Goal: Information Seeking & Learning: Compare options

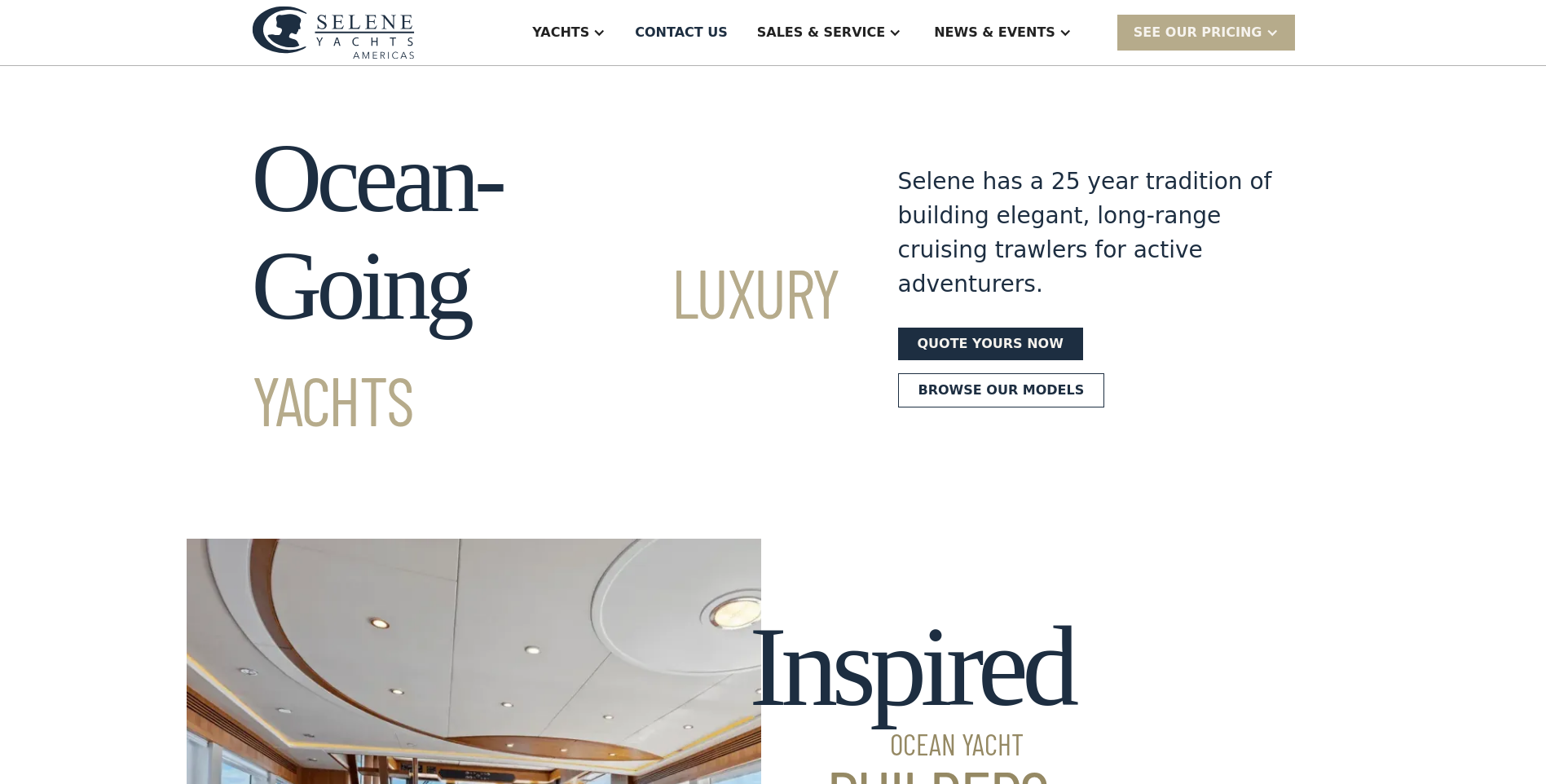
click at [590, 30] on div "Yachts" at bounding box center [561, 33] width 57 height 19
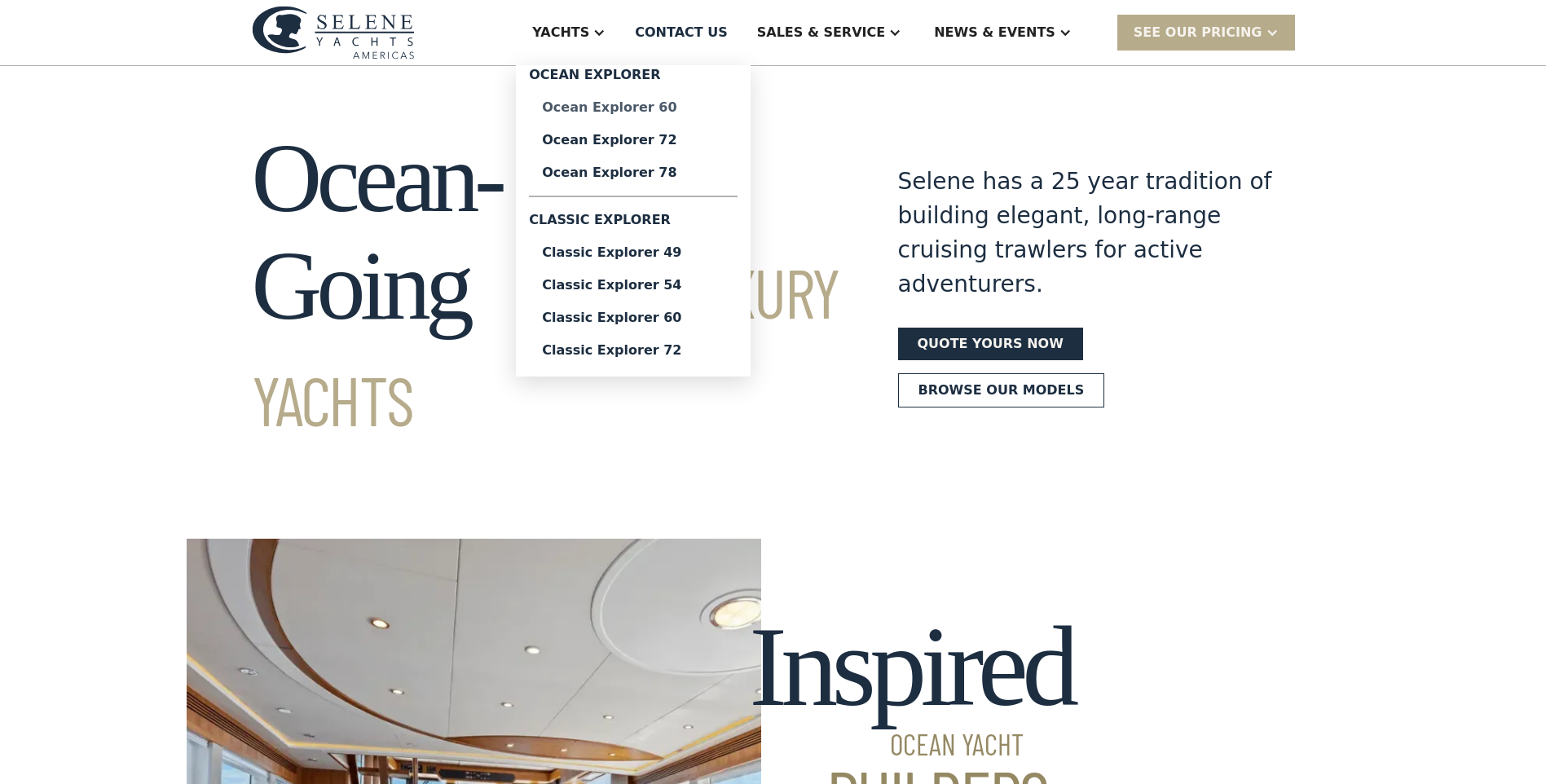
click at [642, 112] on div "Ocean Explorer 60" at bounding box center [633, 107] width 183 height 13
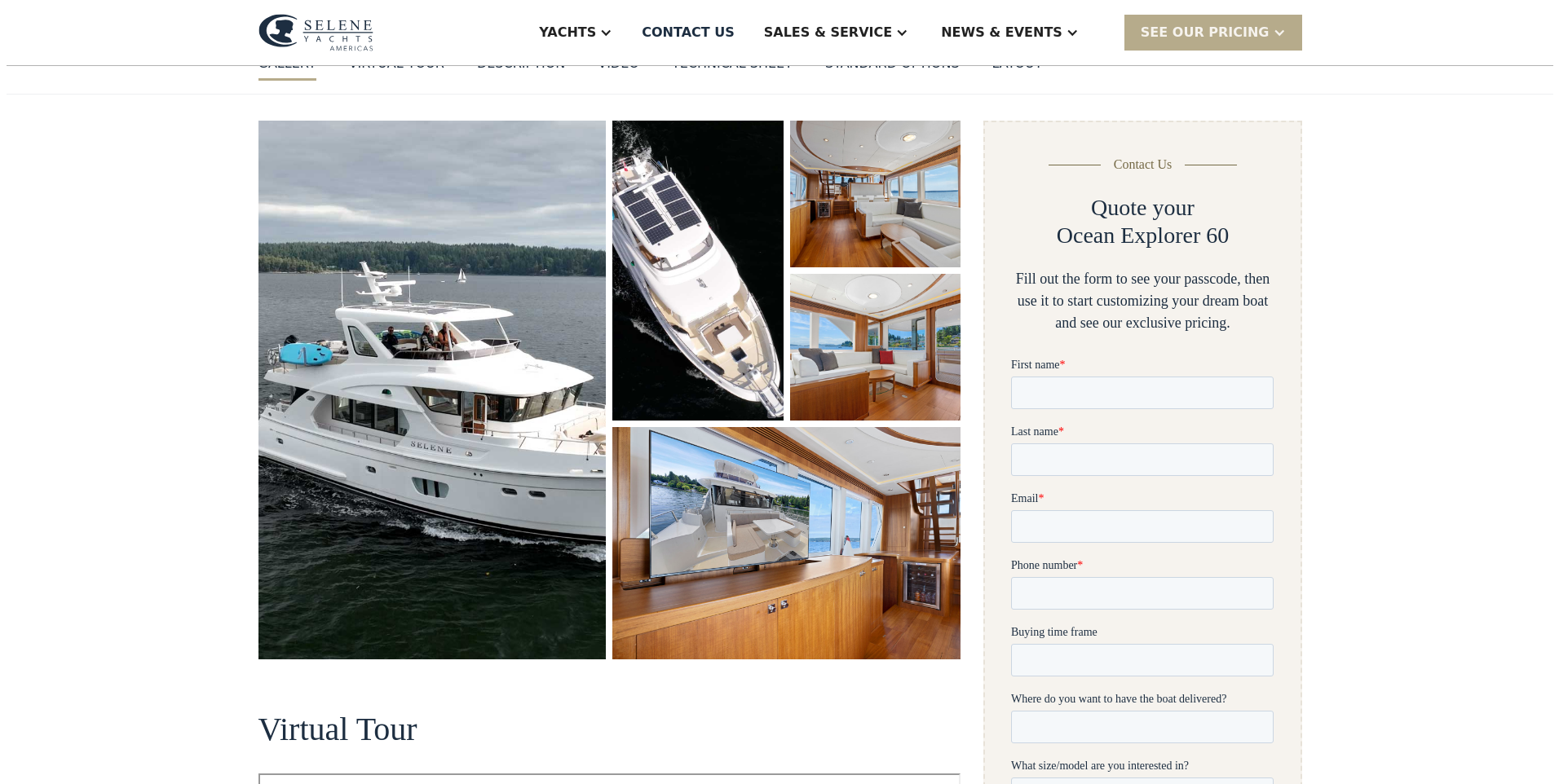
scroll to position [163, 0]
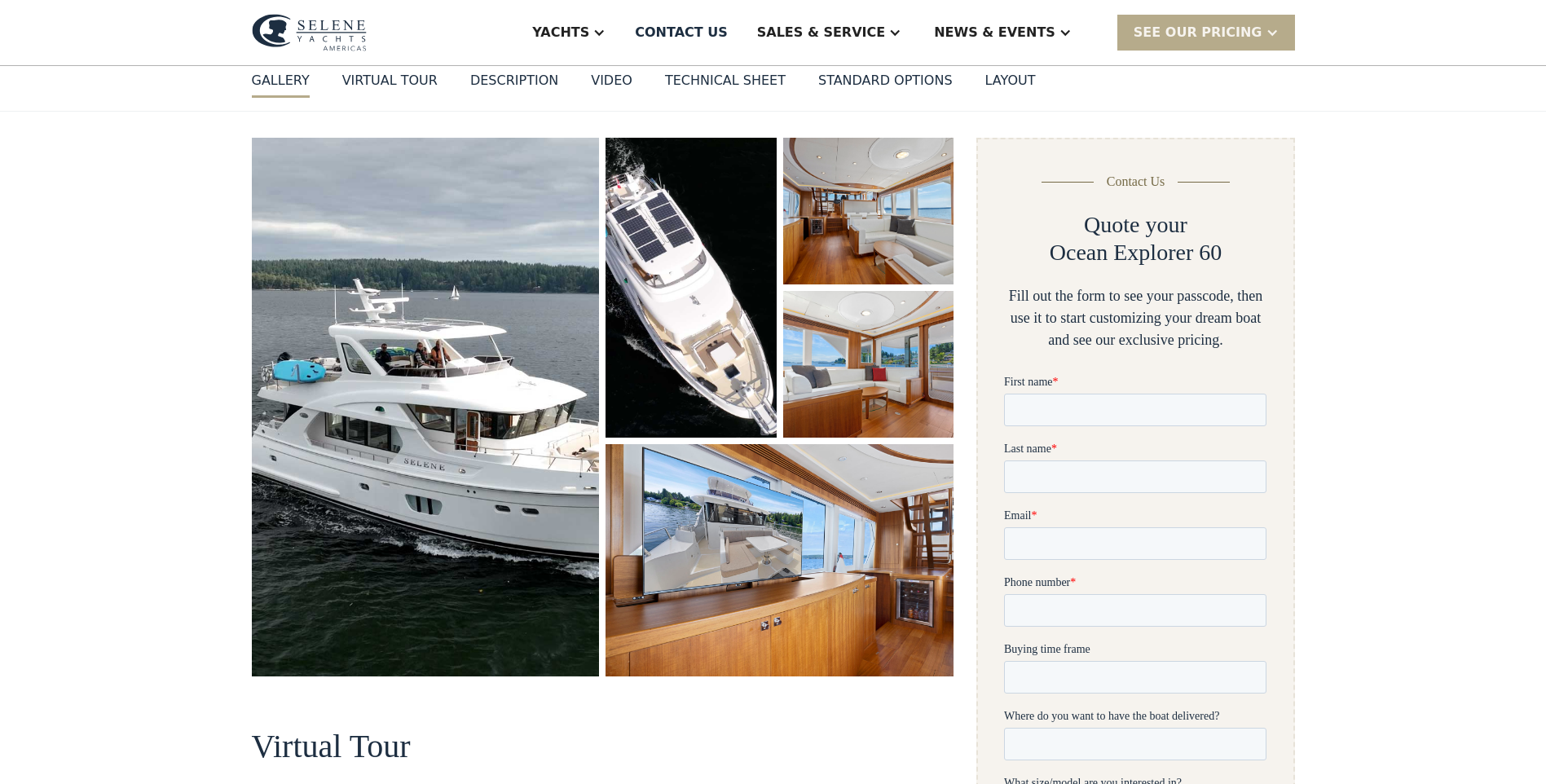
click at [473, 452] on img "open lightbox" at bounding box center [426, 406] width 348 height 538
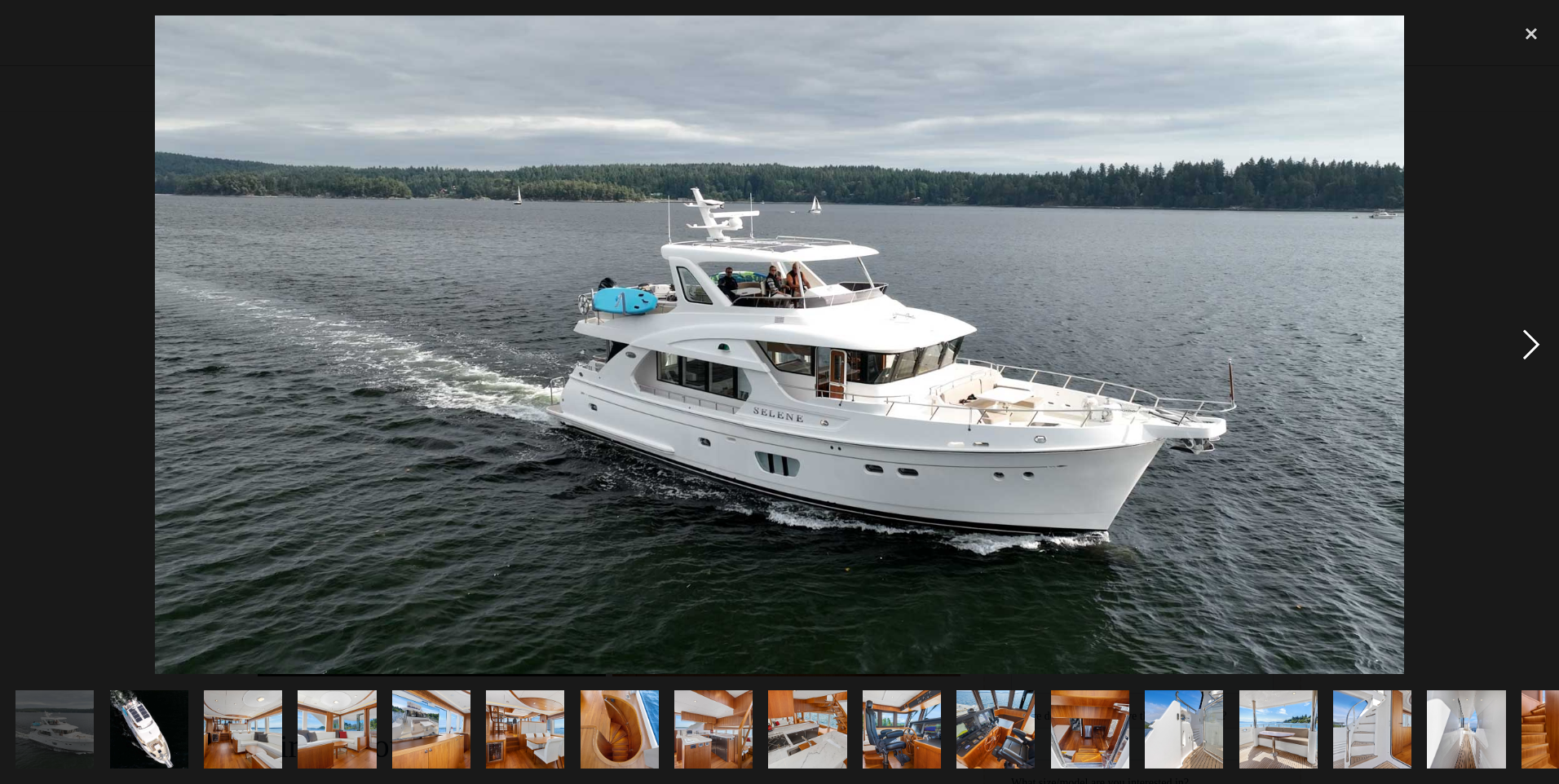
click at [1545, 346] on div "next image" at bounding box center [1531, 344] width 55 height 658
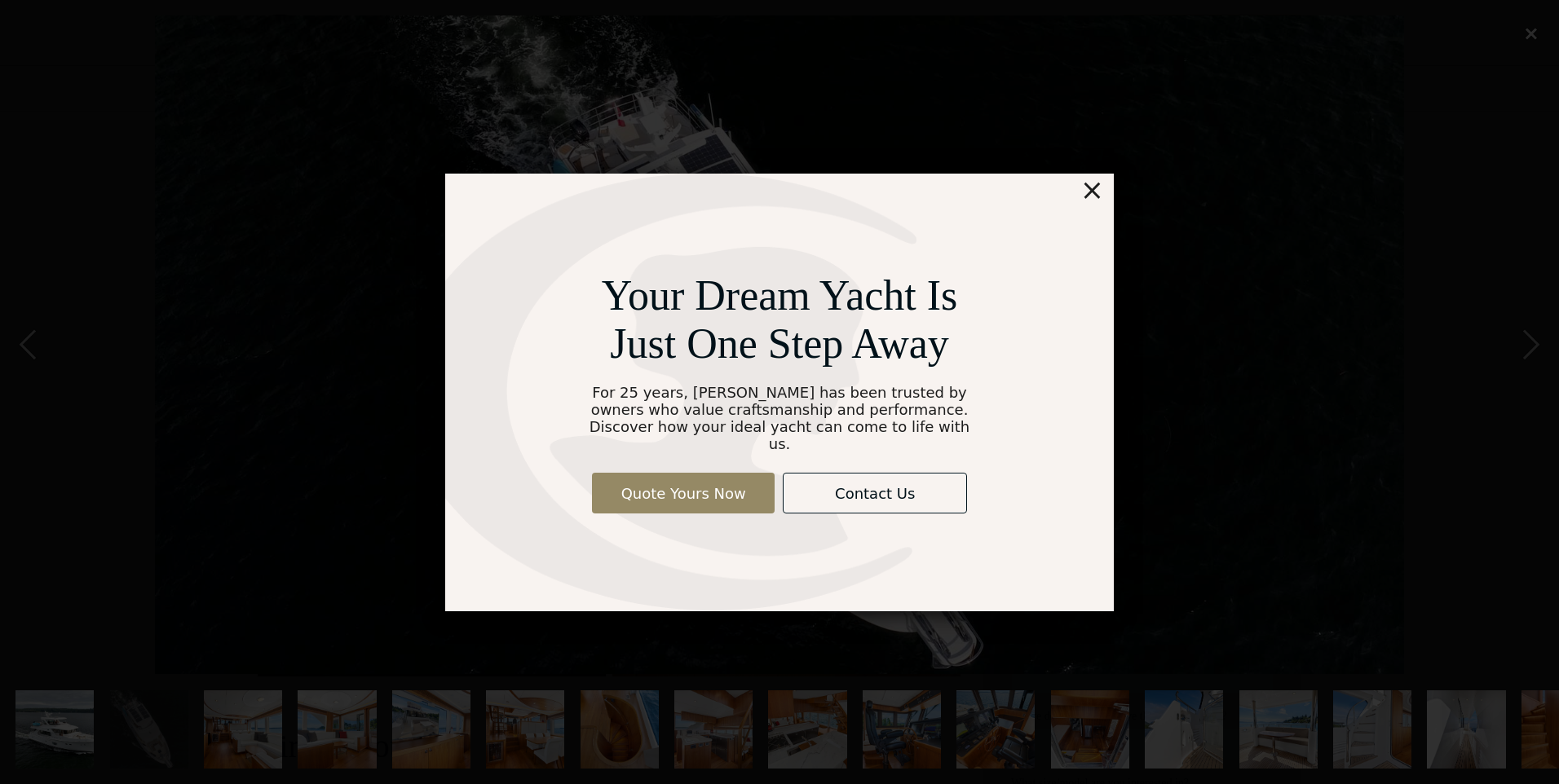
click at [1099, 202] on div "×" at bounding box center [1092, 190] width 23 height 33
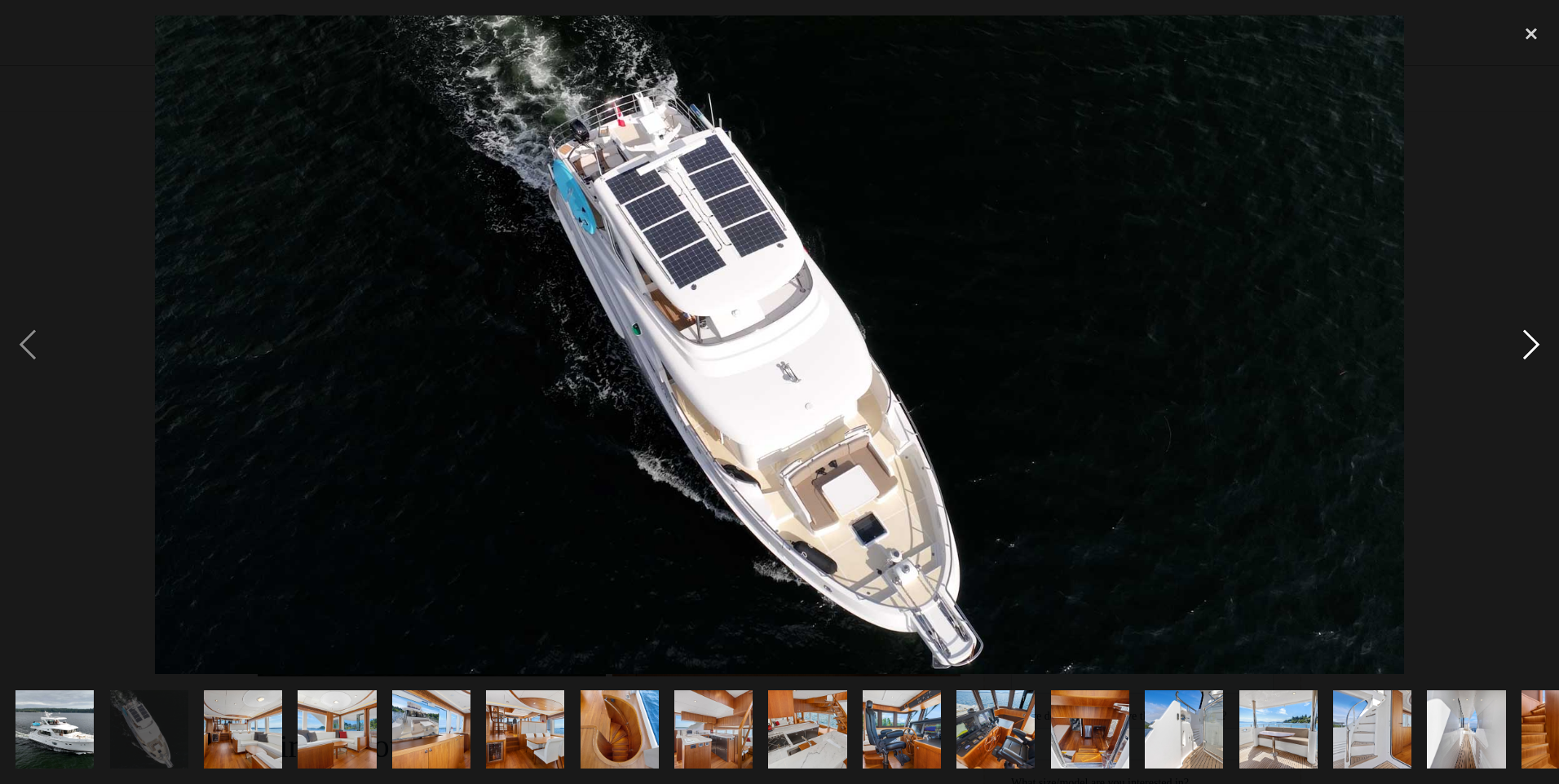
click at [1530, 336] on div "next image" at bounding box center [1531, 344] width 55 height 658
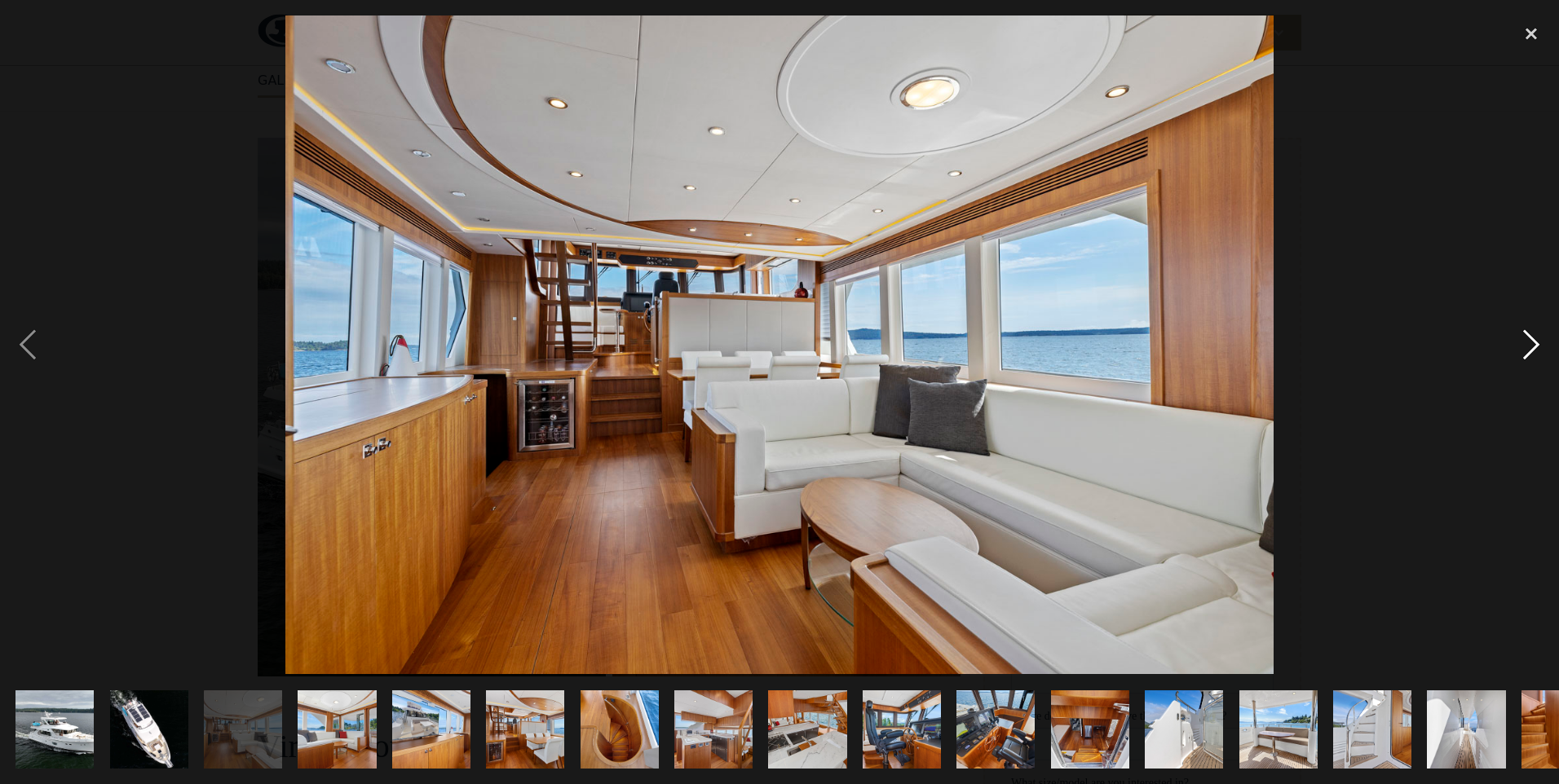
click at [1529, 345] on div "next image" at bounding box center [1531, 344] width 55 height 658
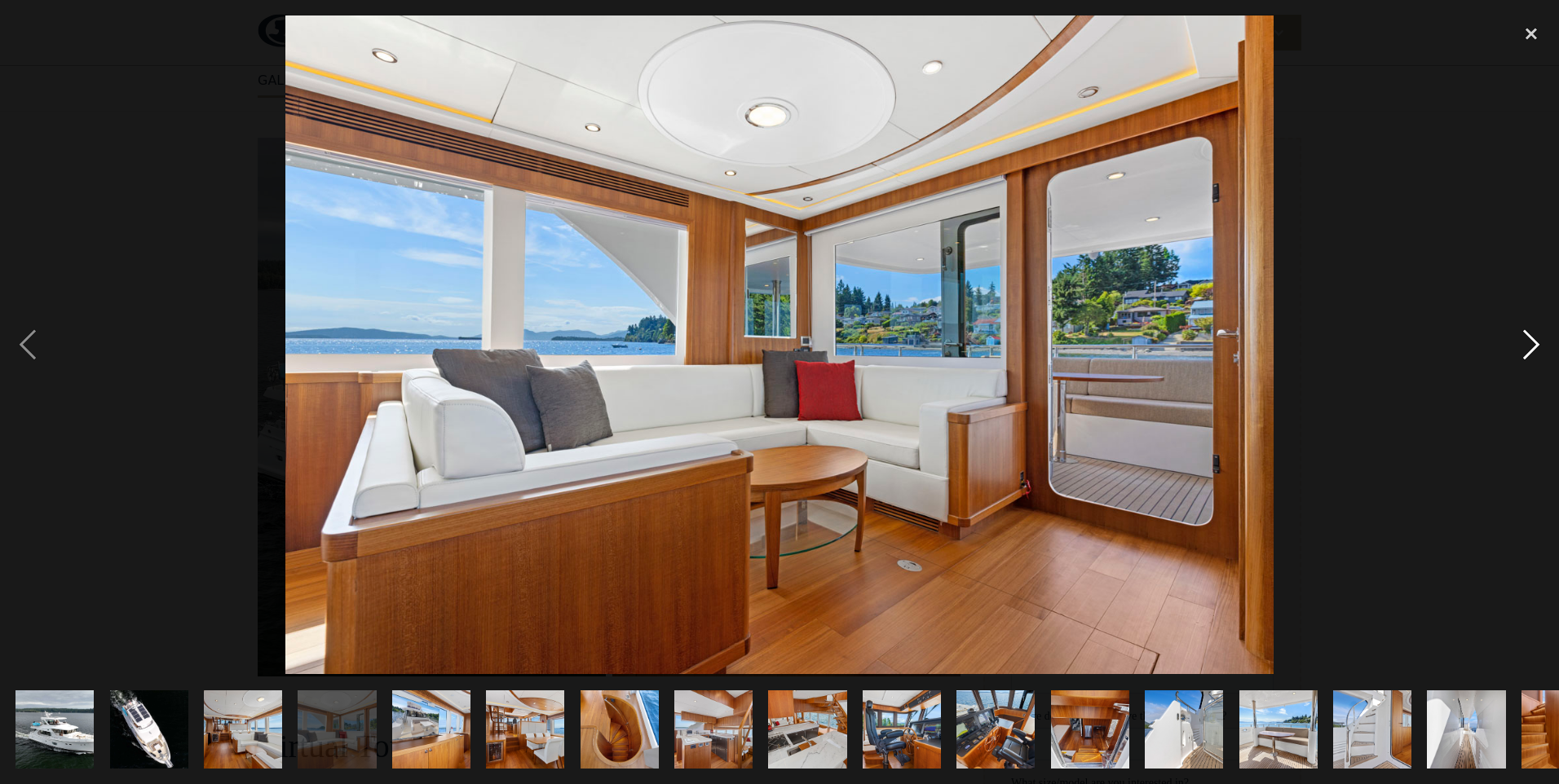
click at [1529, 345] on div "next image" at bounding box center [1531, 344] width 55 height 658
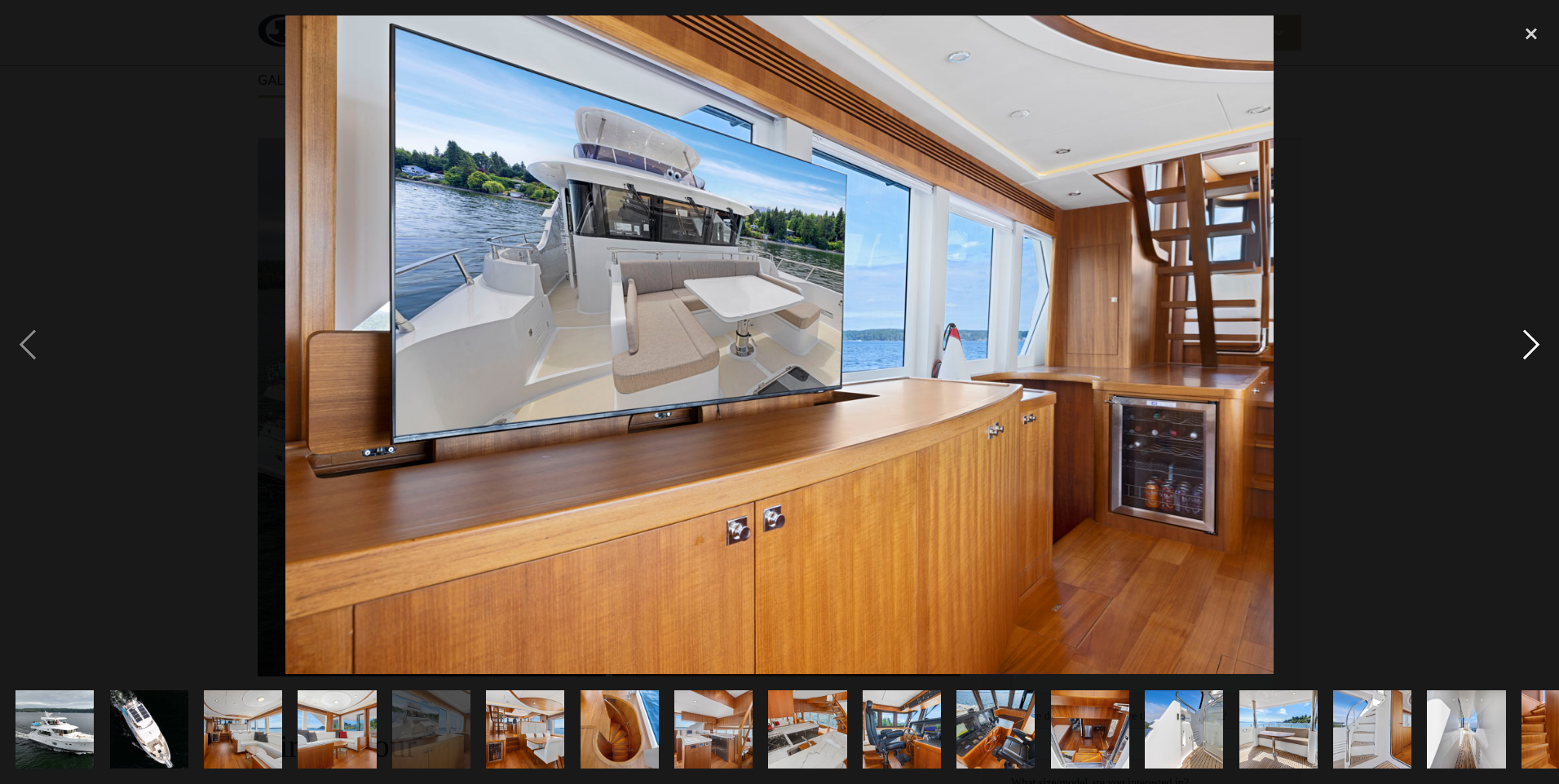
click at [1529, 345] on div "next image" at bounding box center [1531, 344] width 55 height 658
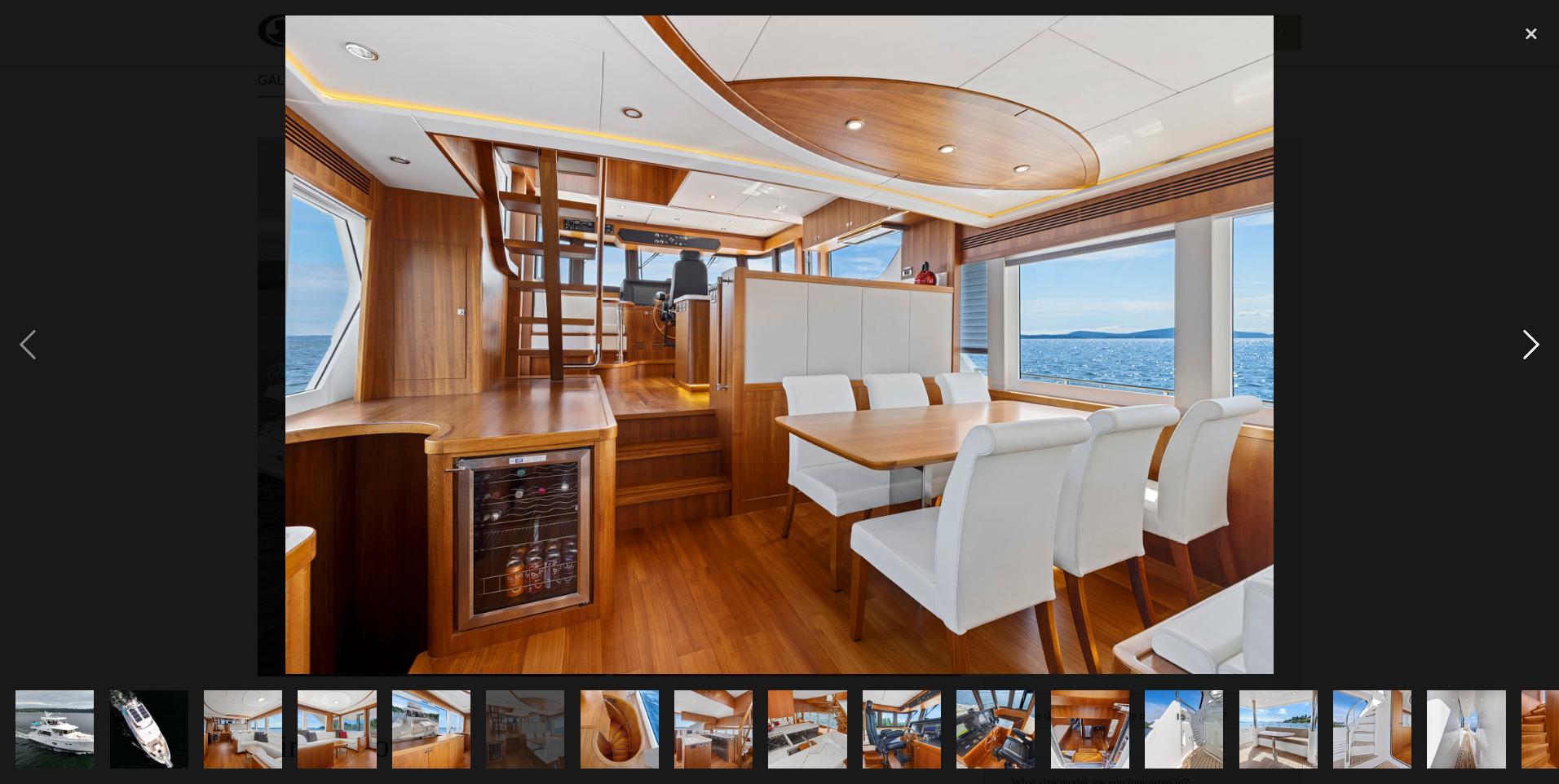
click at [1529, 345] on div "next image" at bounding box center [1531, 344] width 55 height 658
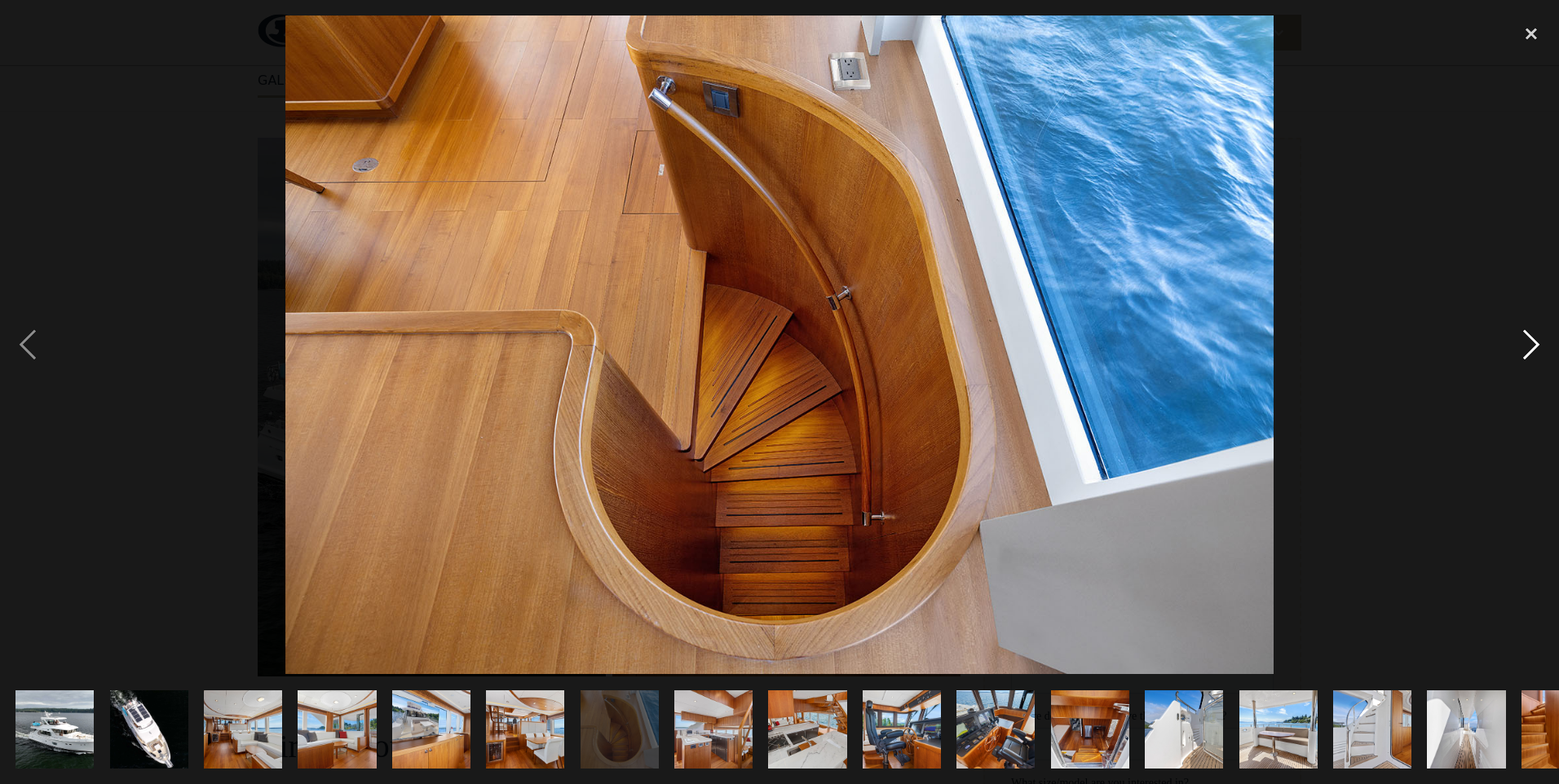
click at [1529, 345] on div "next image" at bounding box center [1531, 344] width 55 height 658
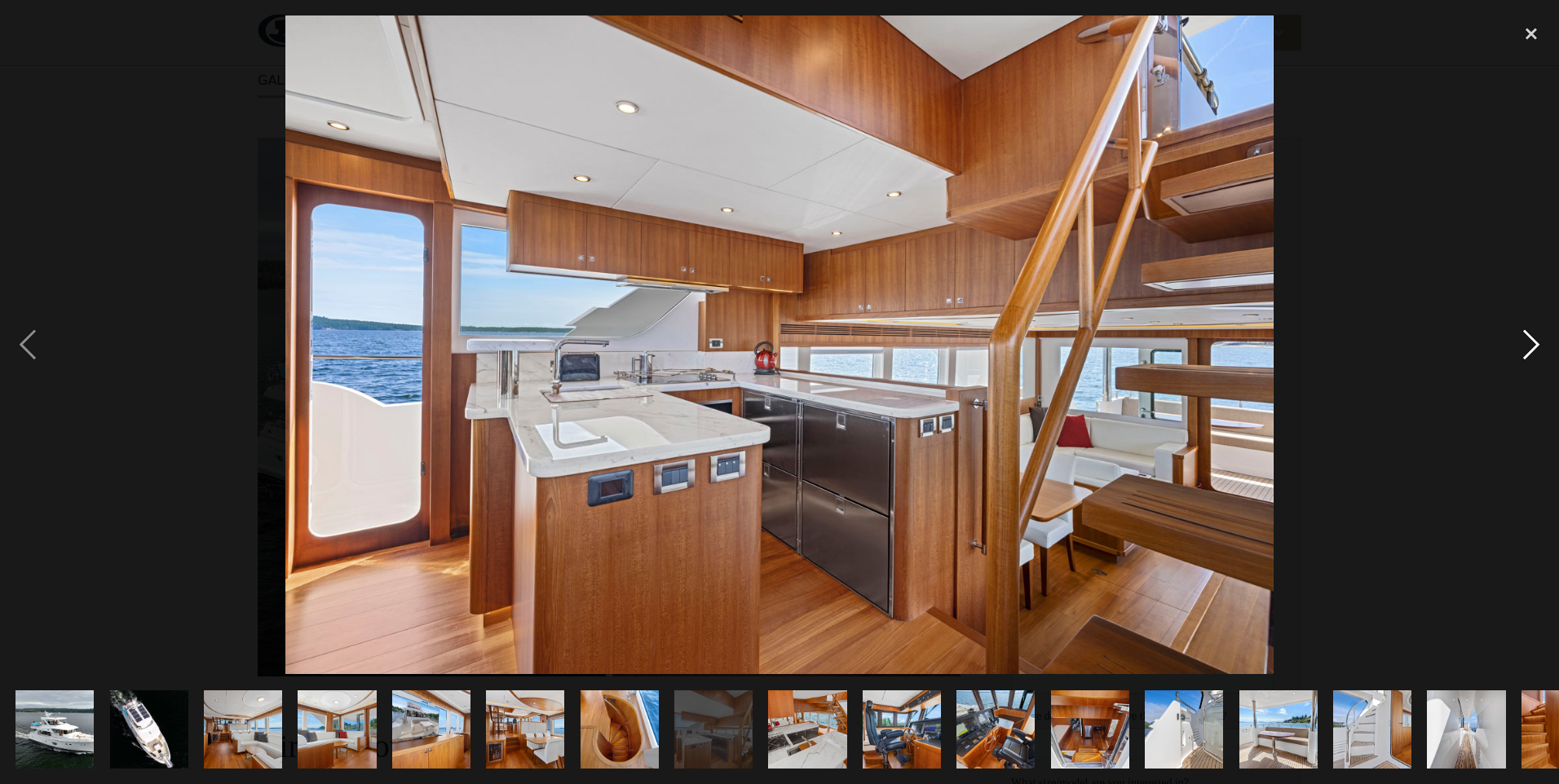
click at [1529, 345] on div "next image" at bounding box center [1531, 344] width 55 height 658
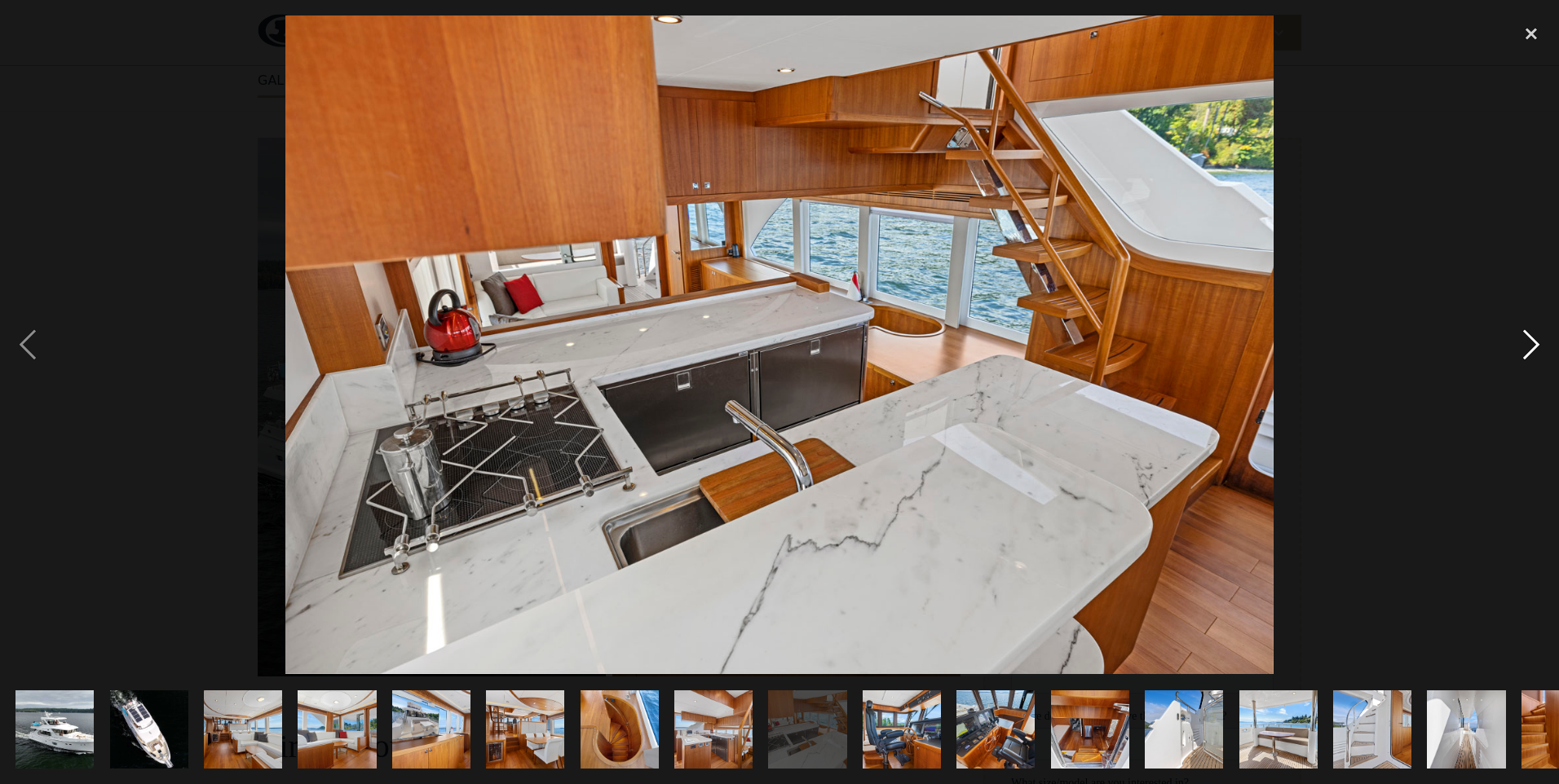
click at [1529, 345] on div "next image" at bounding box center [1531, 344] width 55 height 658
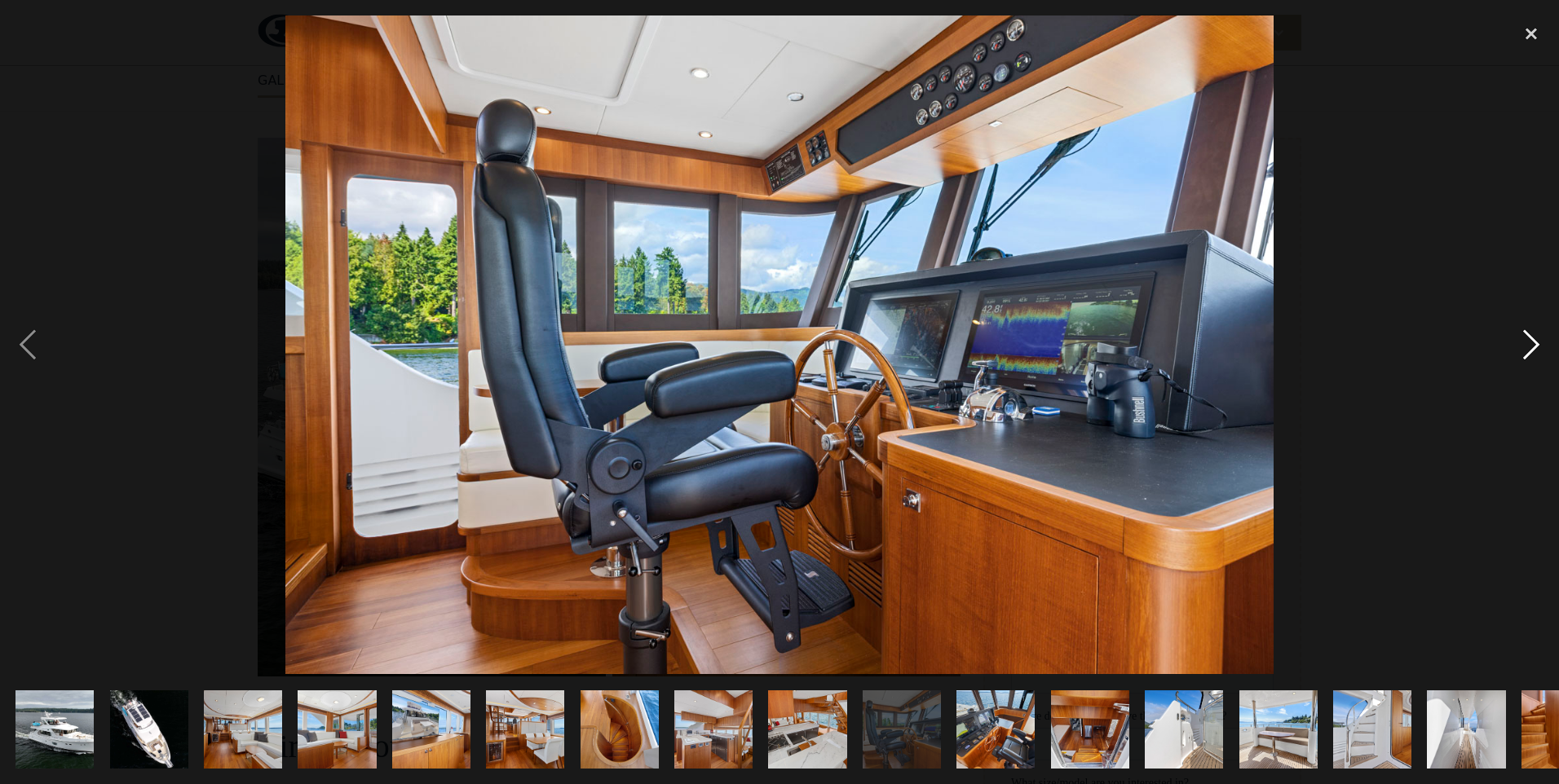
click at [1529, 345] on div "next image" at bounding box center [1531, 344] width 55 height 658
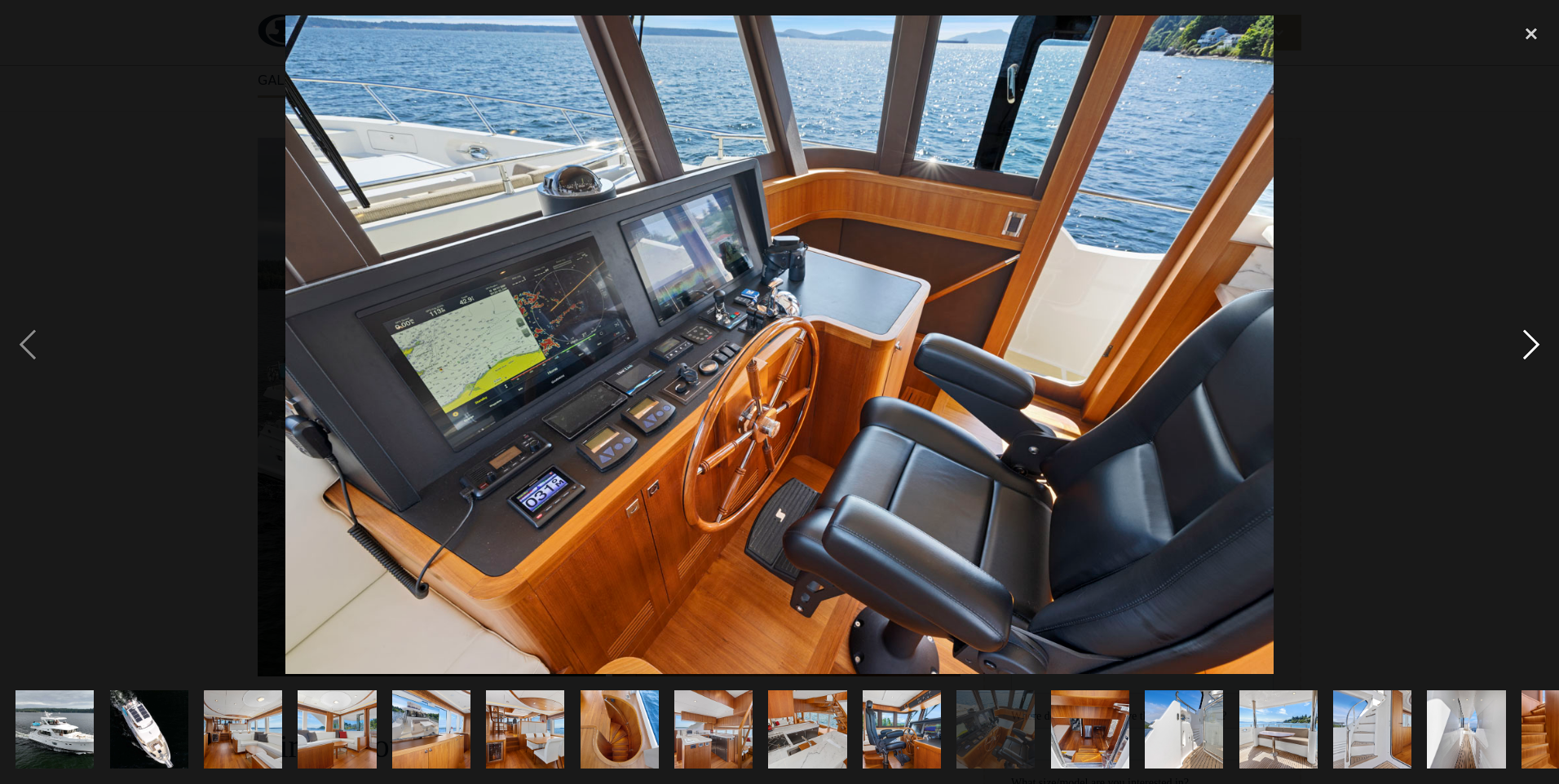
click at [1529, 345] on div "next image" at bounding box center [1531, 344] width 55 height 658
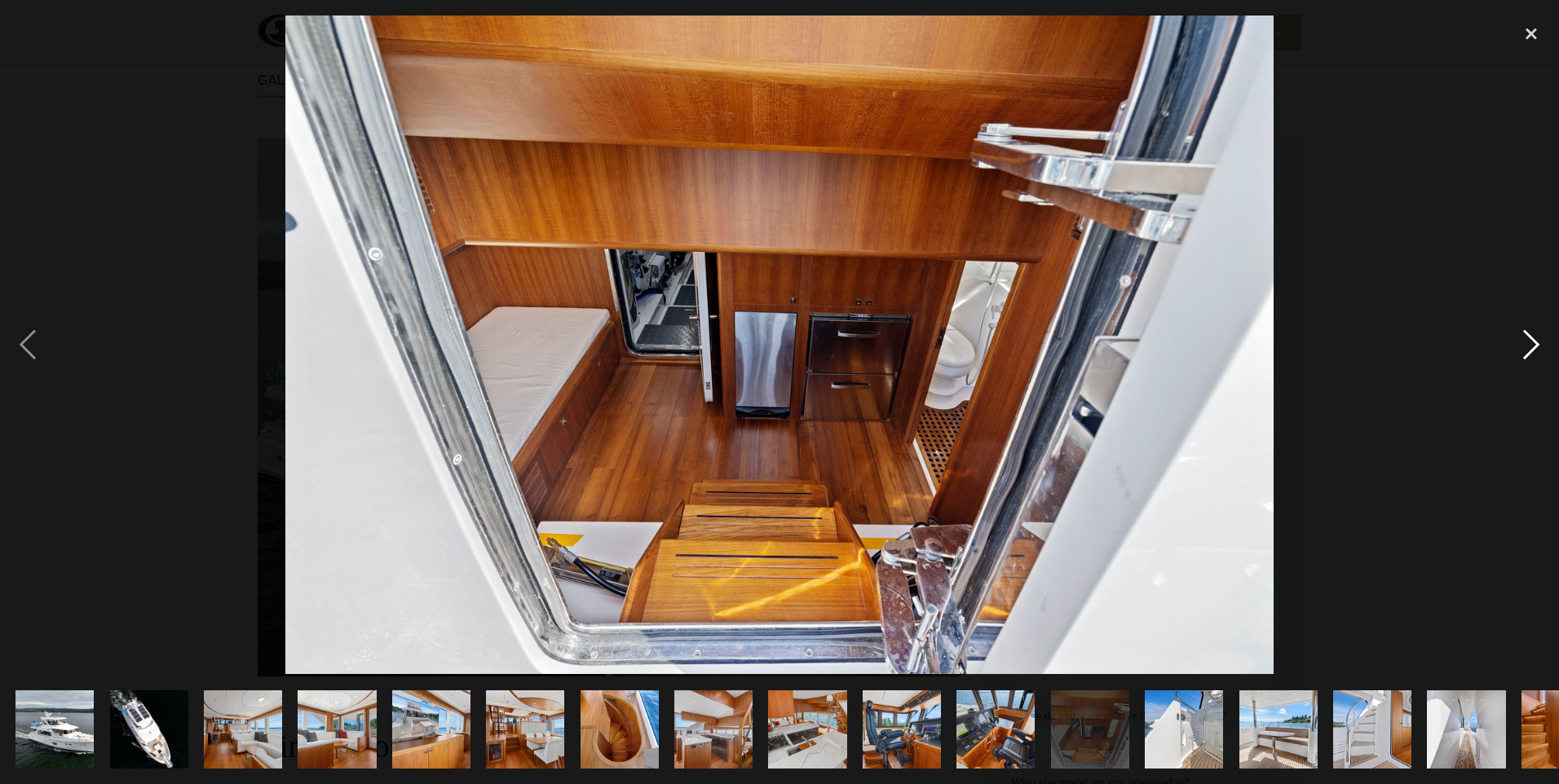
click at [1529, 345] on div "next image" at bounding box center [1531, 344] width 55 height 658
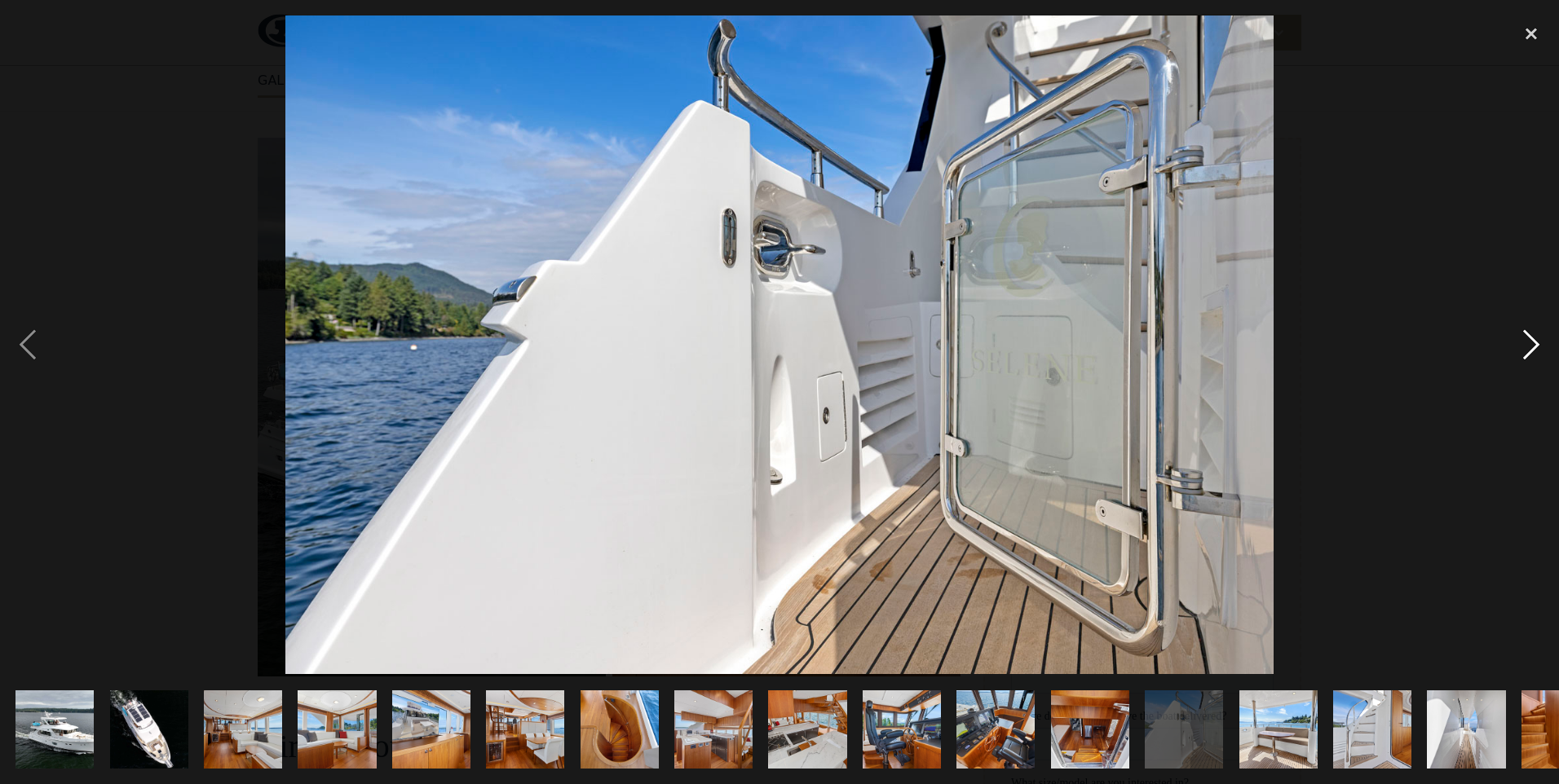
click at [1529, 345] on div "next image" at bounding box center [1531, 344] width 55 height 658
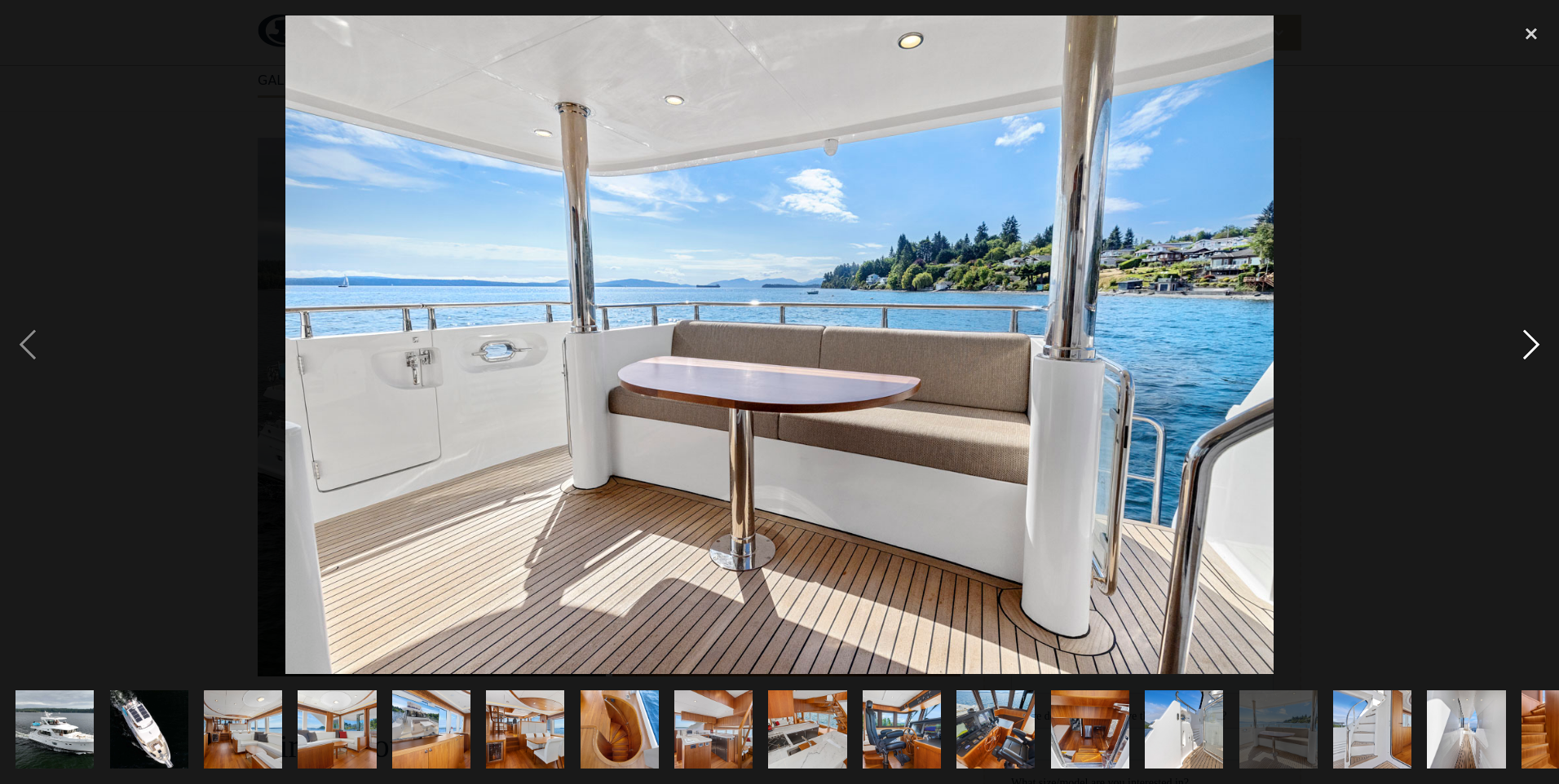
click at [1529, 345] on div "next image" at bounding box center [1531, 344] width 55 height 658
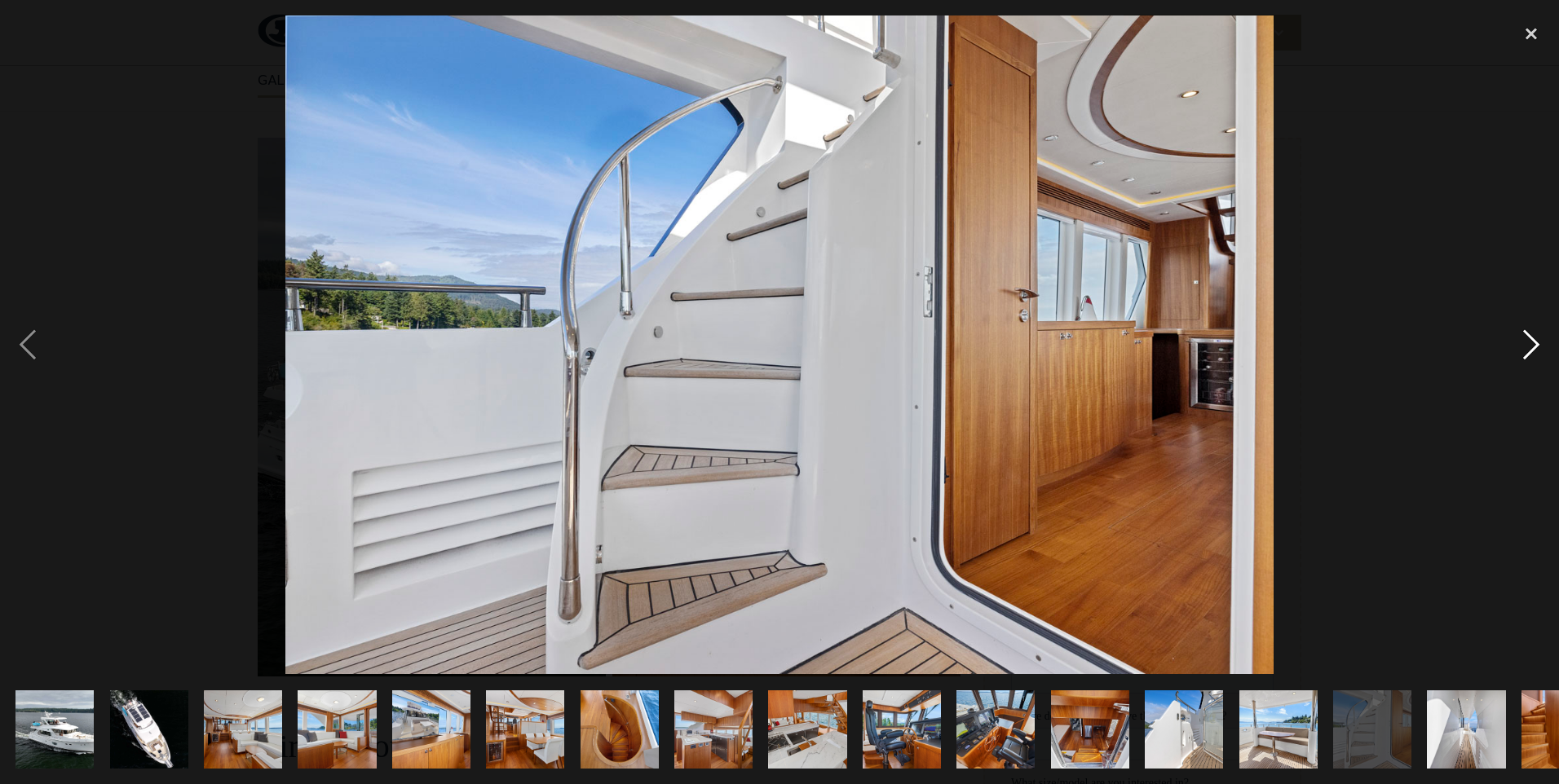
click at [1529, 345] on div "next image" at bounding box center [1531, 344] width 55 height 658
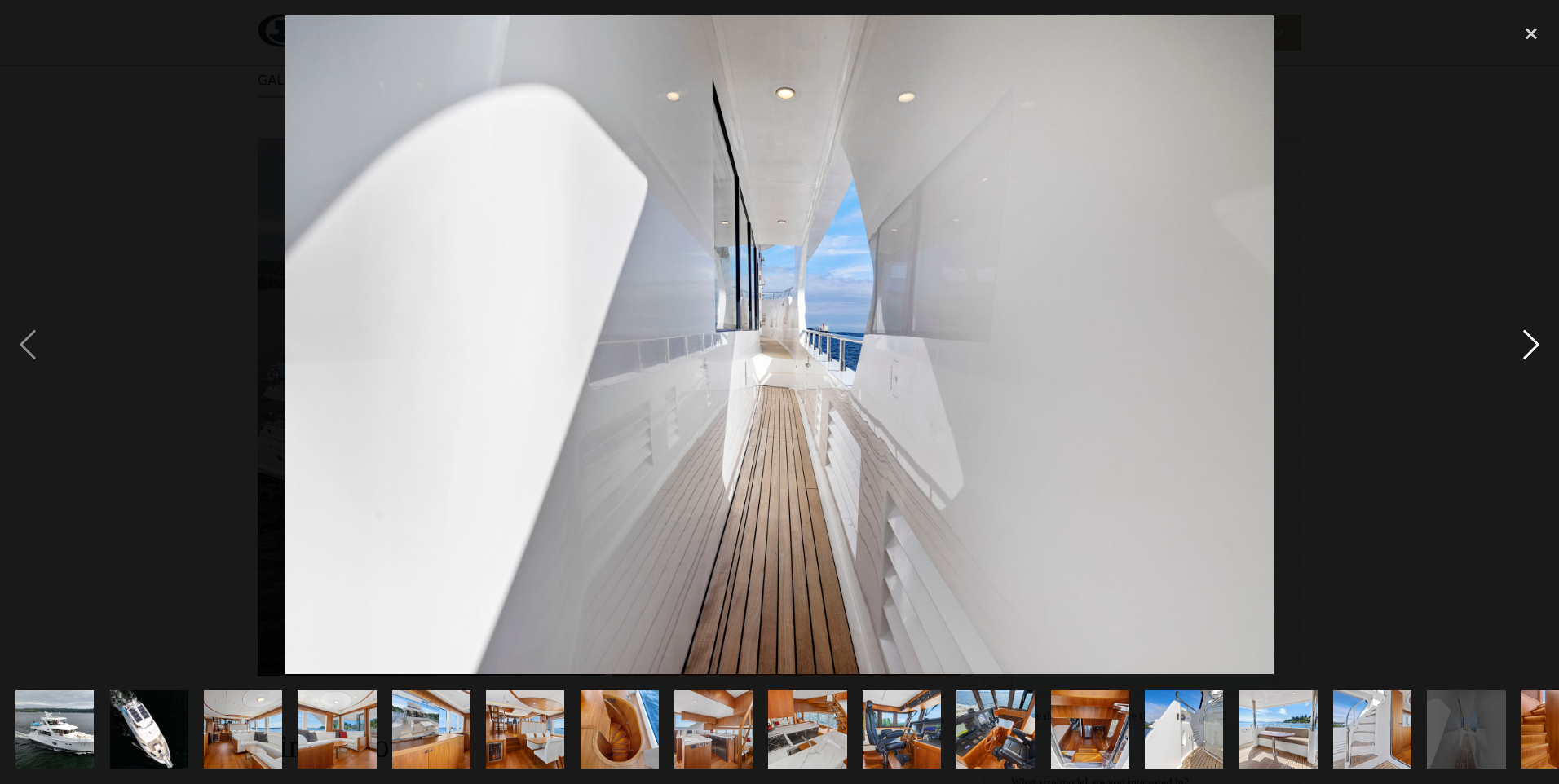
click at [1529, 345] on div "next image" at bounding box center [1531, 344] width 55 height 658
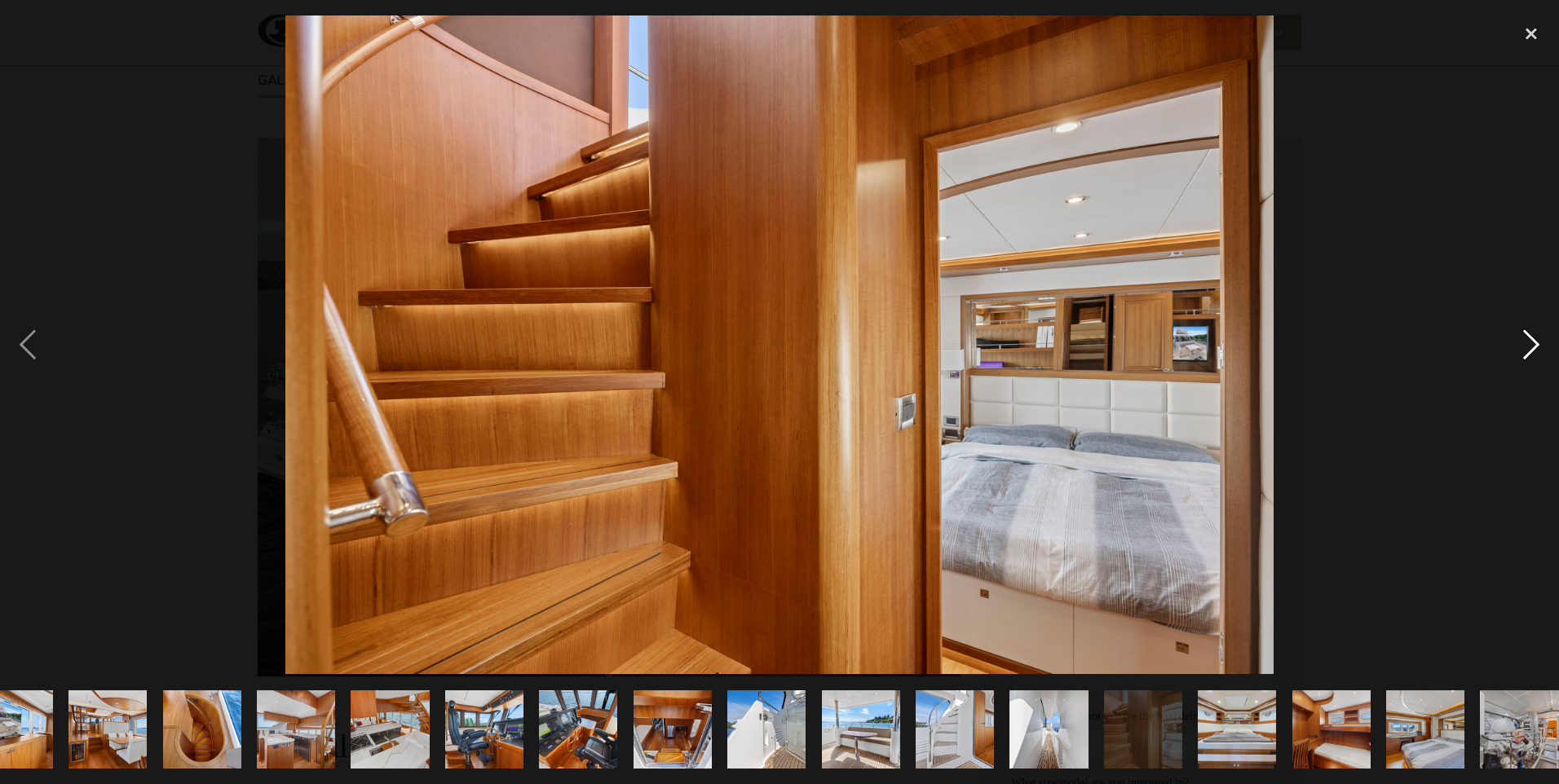
click at [1529, 345] on div "next image" at bounding box center [1531, 344] width 55 height 658
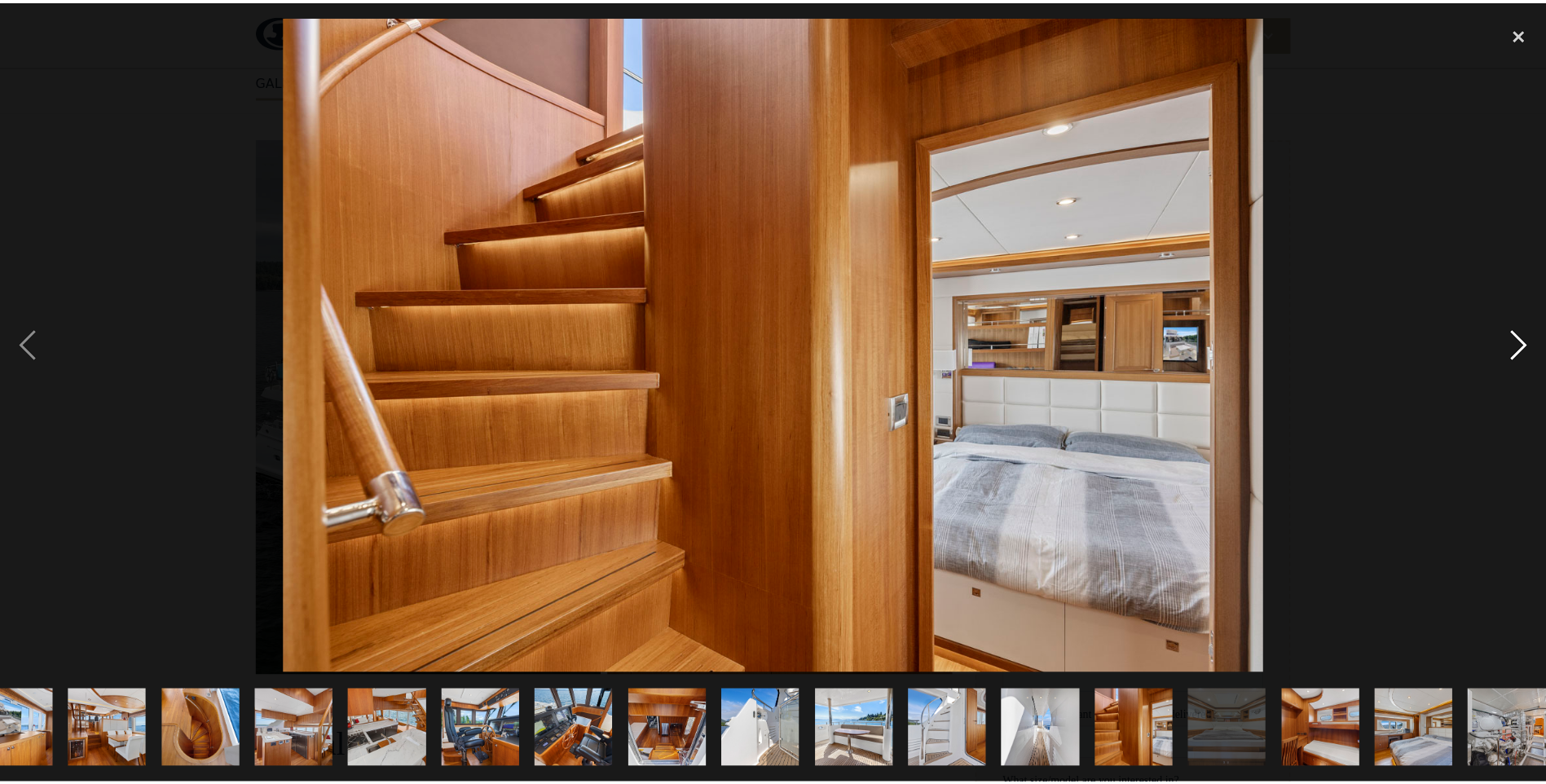
scroll to position [0, 808]
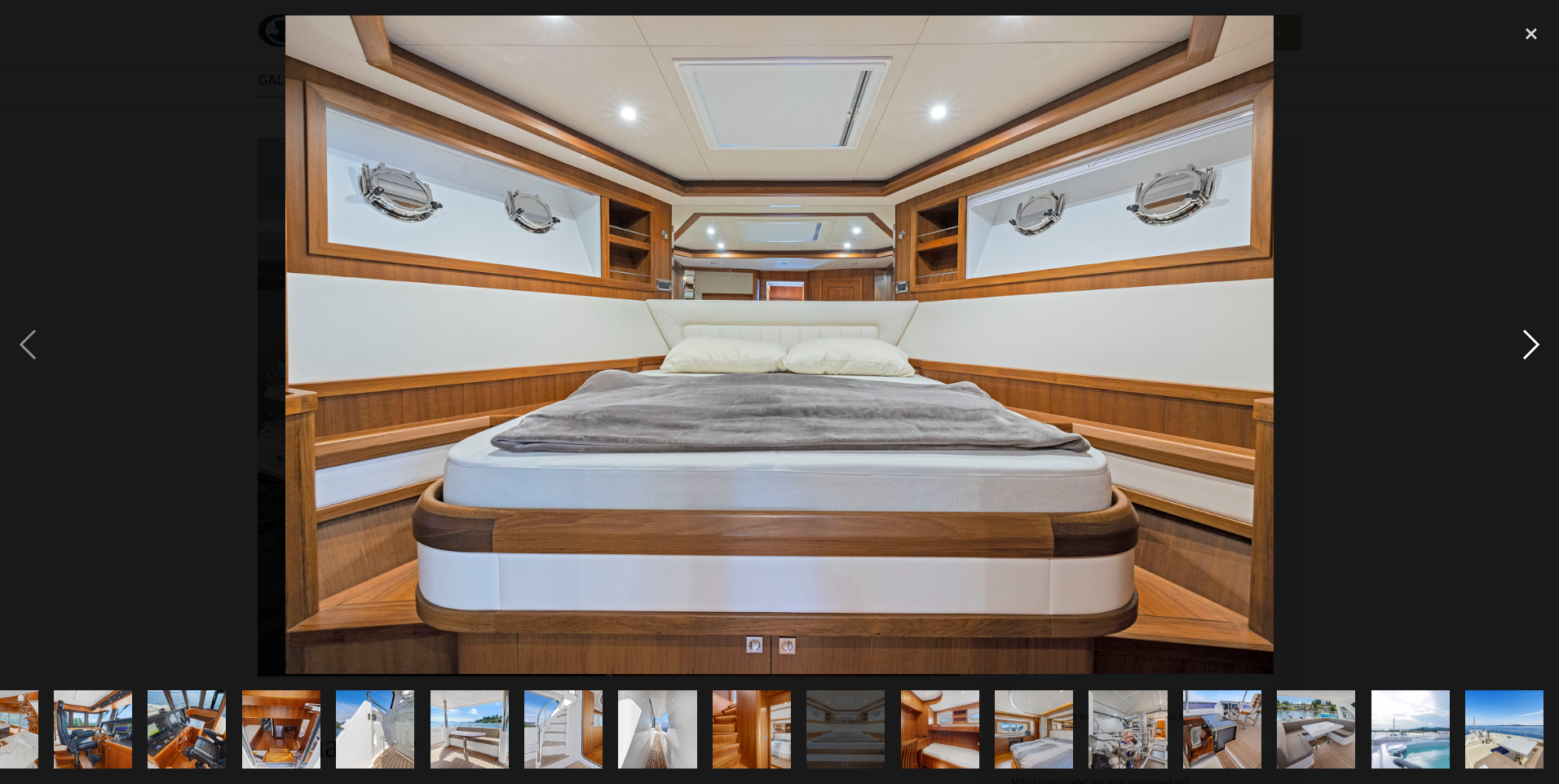
click at [1533, 356] on div "next image" at bounding box center [1531, 344] width 55 height 658
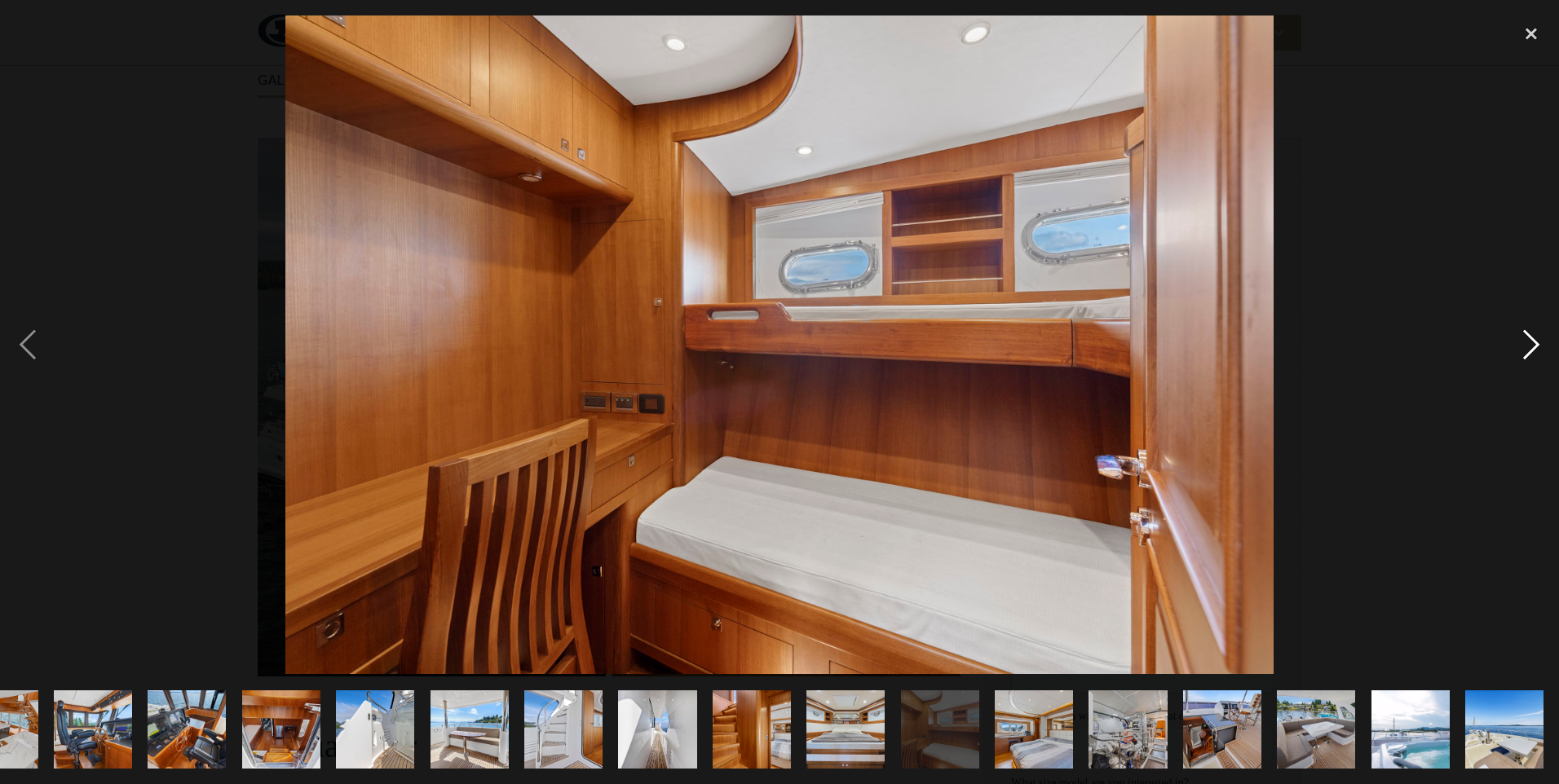
click at [1533, 358] on div "next image" at bounding box center [1531, 344] width 55 height 658
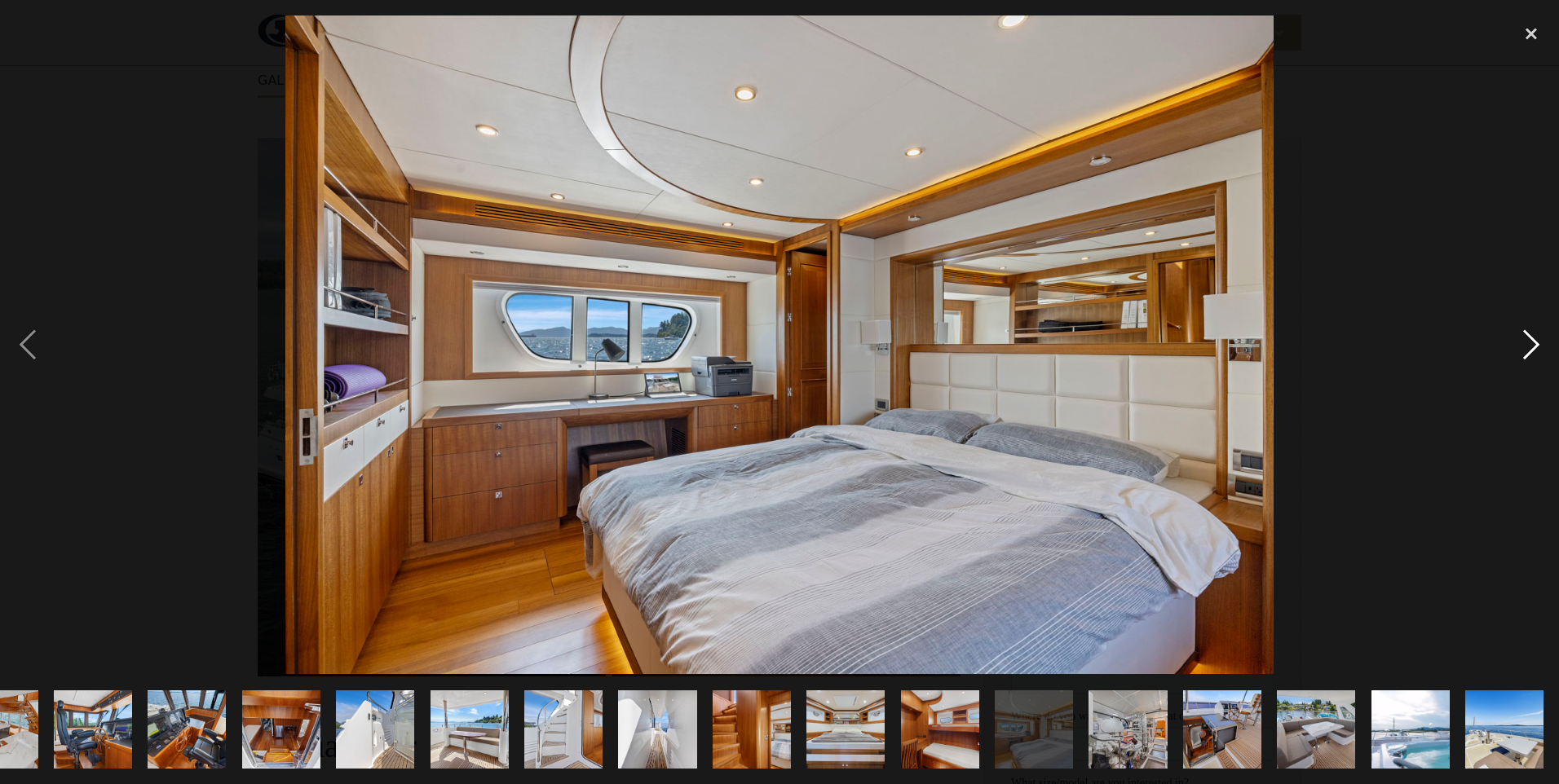
click at [1533, 357] on div "next image" at bounding box center [1531, 344] width 55 height 658
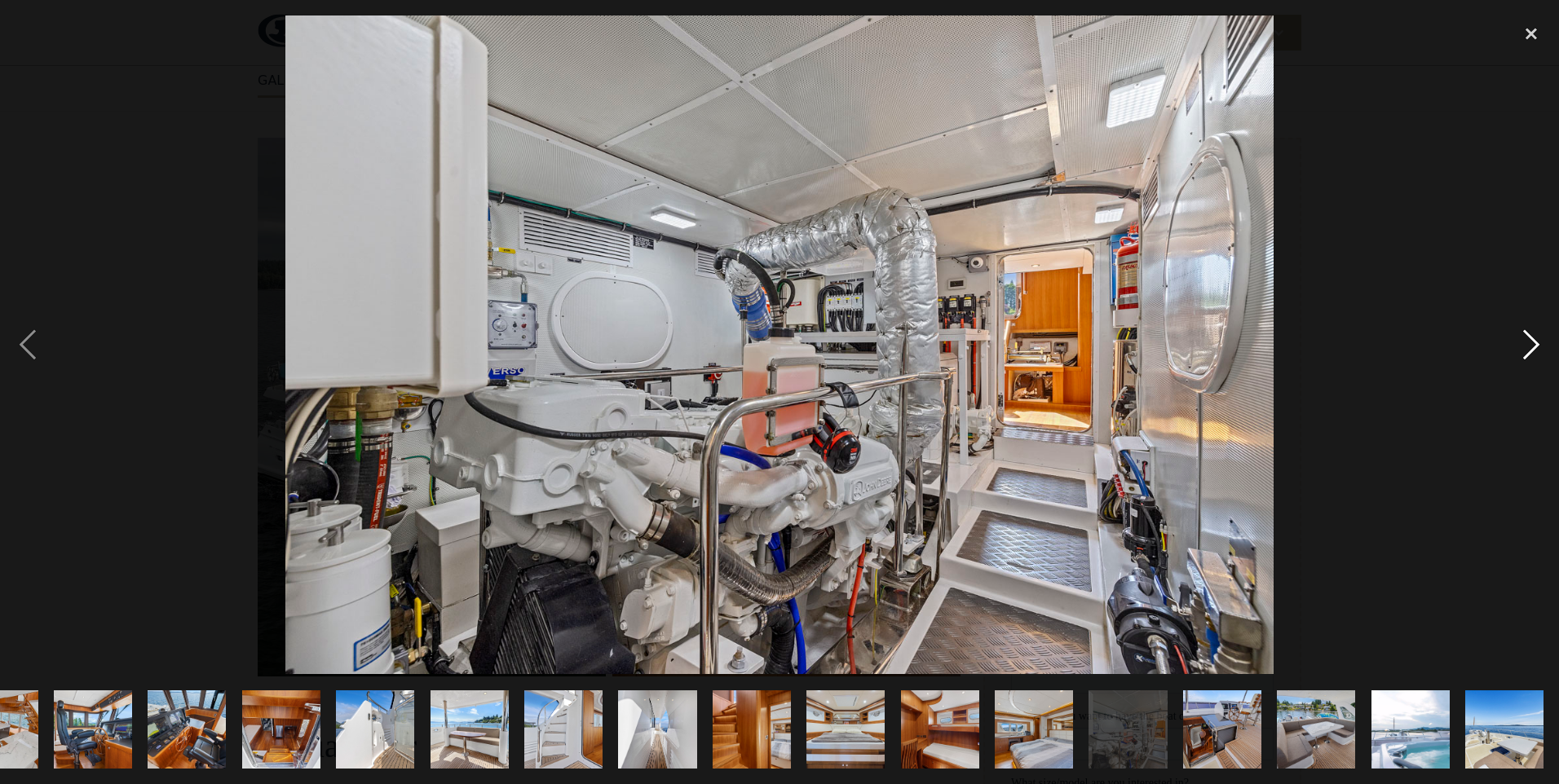
click at [1533, 356] on div "next image" at bounding box center [1531, 344] width 55 height 658
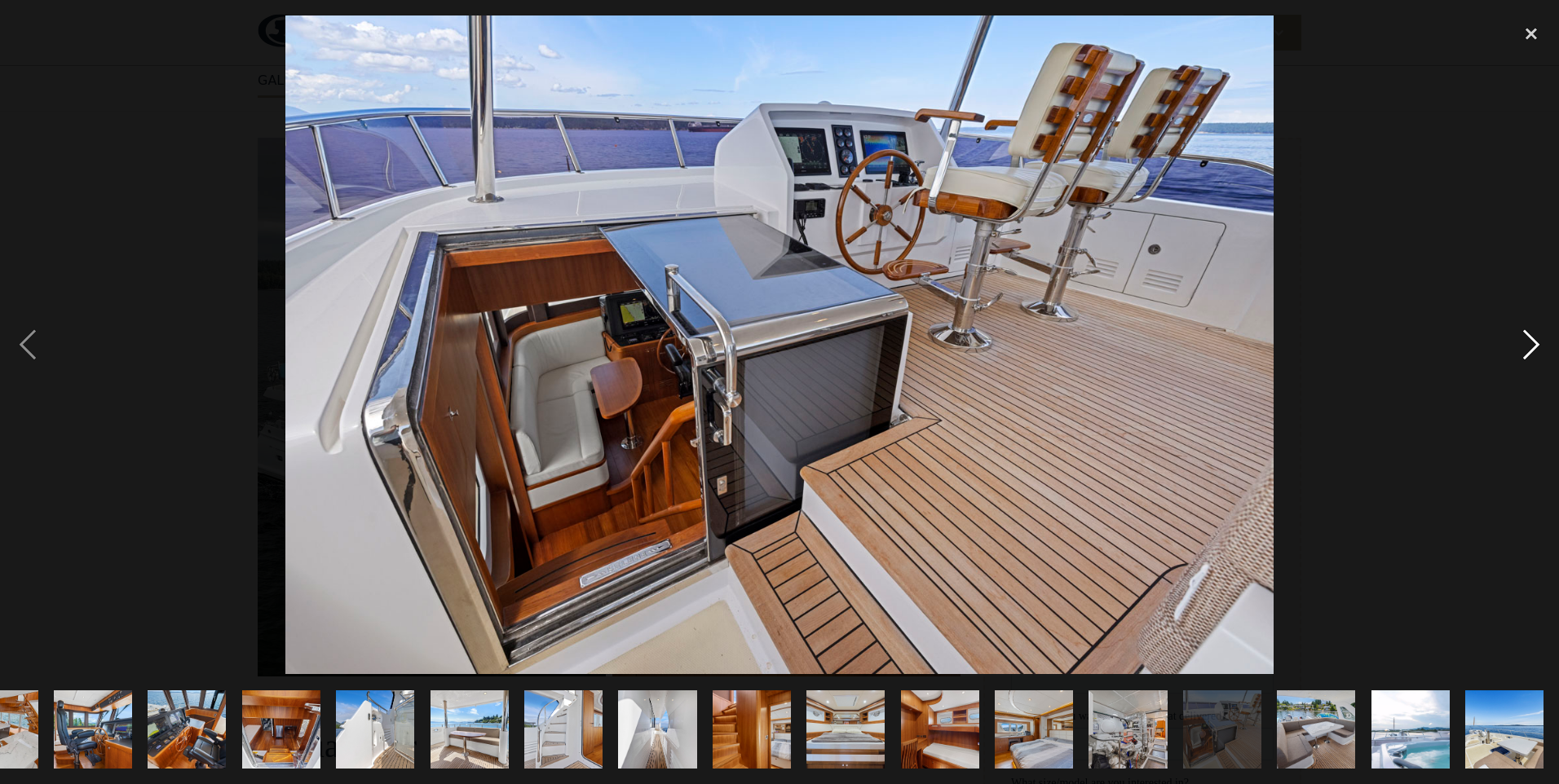
click at [1533, 356] on div "next image" at bounding box center [1531, 344] width 55 height 658
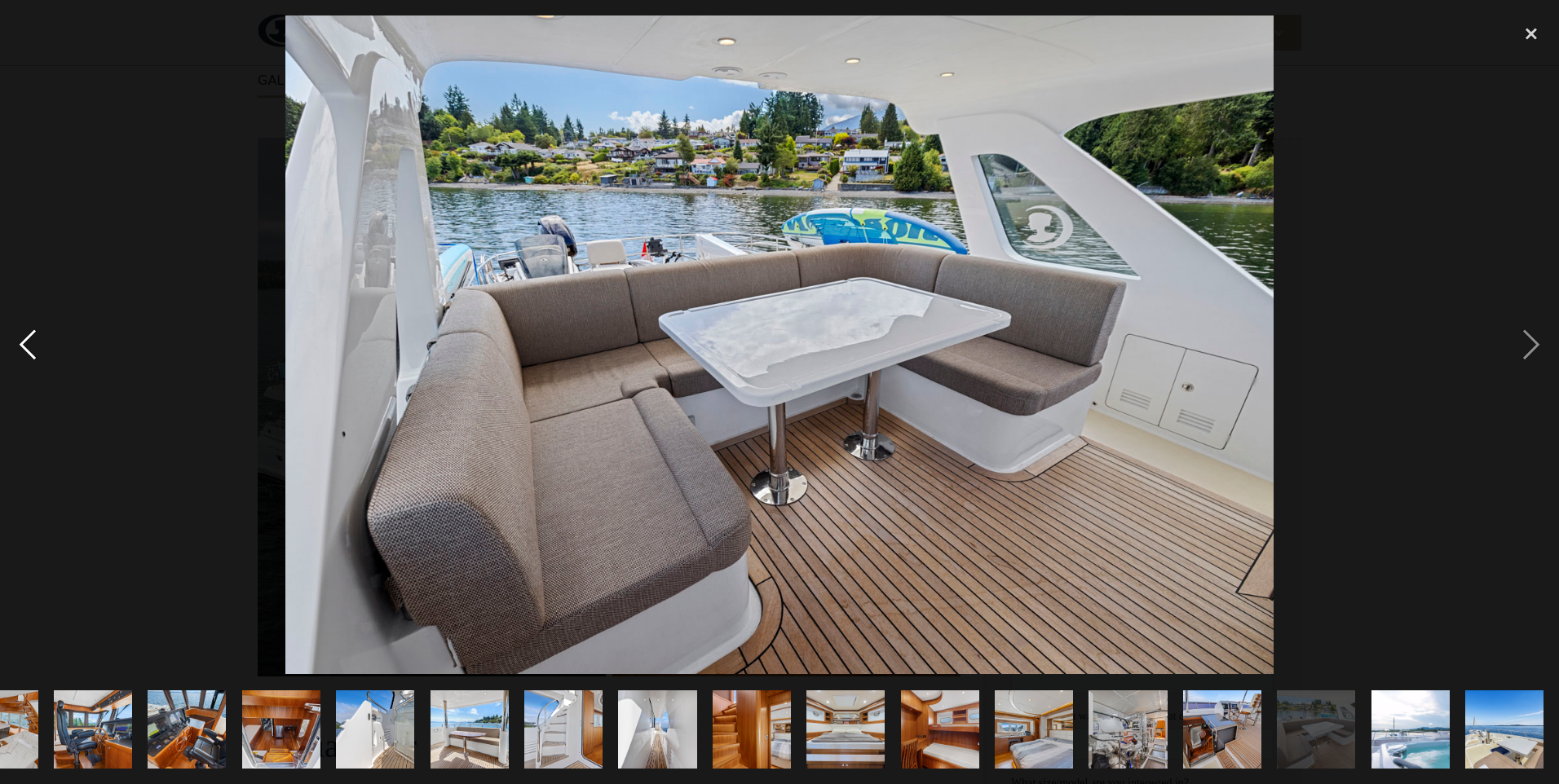
click at [33, 348] on div "previous image" at bounding box center [27, 344] width 55 height 658
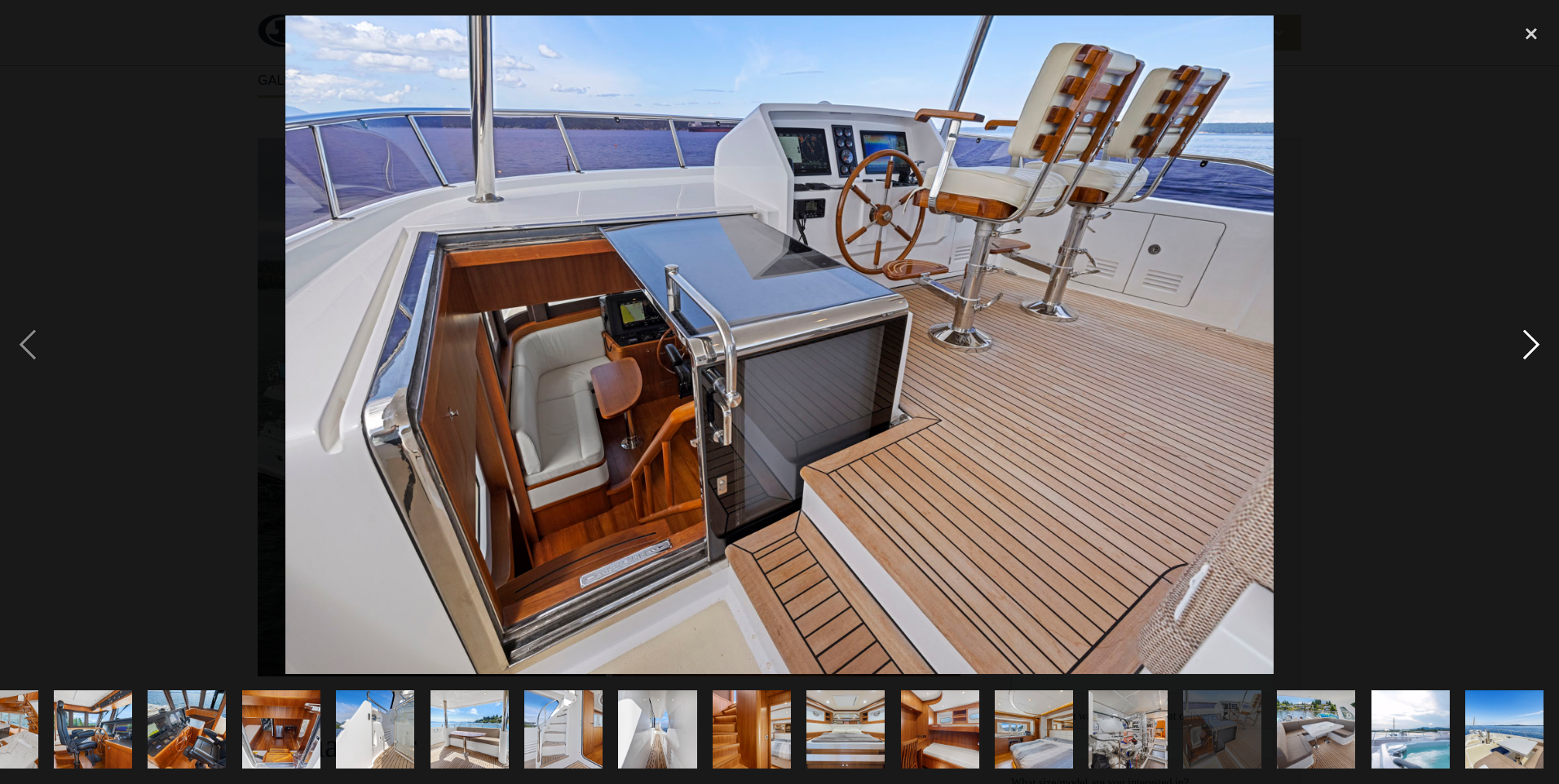
click at [1535, 339] on div "next image" at bounding box center [1531, 344] width 55 height 658
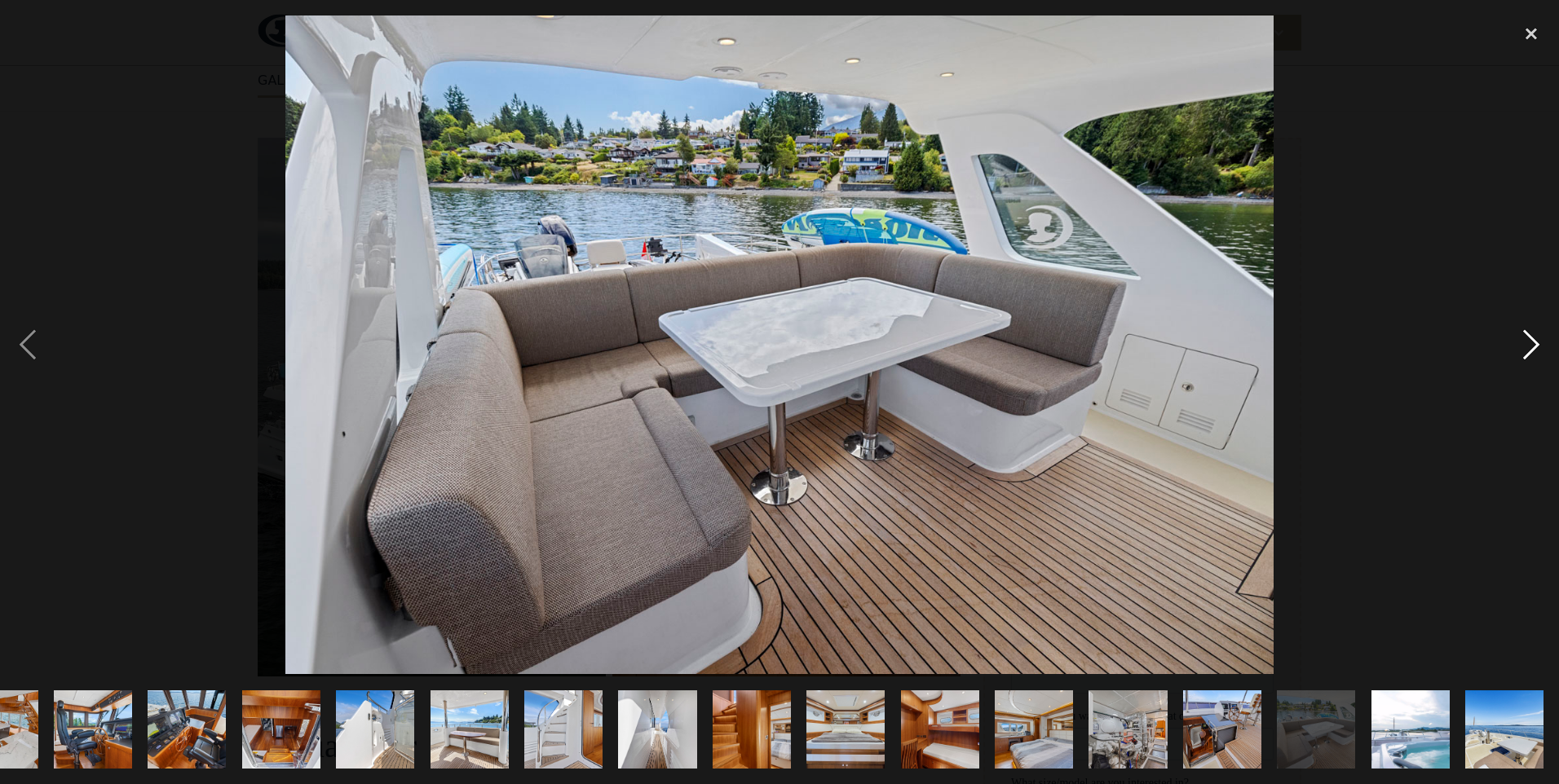
click at [1535, 337] on div "next image" at bounding box center [1531, 344] width 55 height 658
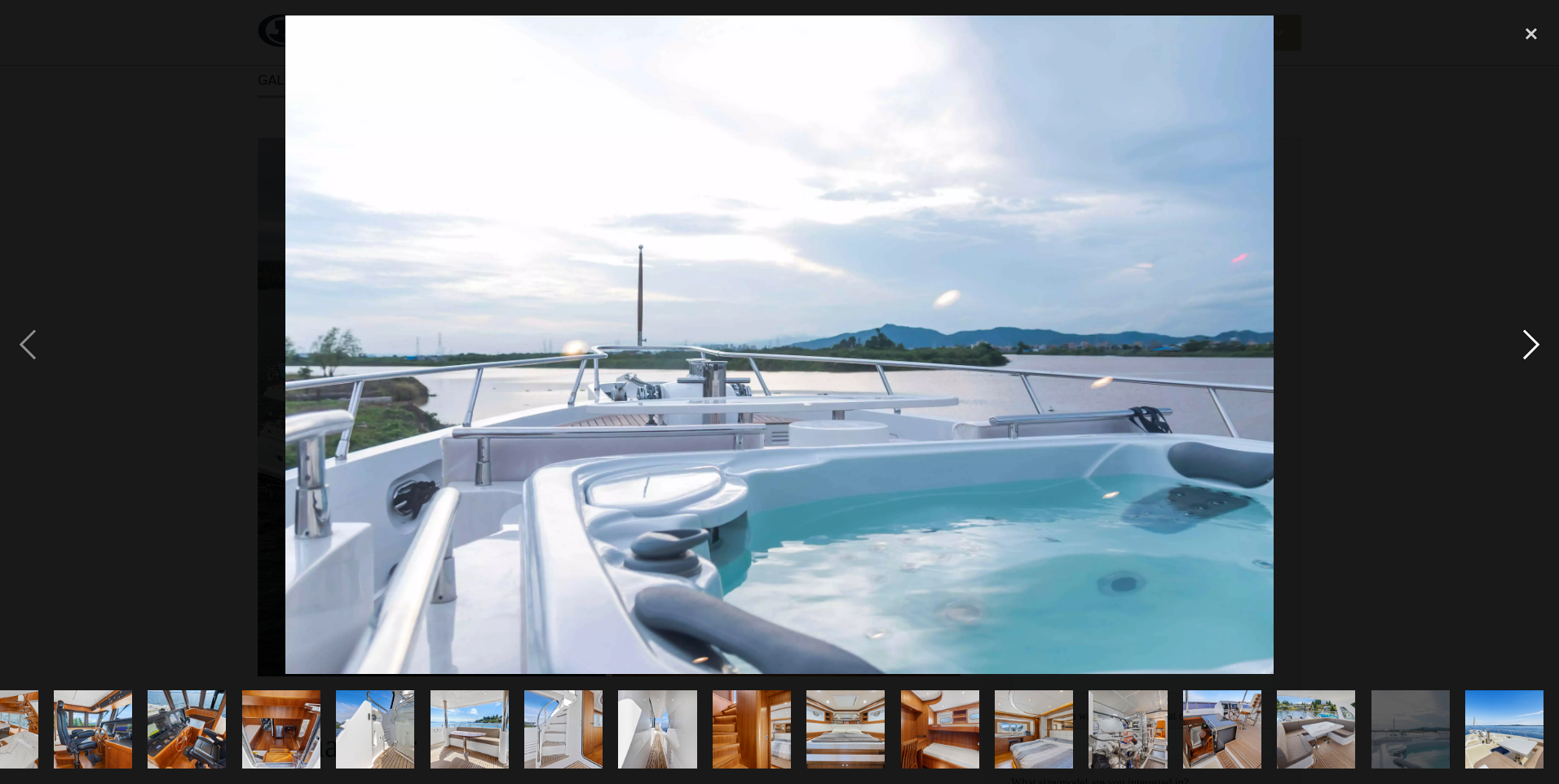
click at [1535, 337] on div "next image" at bounding box center [1531, 344] width 55 height 658
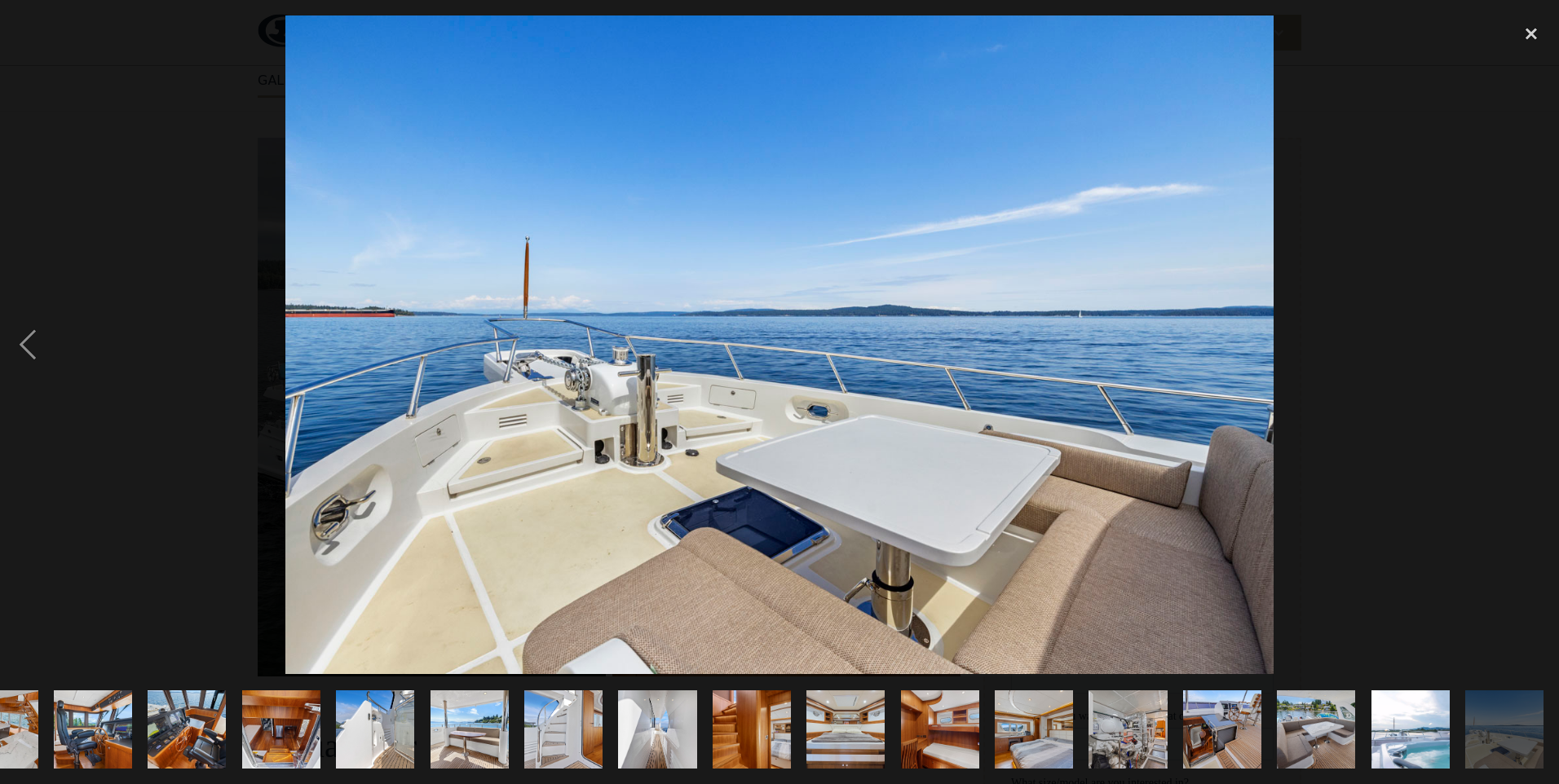
click at [1535, 337] on div "next image" at bounding box center [1531, 344] width 55 height 658
click at [621, 413] on img at bounding box center [780, 344] width 988 height 658
click at [1534, 34] on div "close lightbox" at bounding box center [1531, 33] width 55 height 36
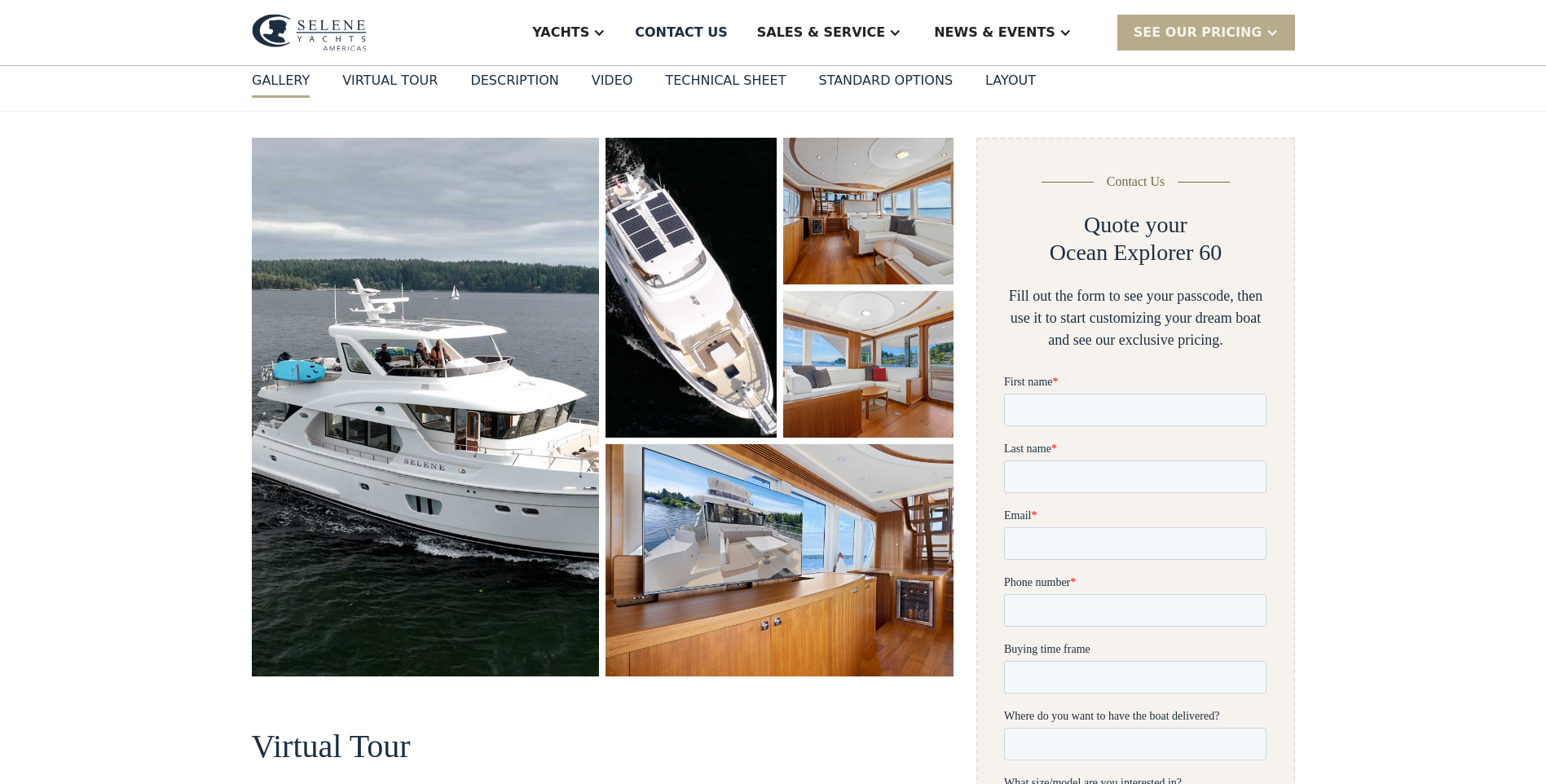
scroll to position [0, 0]
click at [359, 54] on div "Yachts Ocean Explorer Ocean Explorer 60 Ocean Explorer 72 Ocean Explorer 78 Cla…" at bounding box center [773, 32] width 1043 height 65
click at [728, 30] on div "Contact US" at bounding box center [682, 33] width 93 height 19
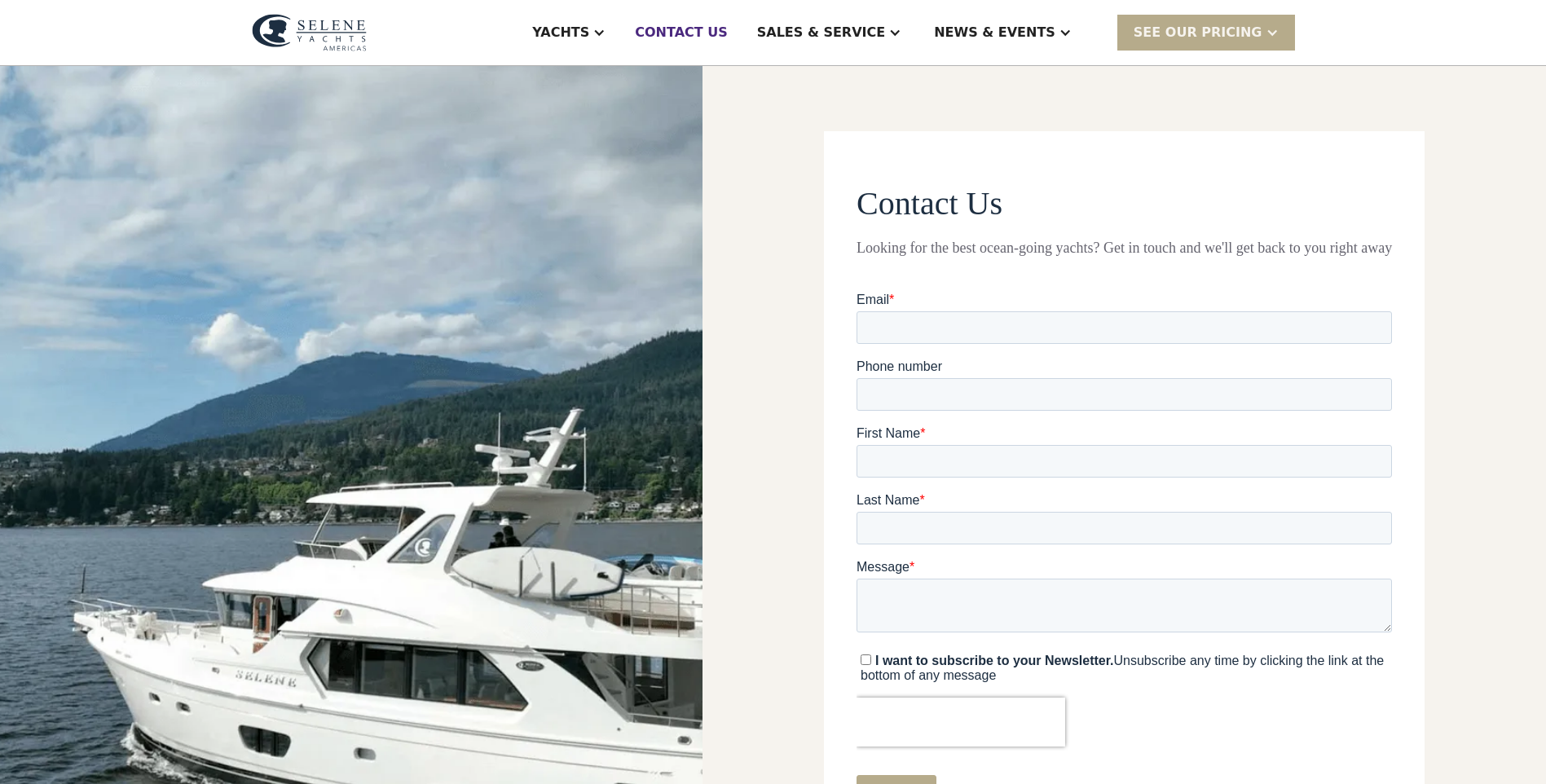
click at [728, 39] on div "Contact US" at bounding box center [682, 33] width 93 height 19
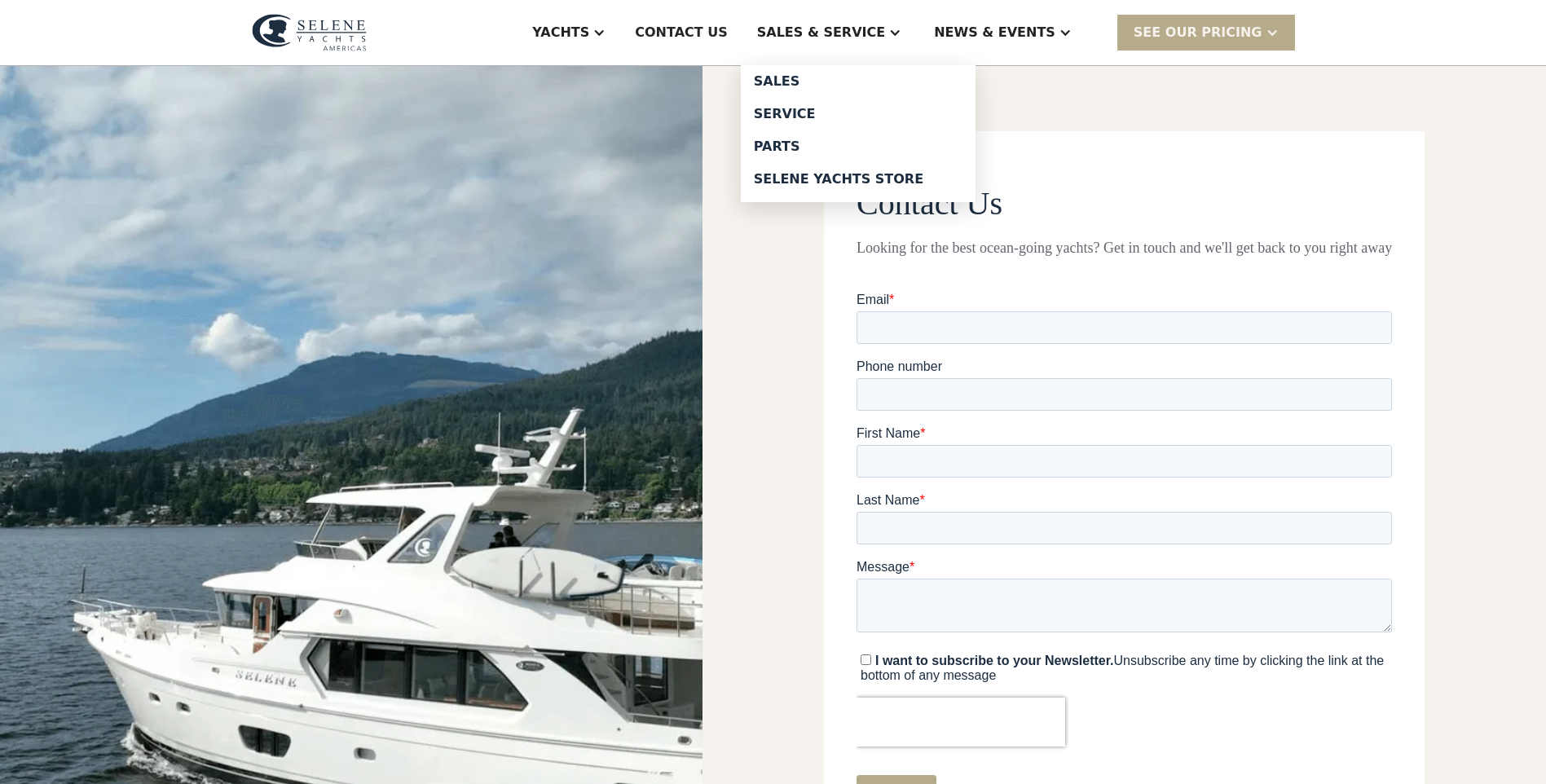
click at [886, 29] on div "Sales & Service" at bounding box center [821, 33] width 128 height 19
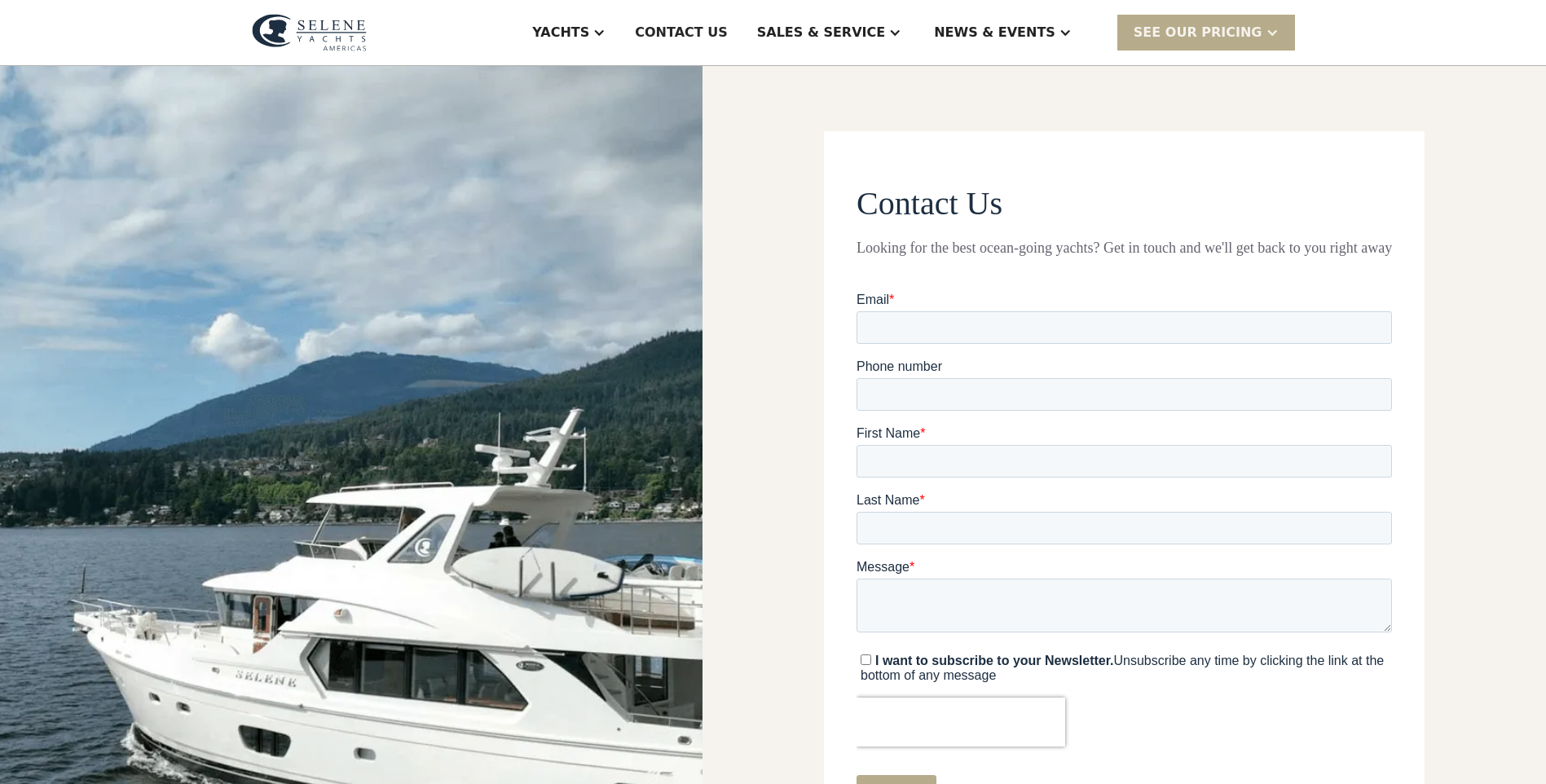
click at [886, 29] on div "Sales & Service" at bounding box center [821, 33] width 128 height 19
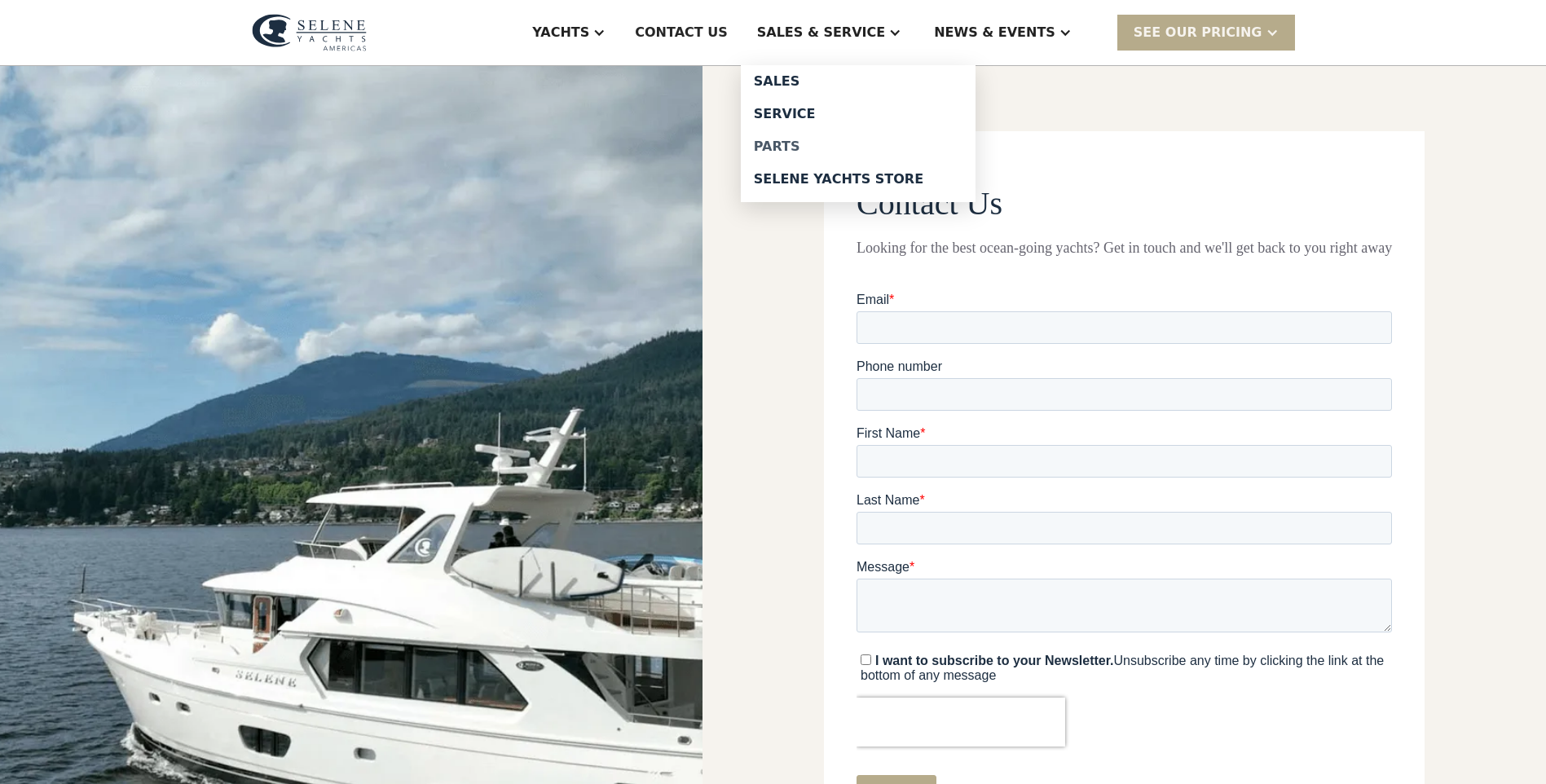
click at [847, 141] on div "Parts" at bounding box center [859, 146] width 209 height 13
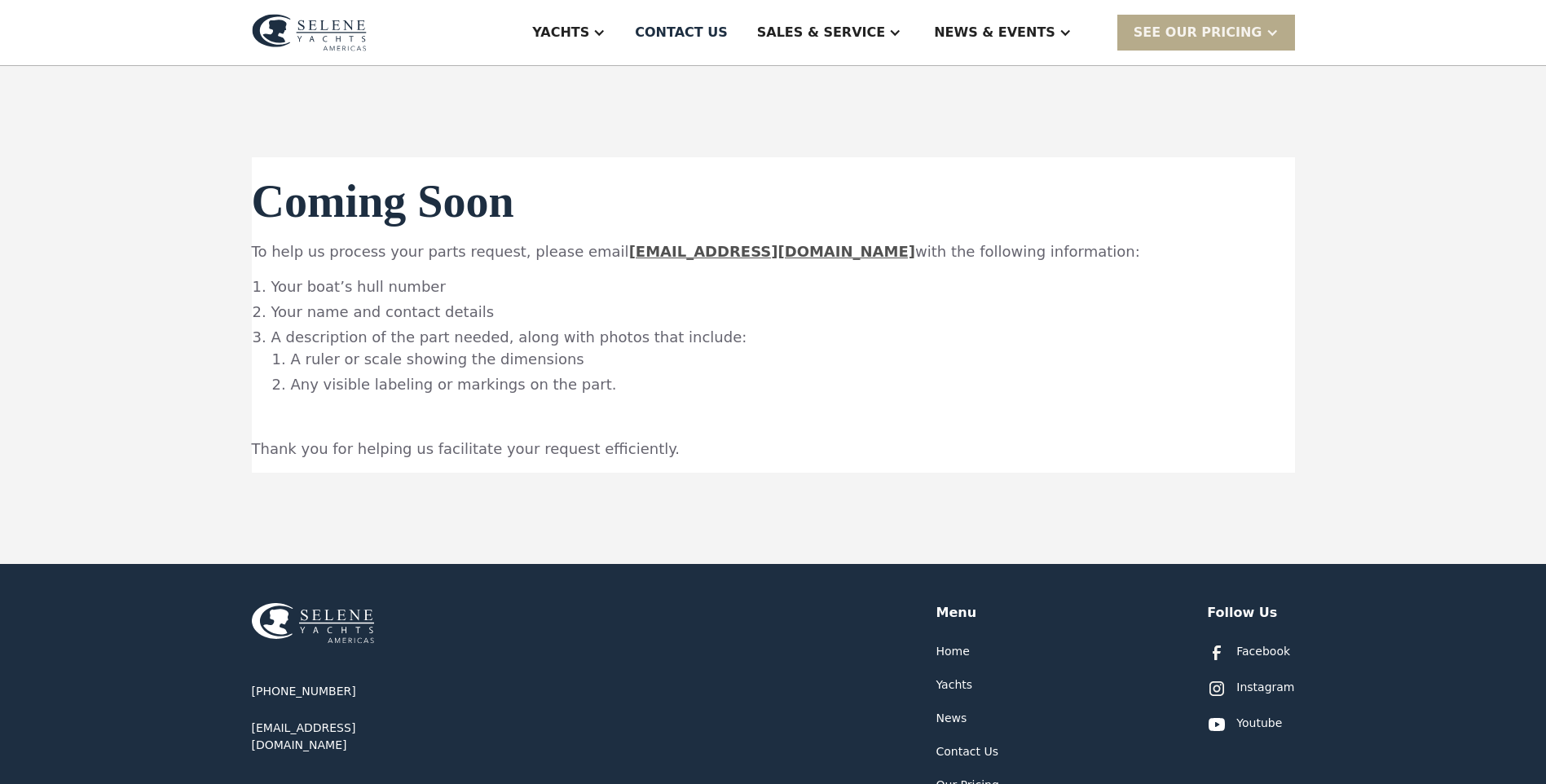
click at [336, 21] on img at bounding box center [309, 32] width 115 height 38
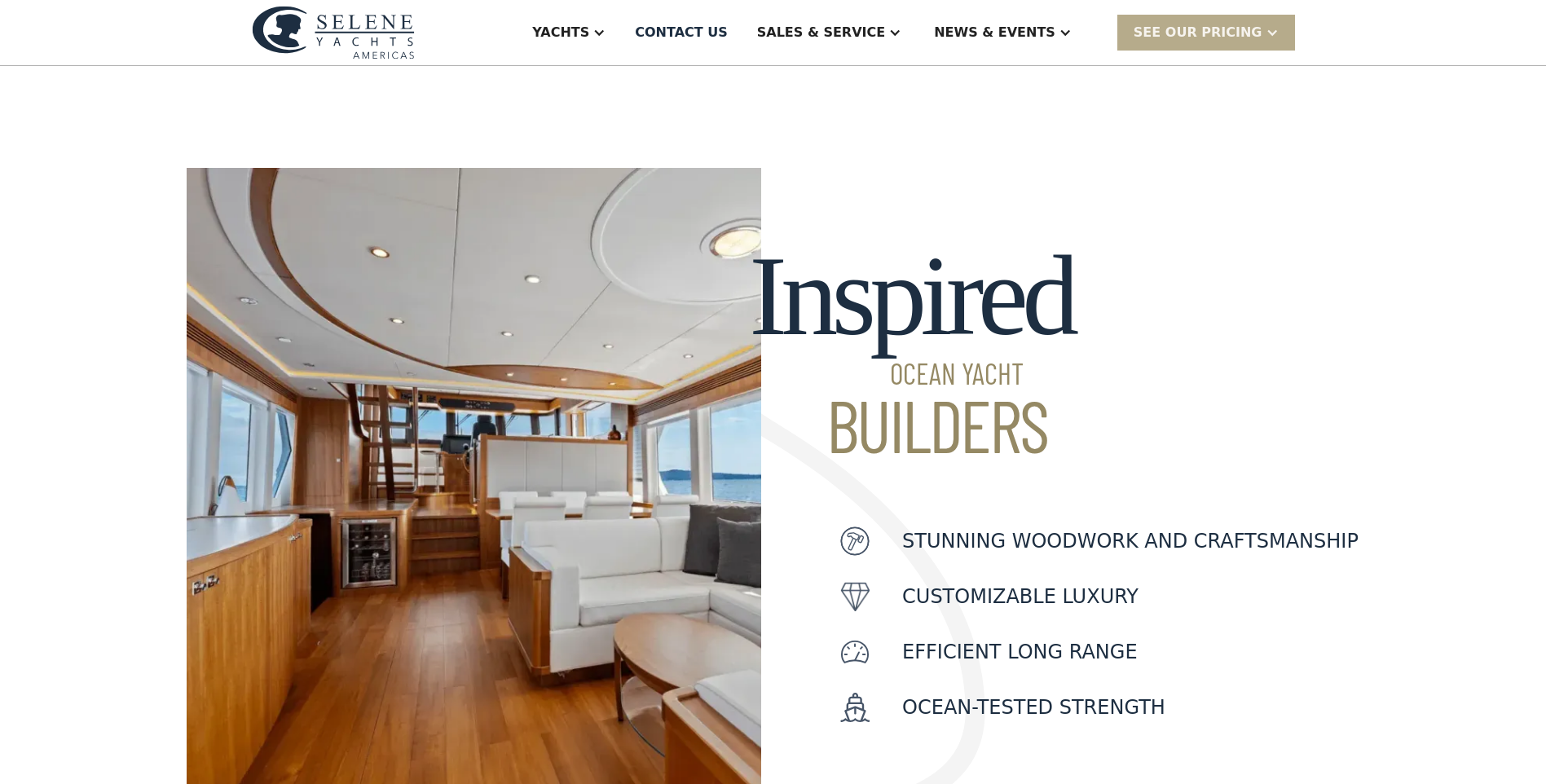
scroll to position [408, 0]
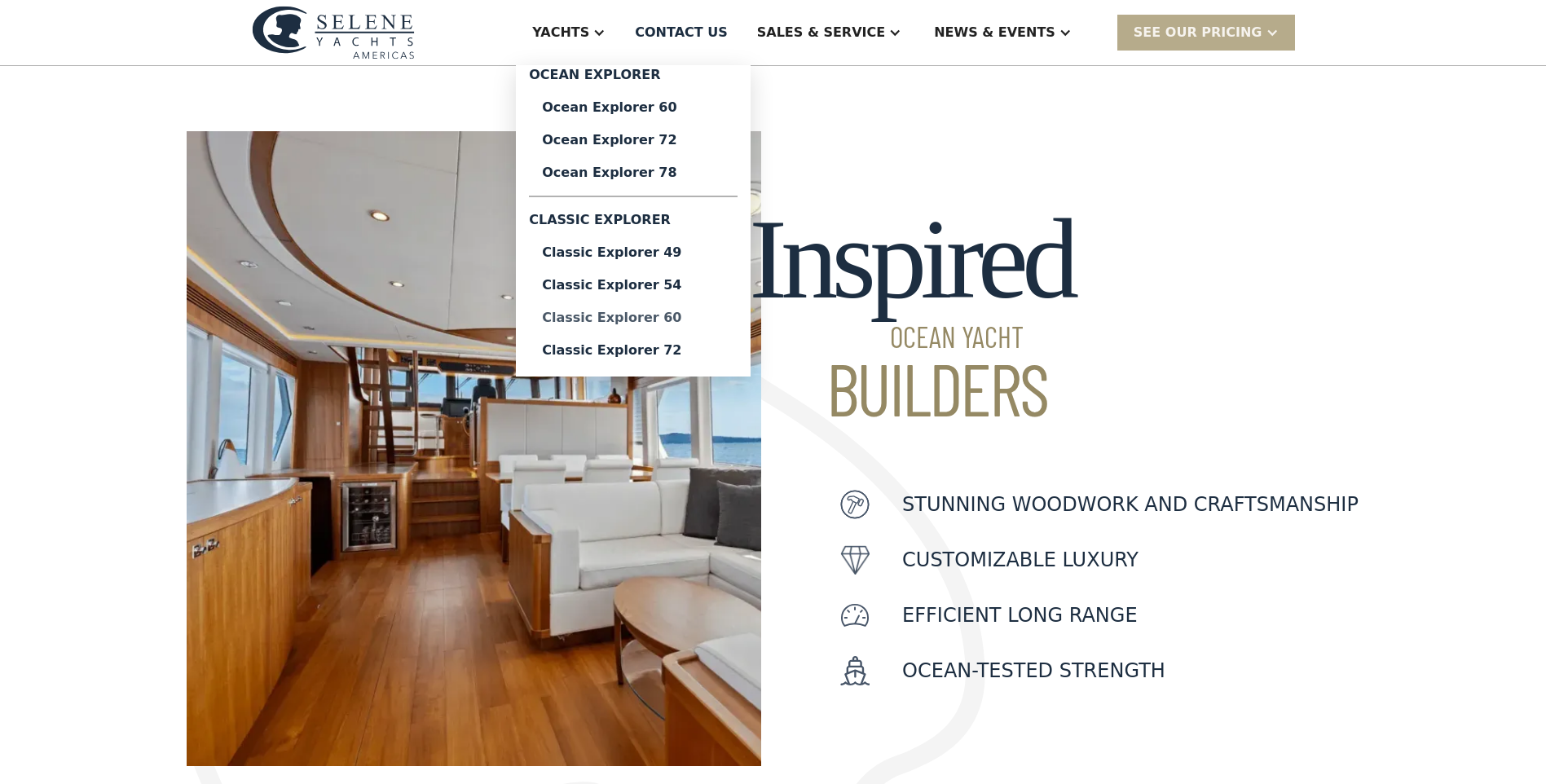
click at [704, 314] on div "Classic Explorer 60" at bounding box center [633, 317] width 183 height 13
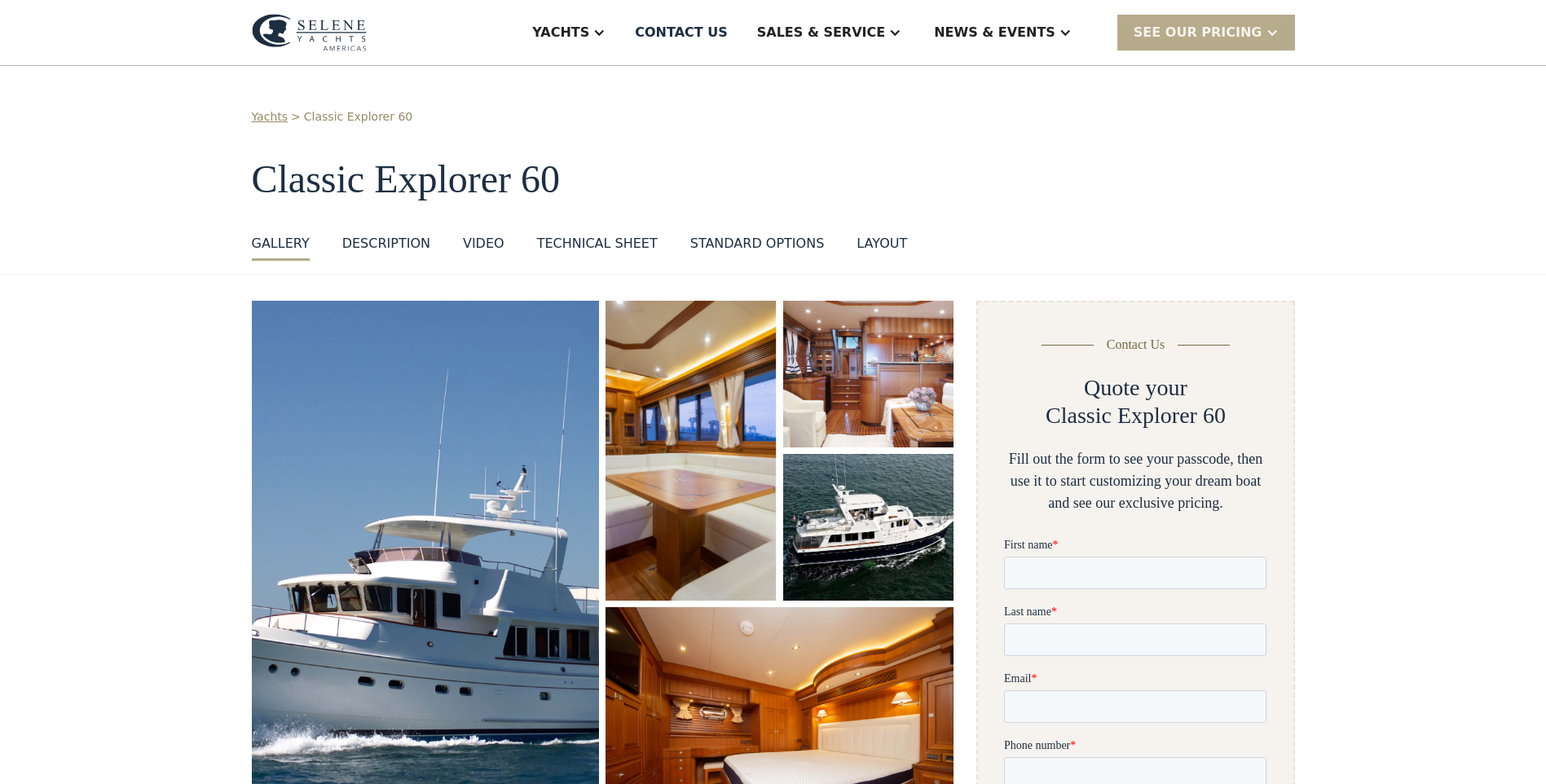
click at [840, 394] on img "open lightbox" at bounding box center [868, 374] width 179 height 154
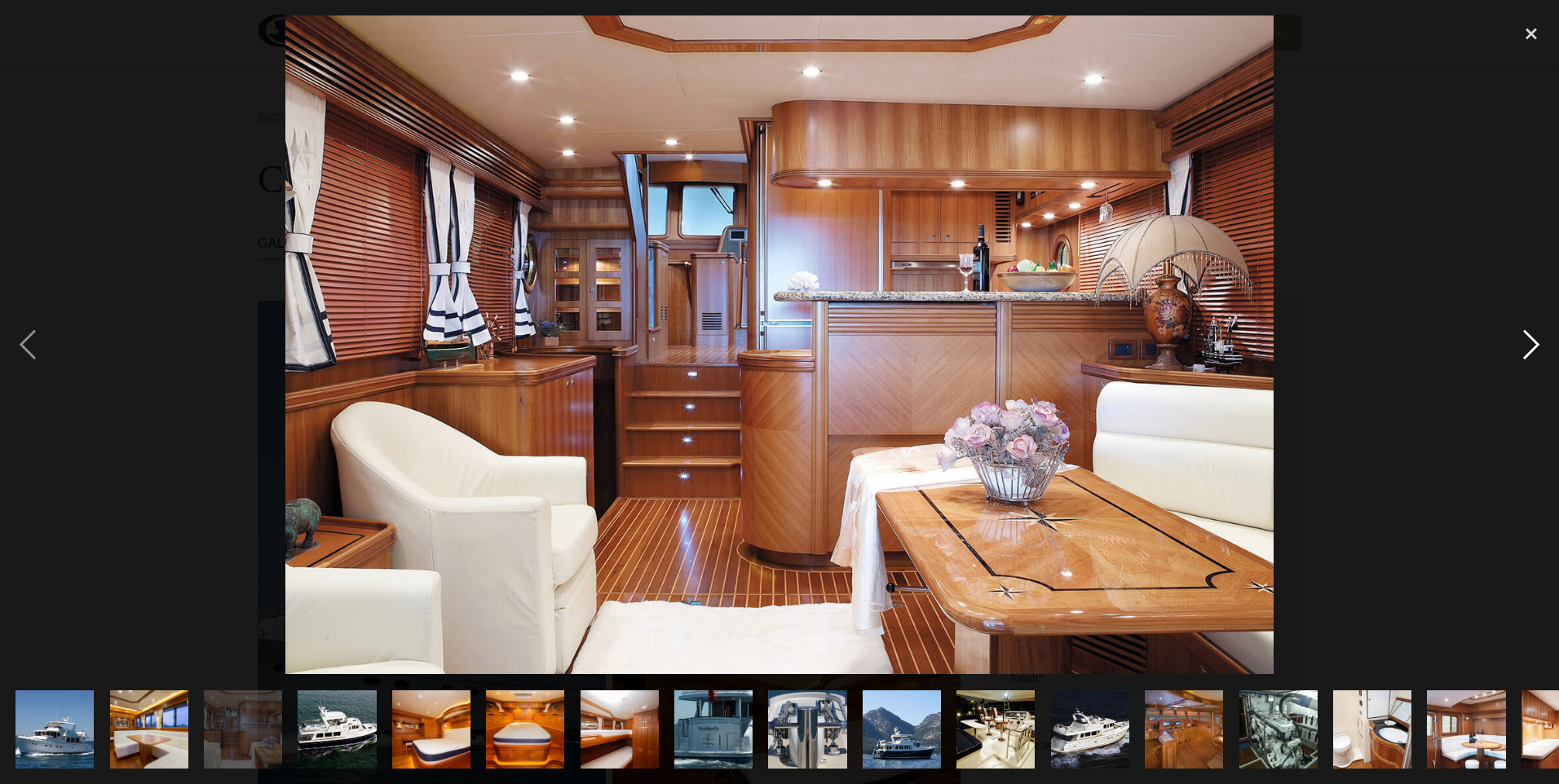
click at [1520, 351] on div "next image" at bounding box center [1531, 344] width 55 height 658
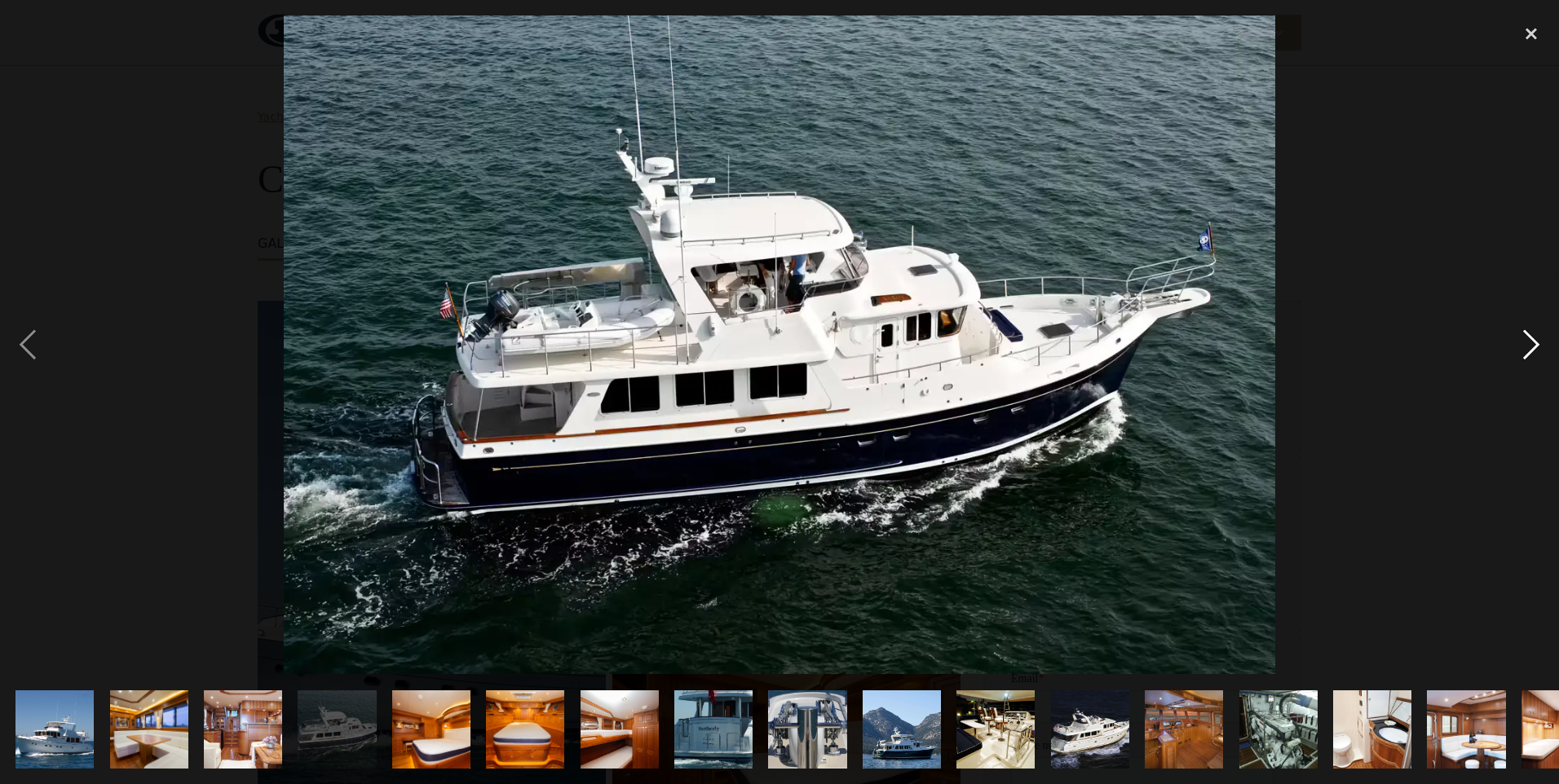
click at [1520, 351] on div "next image" at bounding box center [1531, 344] width 55 height 658
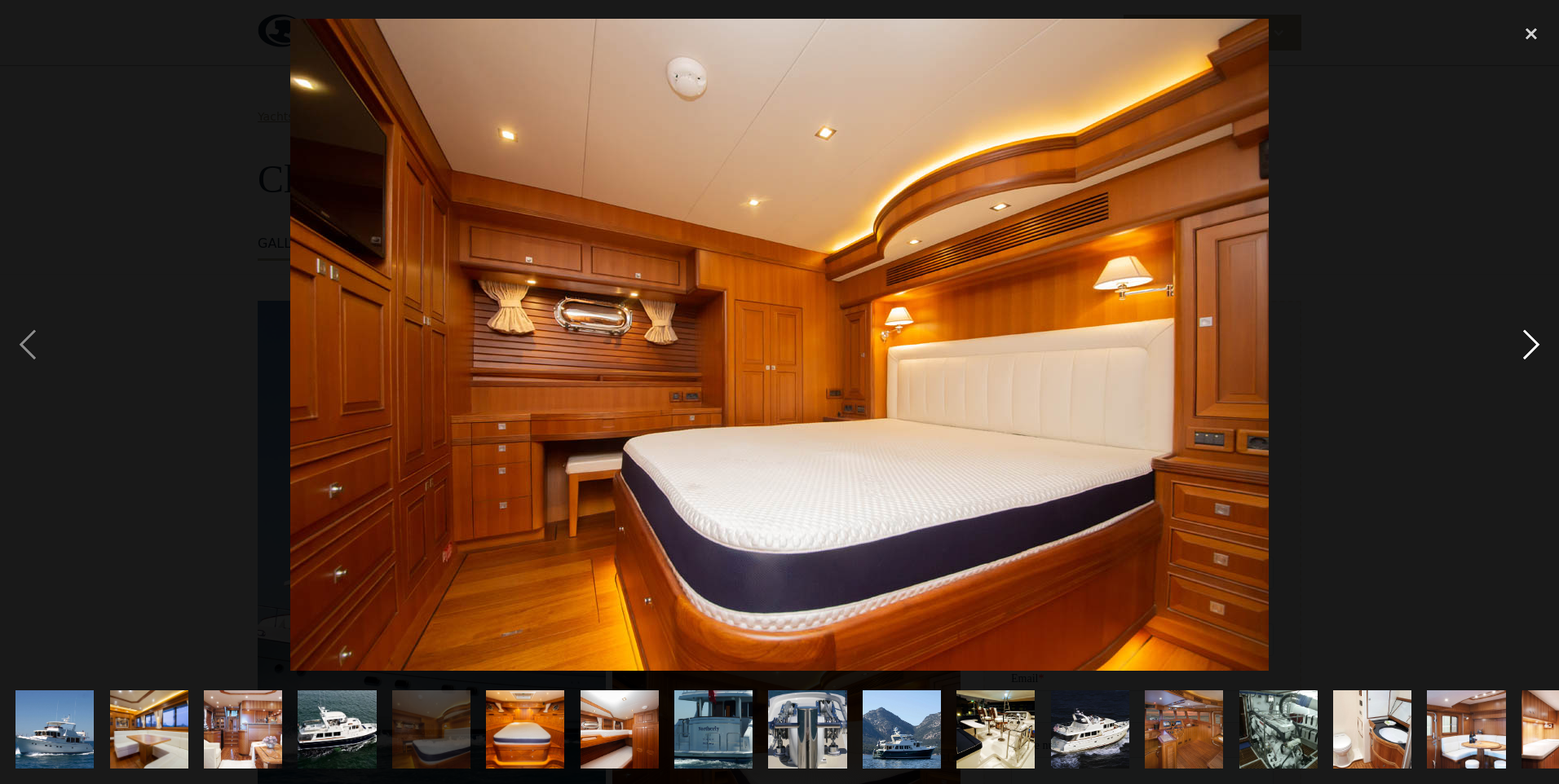
click at [1520, 351] on div "next image" at bounding box center [1531, 344] width 55 height 658
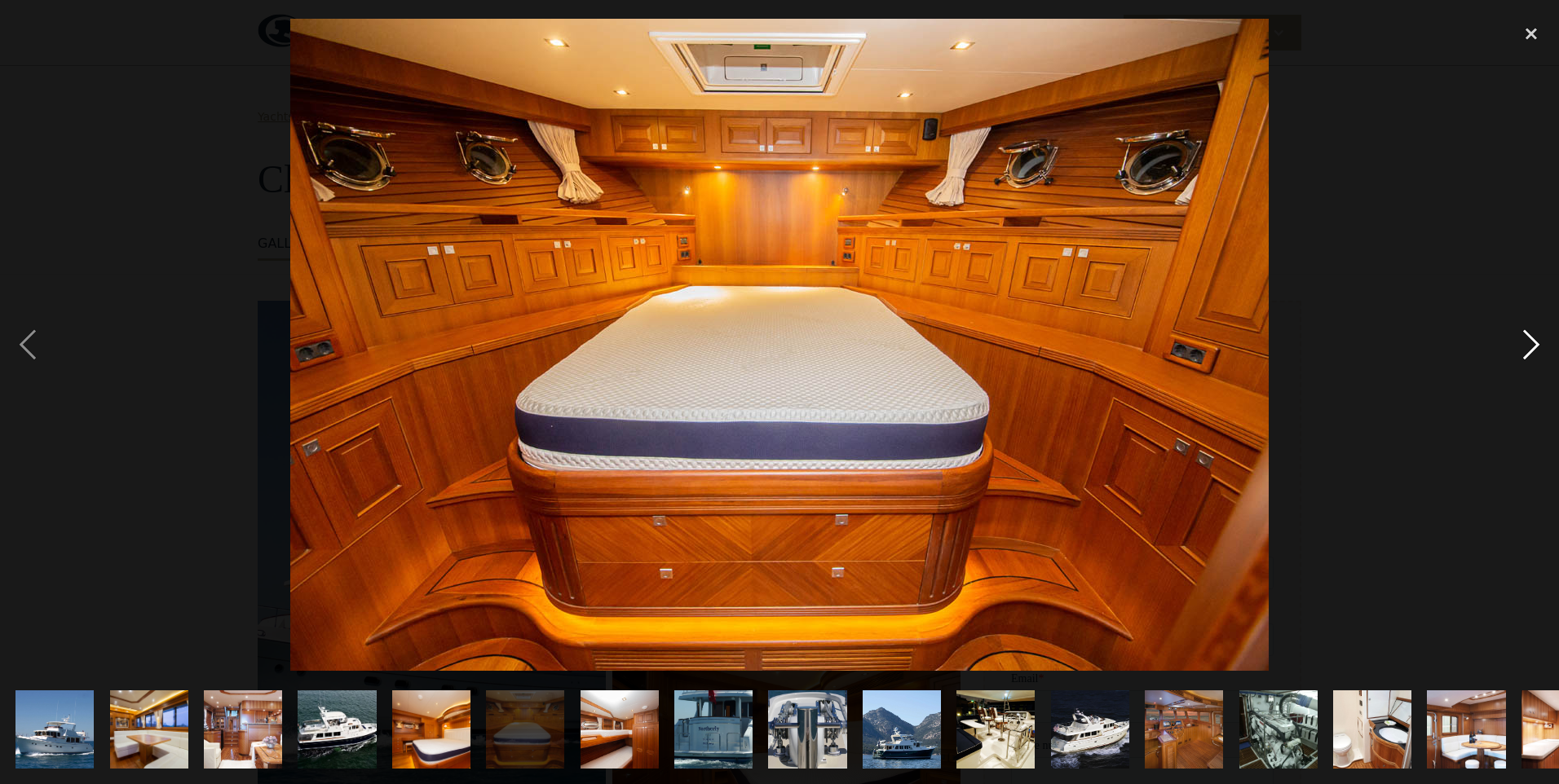
click at [1520, 351] on div "next image" at bounding box center [1531, 344] width 55 height 658
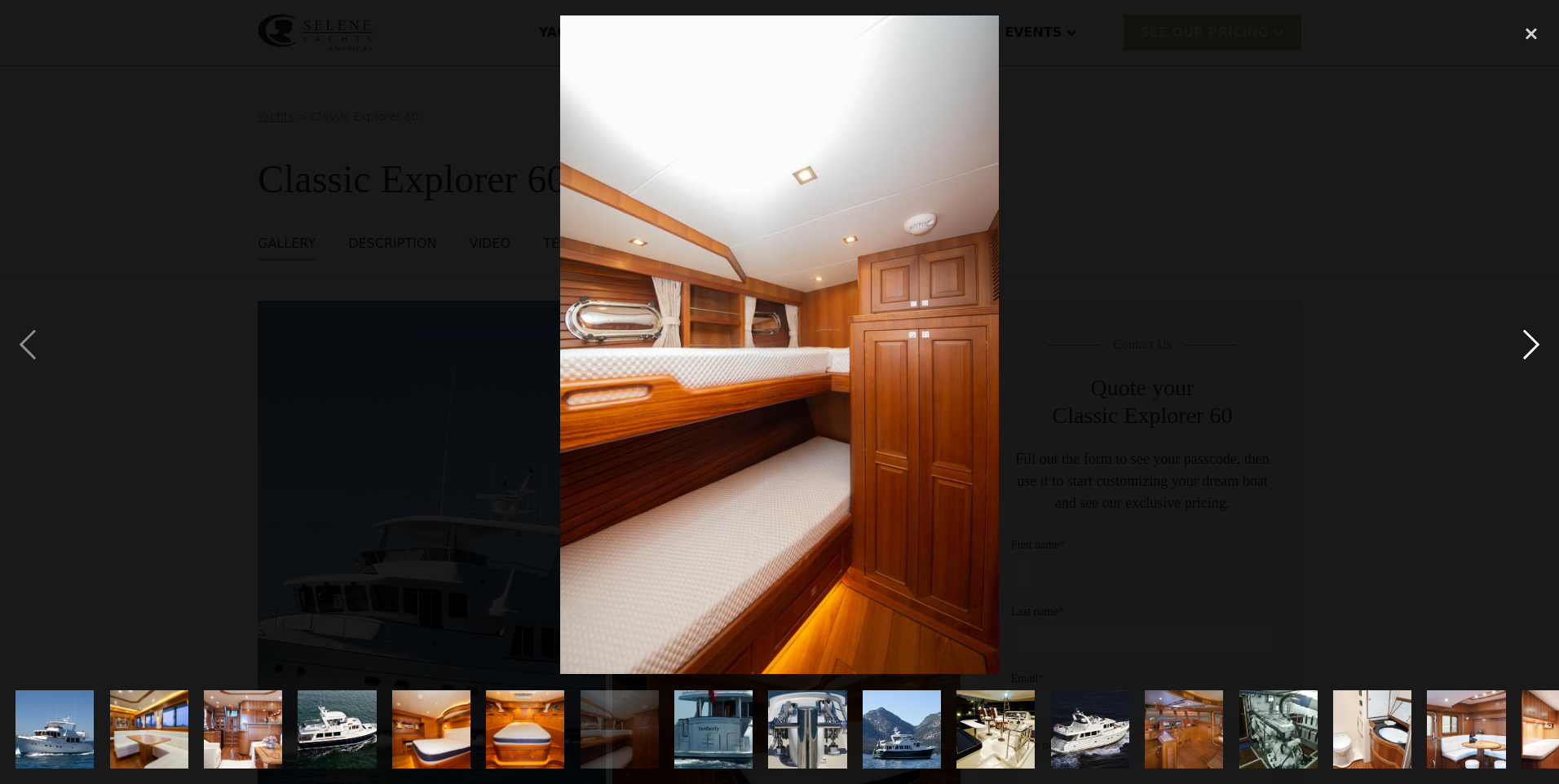
click at [1520, 351] on div "next image" at bounding box center [1531, 344] width 55 height 658
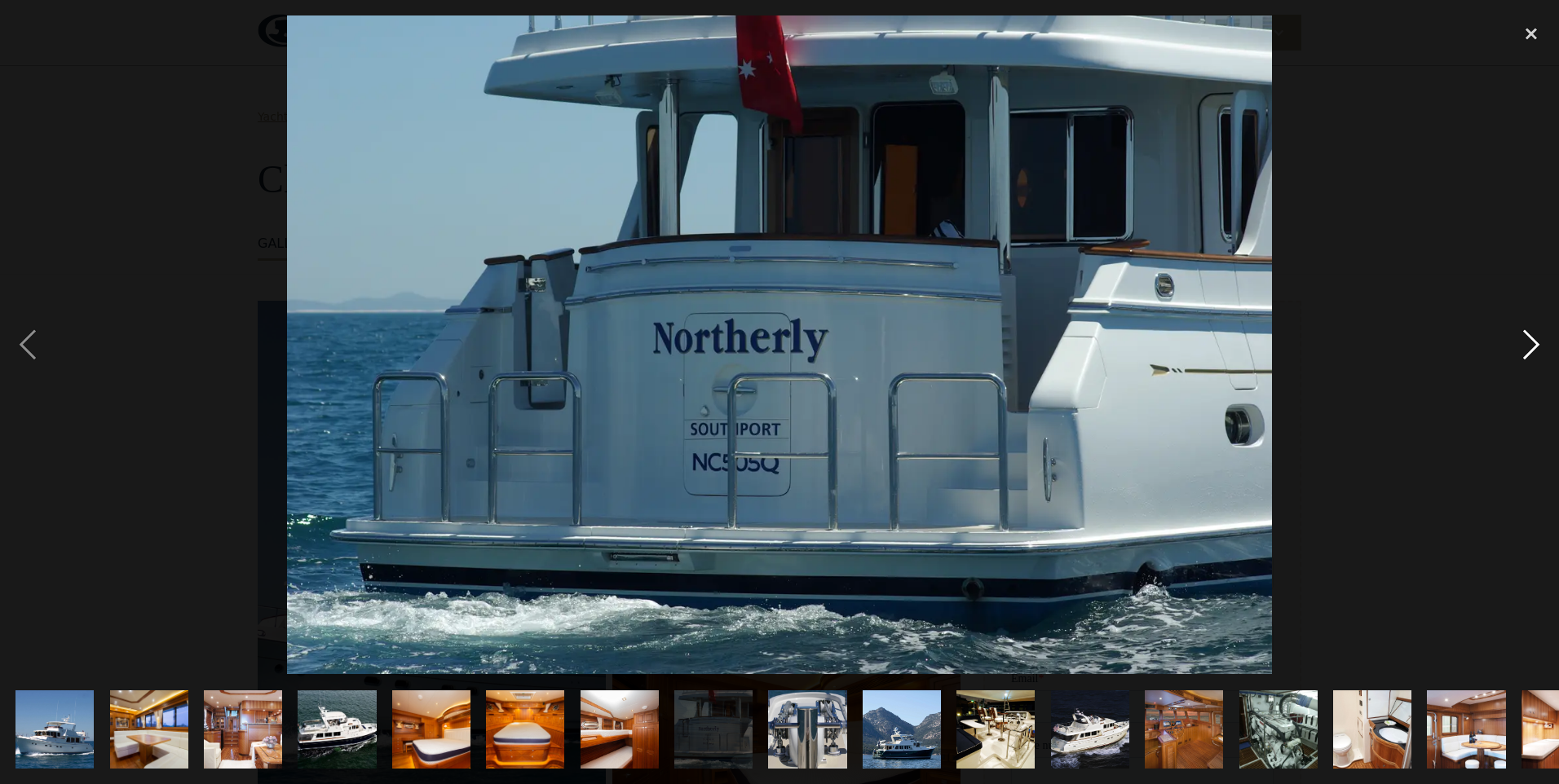
click at [1525, 354] on div "next image" at bounding box center [1531, 344] width 55 height 658
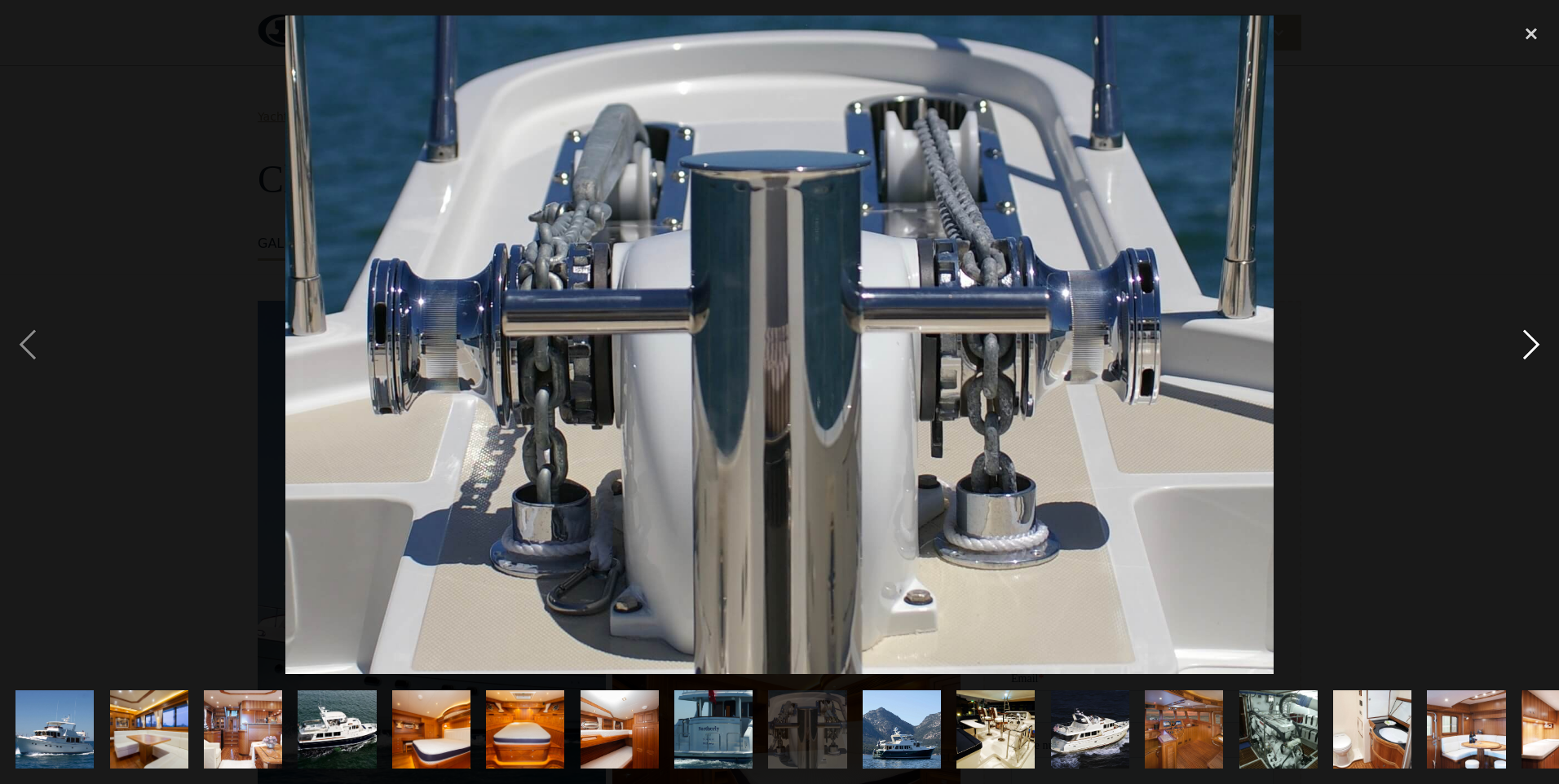
click at [1525, 355] on div "next image" at bounding box center [1531, 344] width 55 height 658
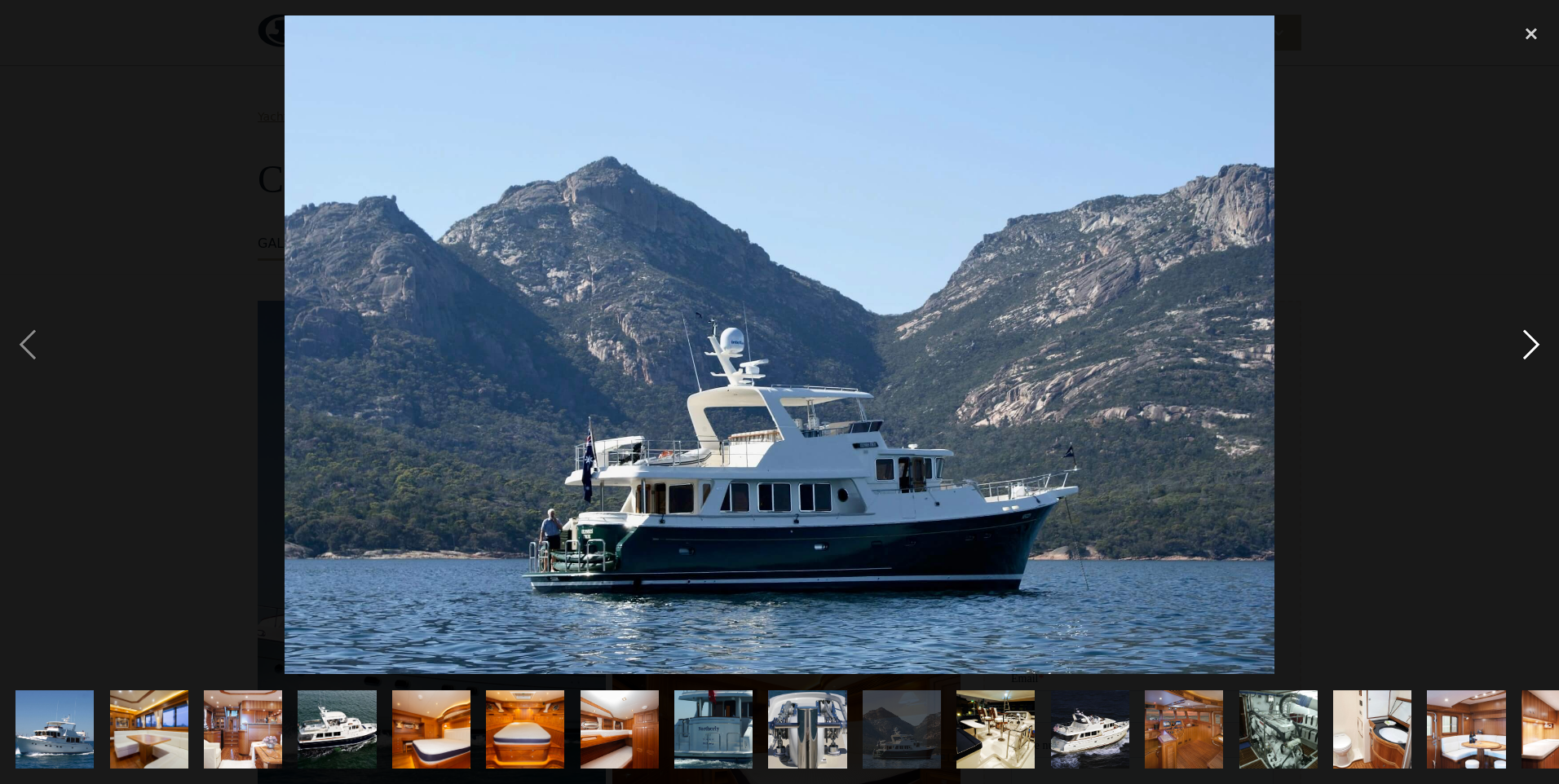
click at [1525, 354] on div "next image" at bounding box center [1531, 344] width 55 height 658
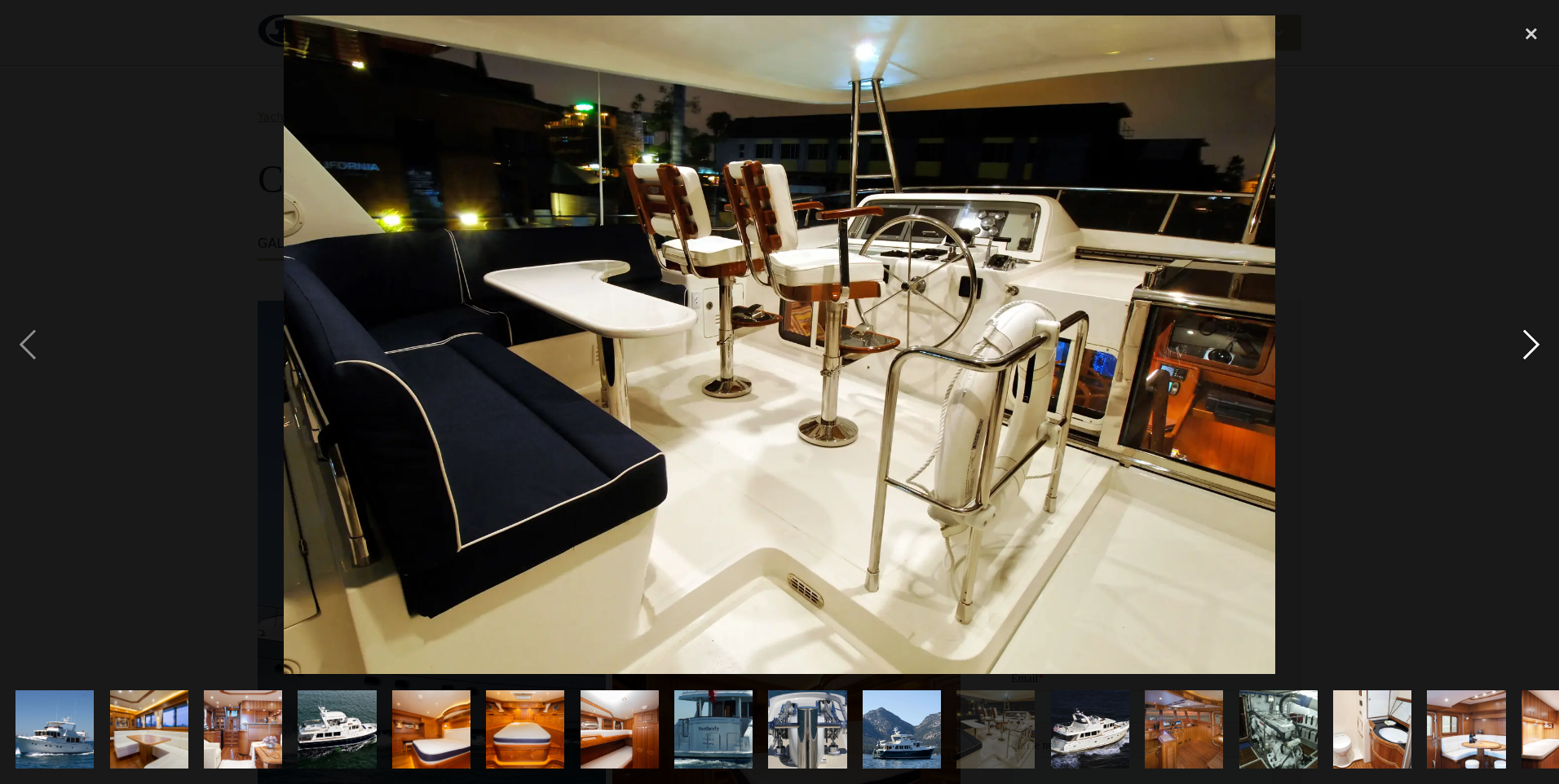
click at [1525, 354] on div "next image" at bounding box center [1531, 344] width 55 height 658
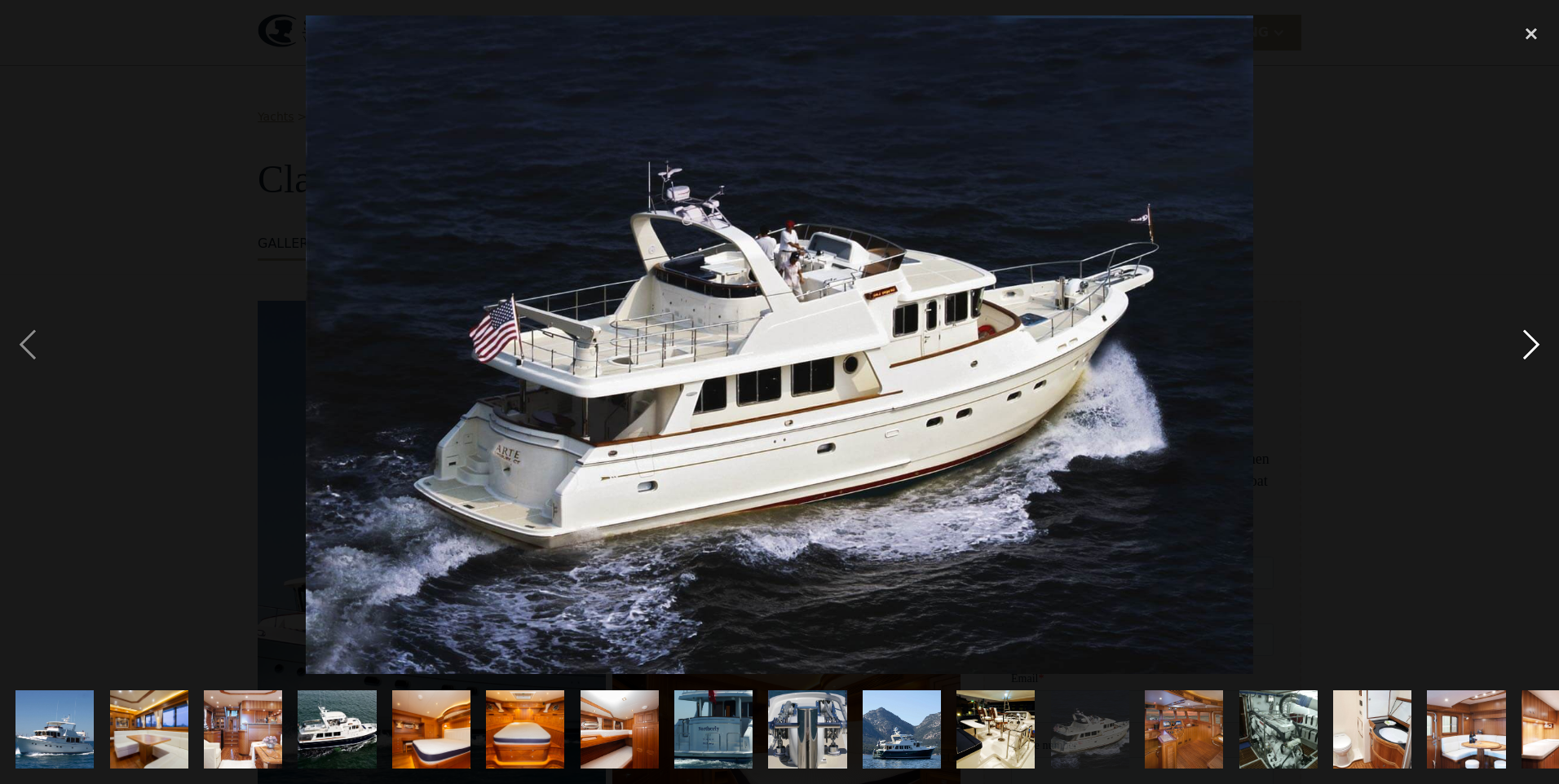
click at [1525, 355] on div "next image" at bounding box center [1531, 344] width 55 height 658
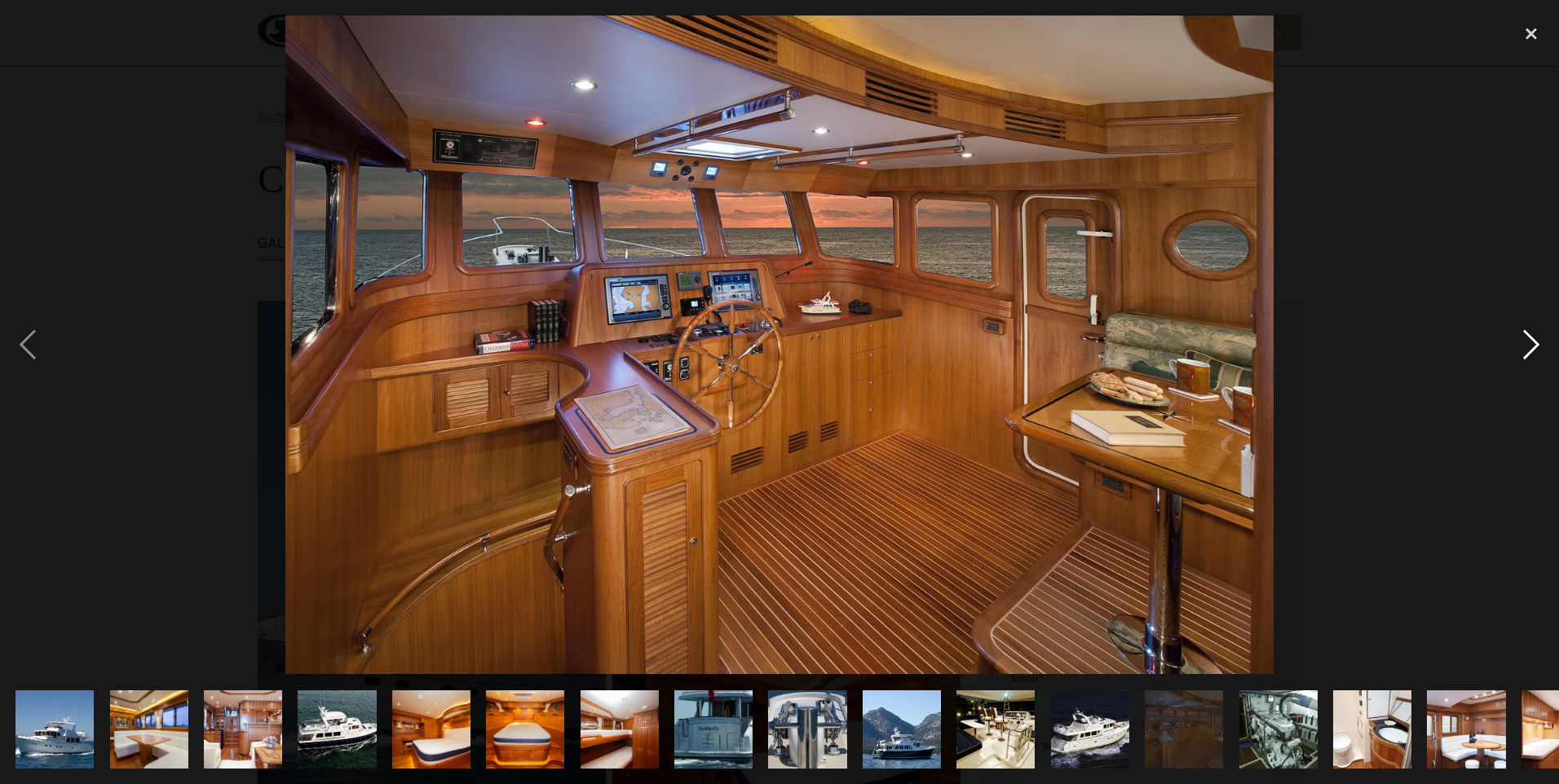
click at [1525, 361] on div "next image" at bounding box center [1531, 344] width 55 height 658
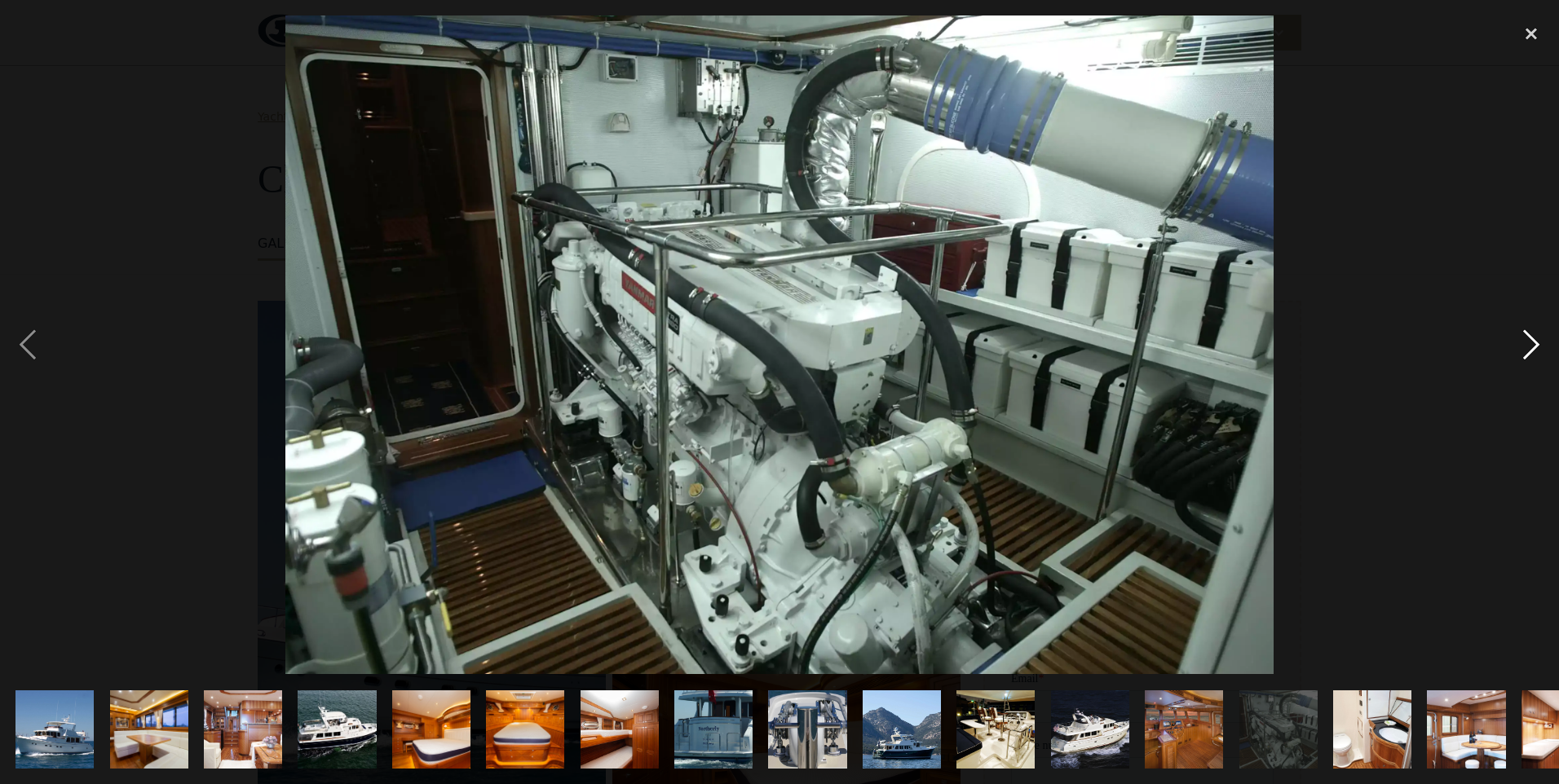
click at [1540, 339] on div "next image" at bounding box center [1531, 344] width 55 height 658
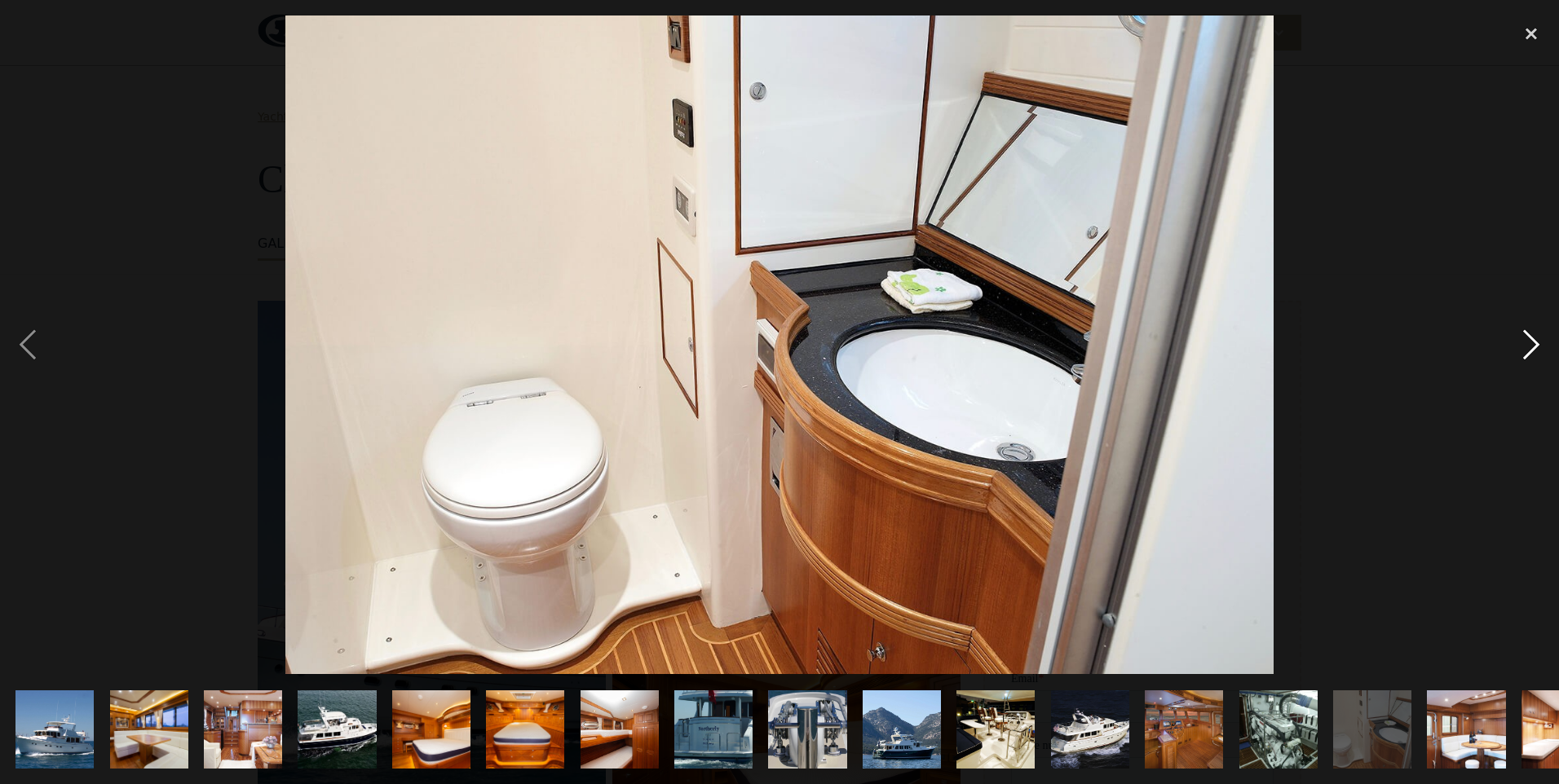
click at [1540, 339] on div "next image" at bounding box center [1531, 344] width 55 height 658
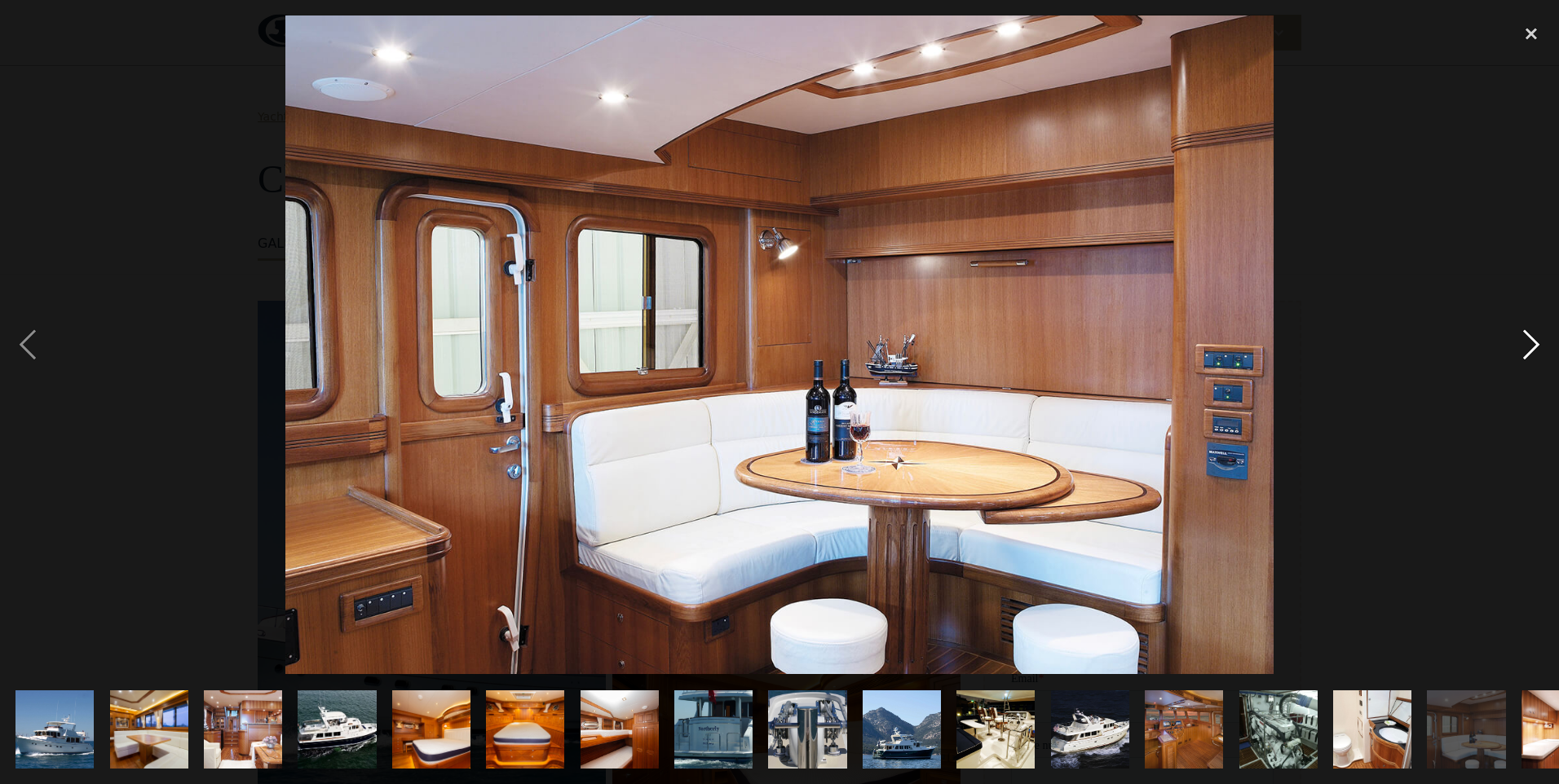
click at [1540, 339] on div "next image" at bounding box center [1531, 344] width 55 height 658
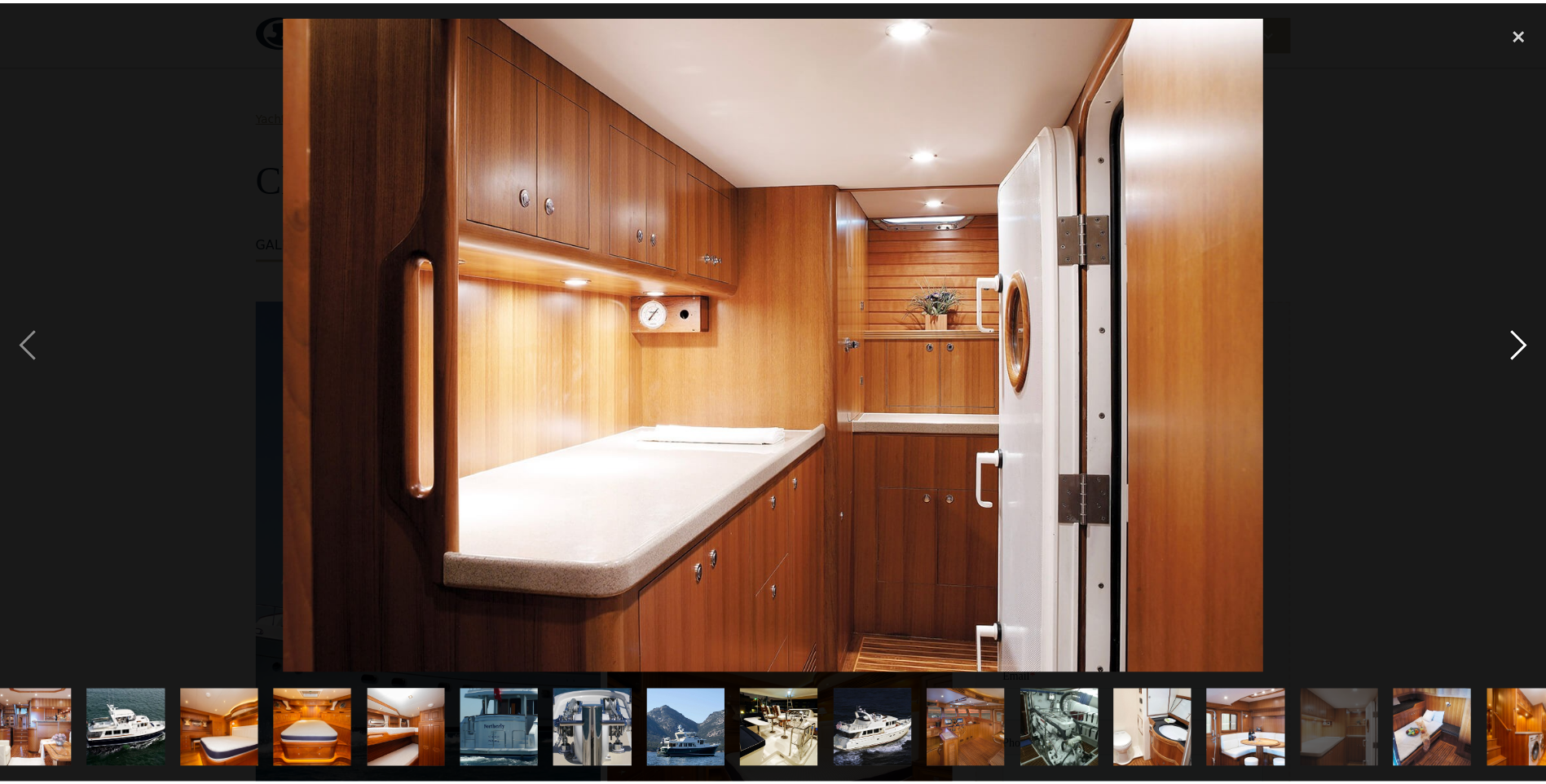
scroll to position [0, 245]
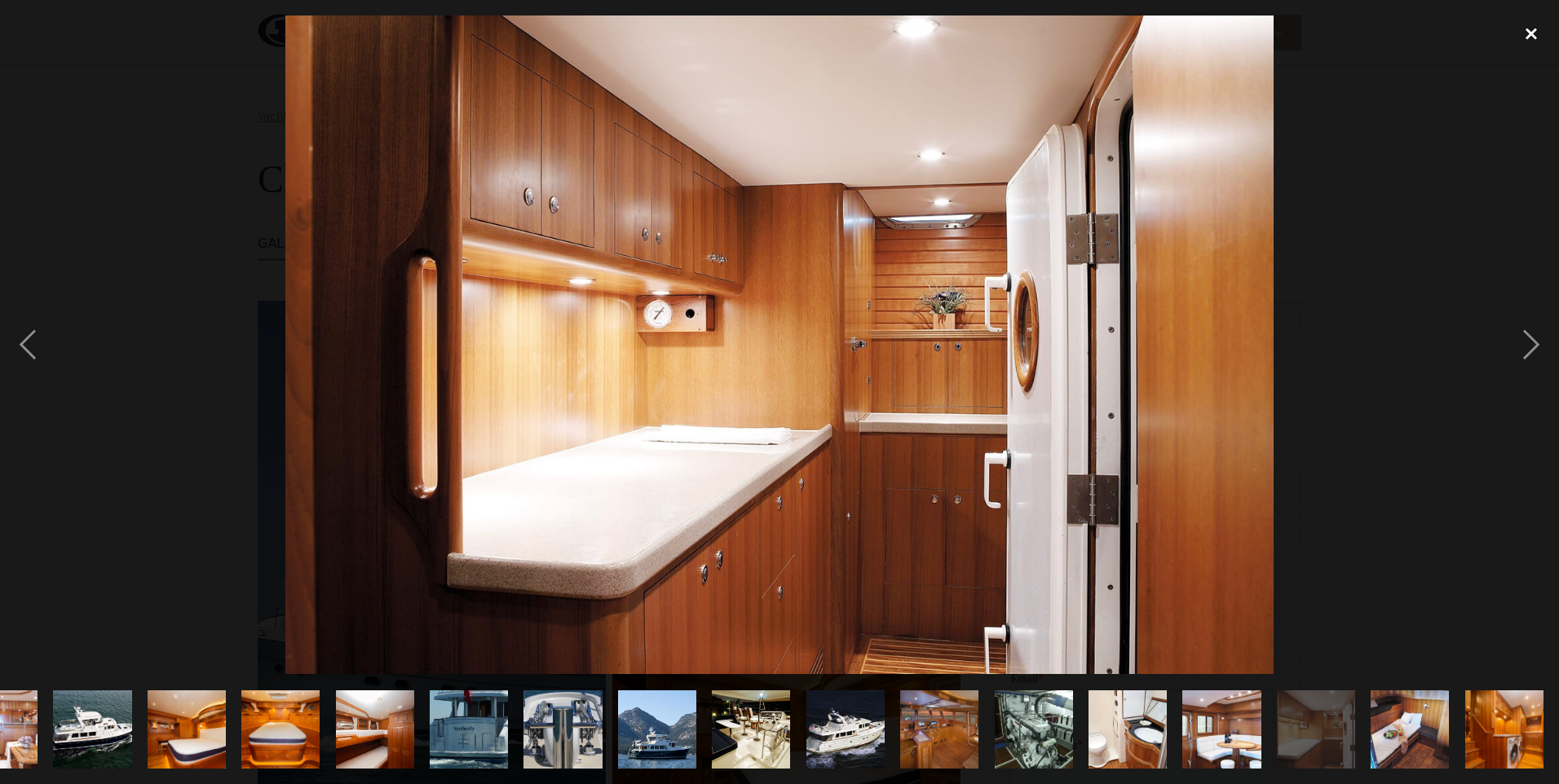
click at [1526, 28] on div "close lightbox" at bounding box center [1531, 33] width 55 height 36
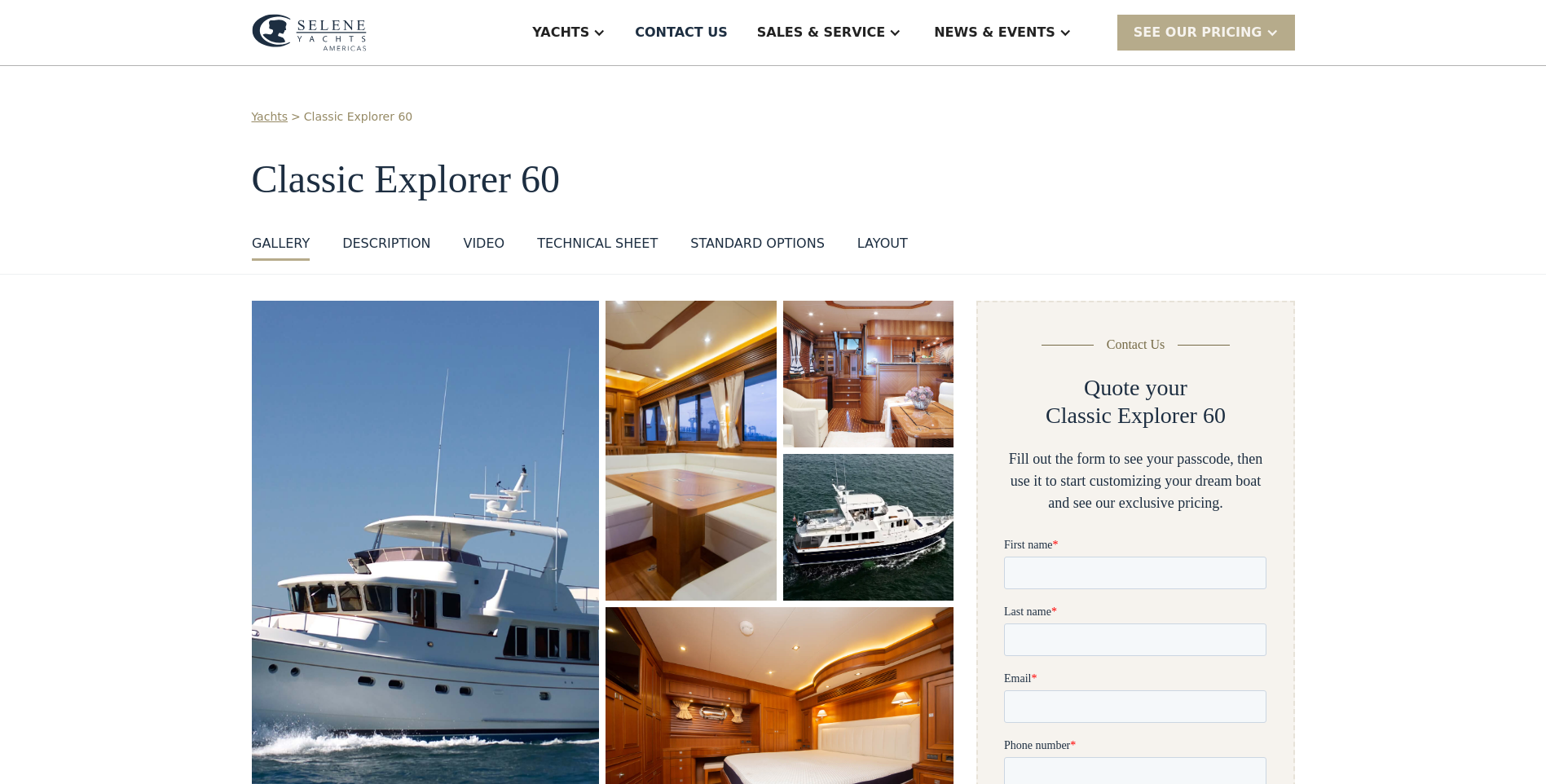
scroll to position [0, 0]
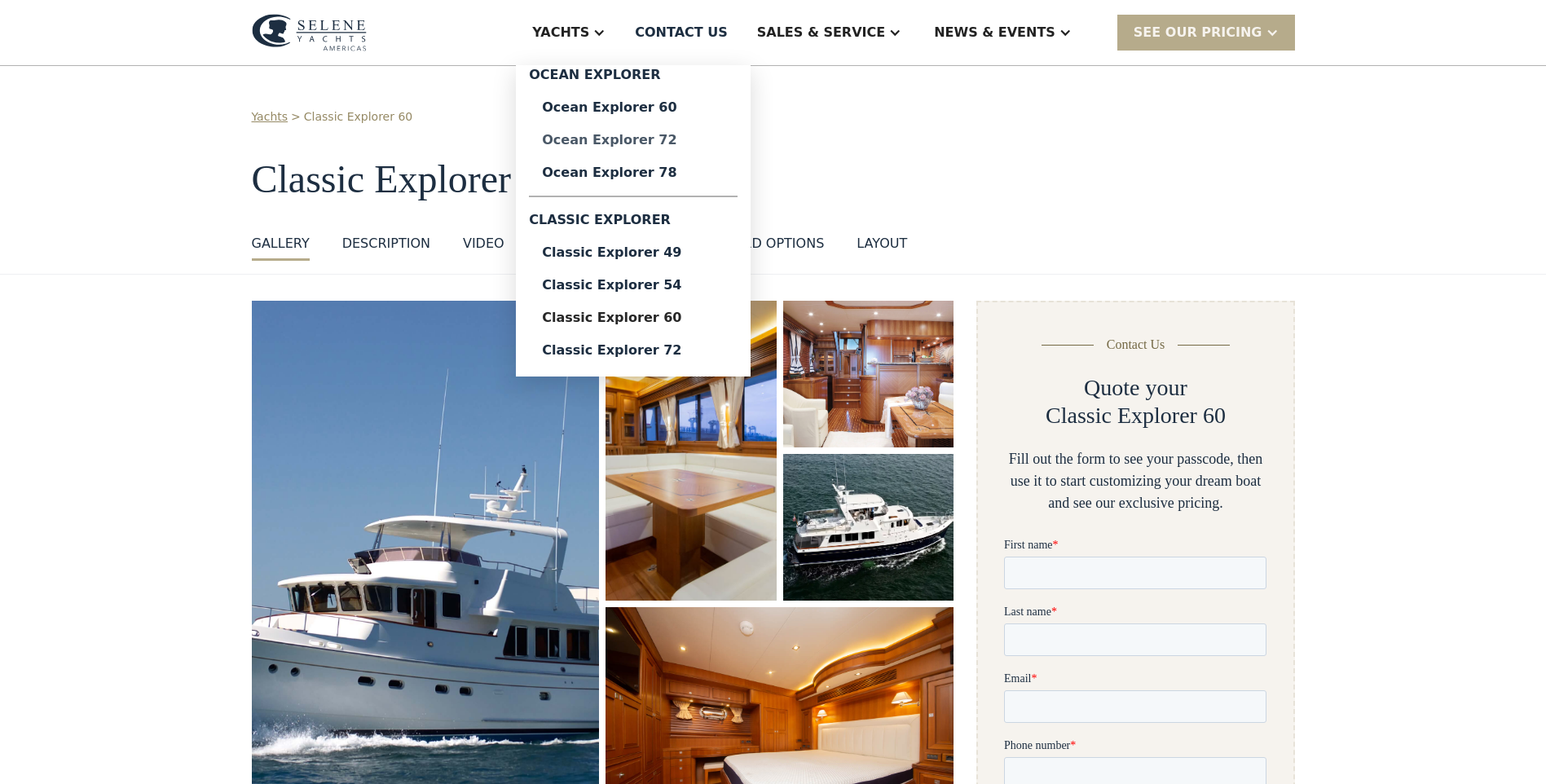
click at [664, 133] on div "Ocean Explorer 72" at bounding box center [633, 139] width 183 height 13
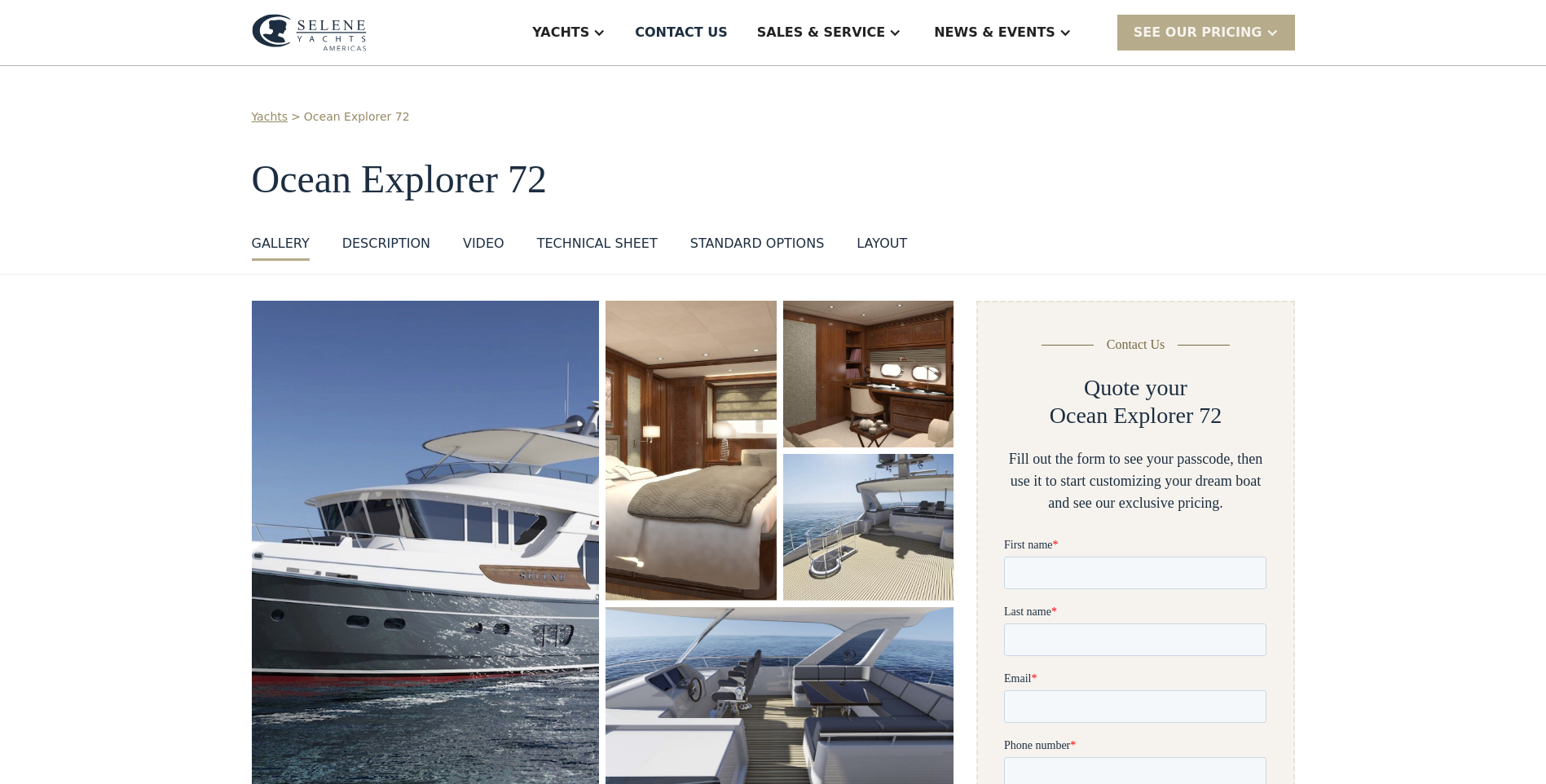
click at [479, 540] on img "open lightbox" at bounding box center [426, 547] width 348 height 494
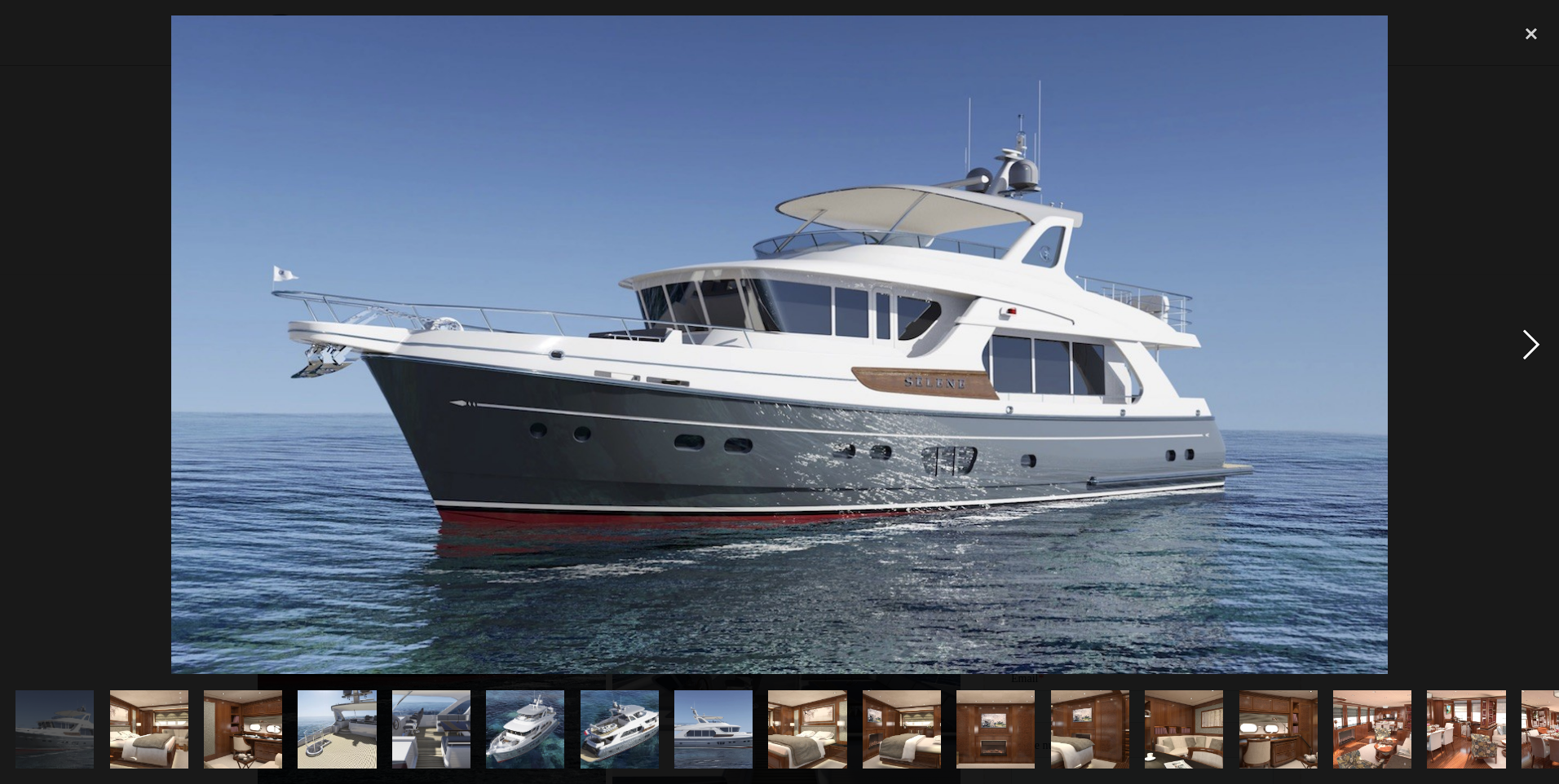
click at [1524, 345] on div "next image" at bounding box center [1531, 344] width 55 height 658
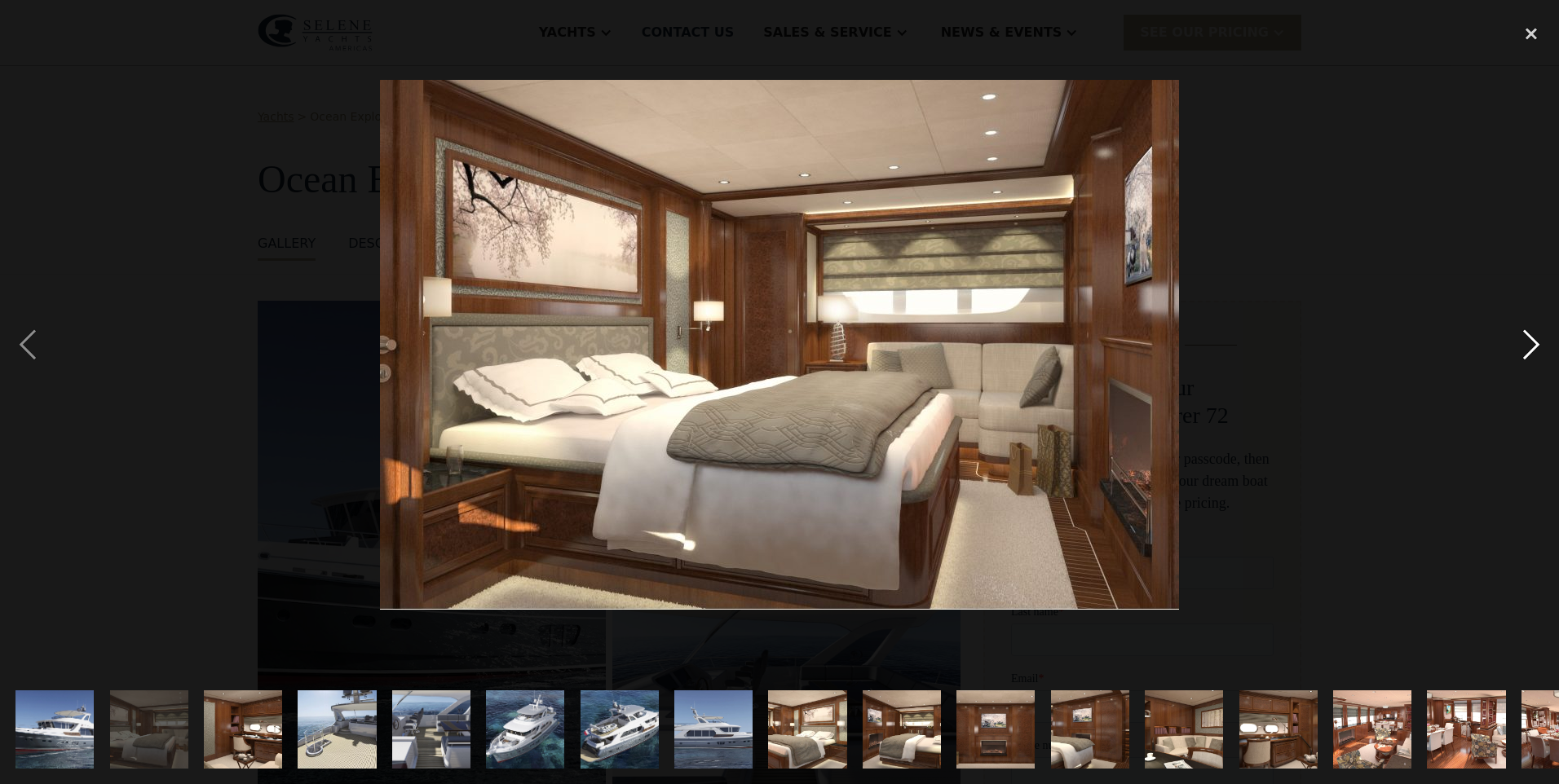
click at [1524, 345] on div "next image" at bounding box center [1531, 344] width 55 height 658
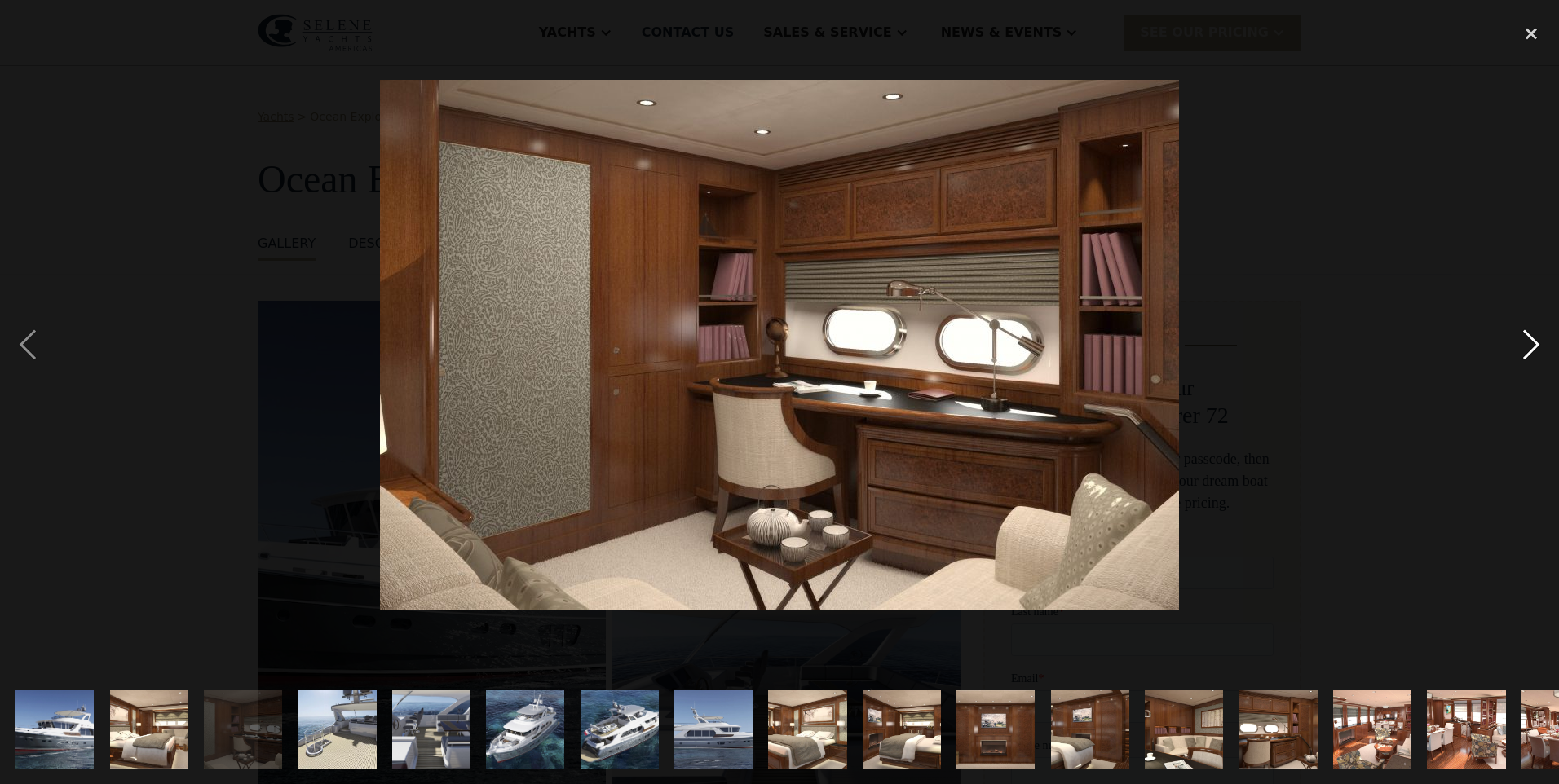
click at [1524, 345] on div "next image" at bounding box center [1531, 344] width 55 height 658
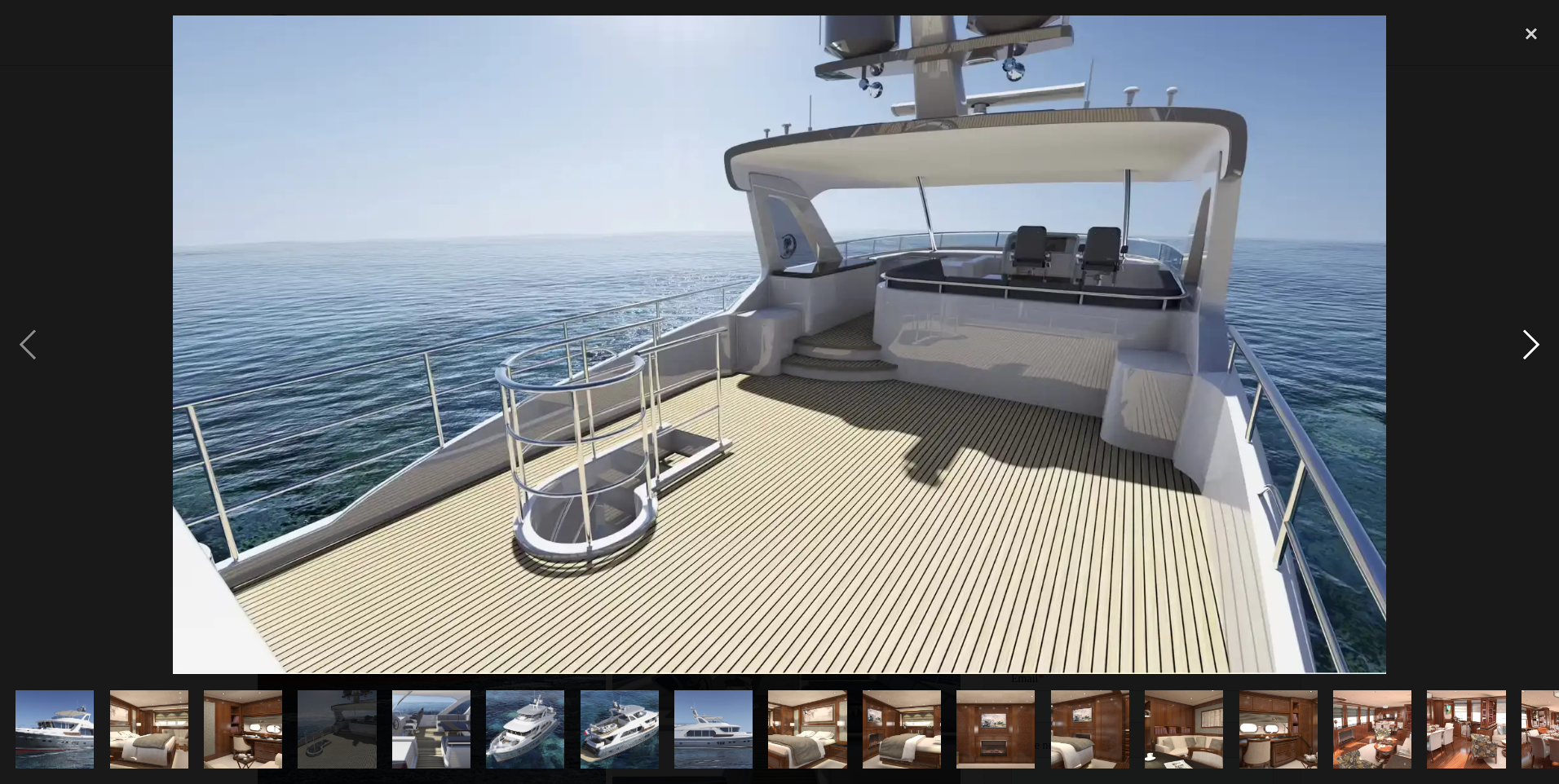
click at [1524, 345] on div "next image" at bounding box center [1531, 344] width 55 height 658
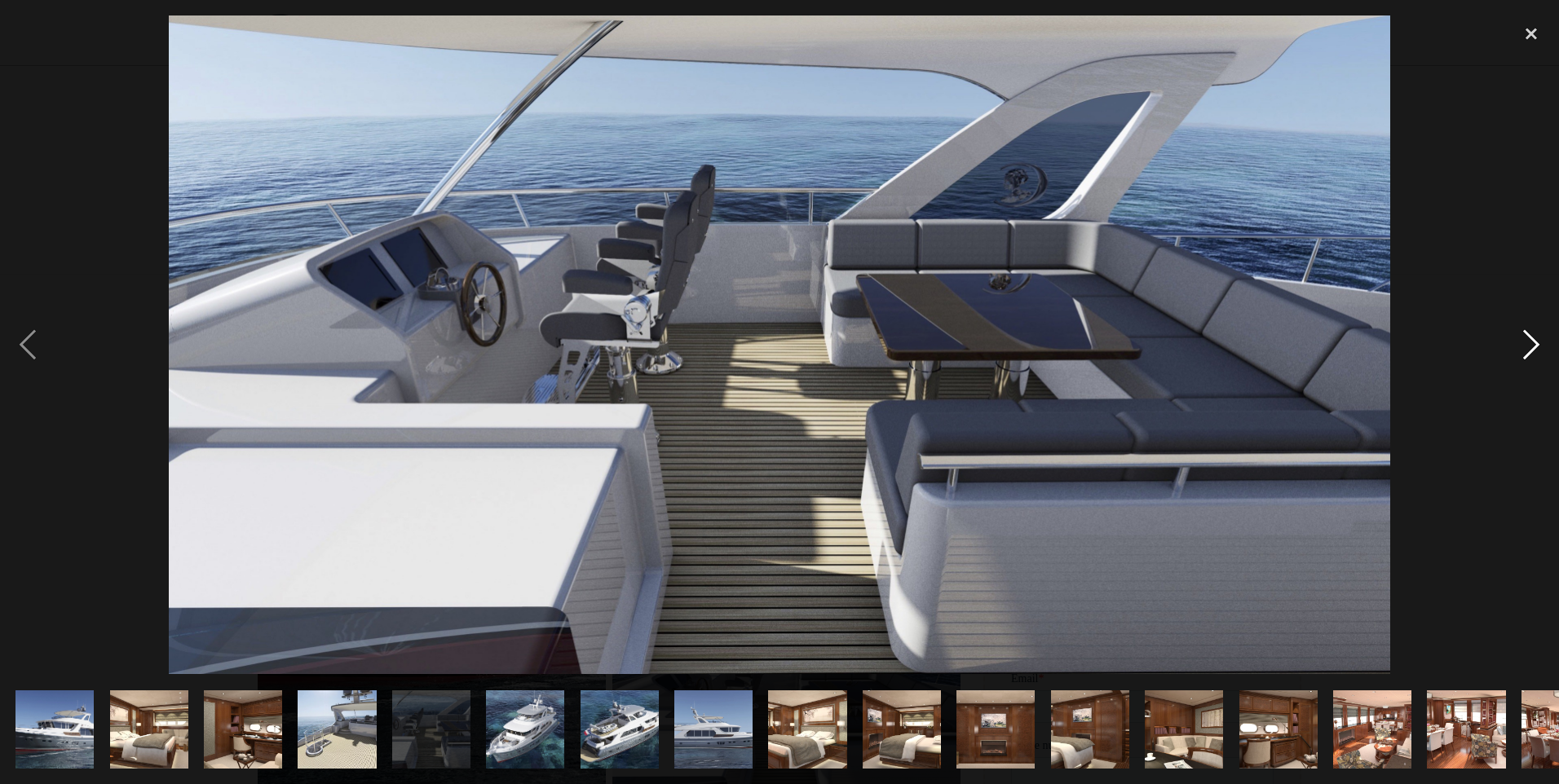
click at [1524, 345] on div "next image" at bounding box center [1531, 344] width 55 height 658
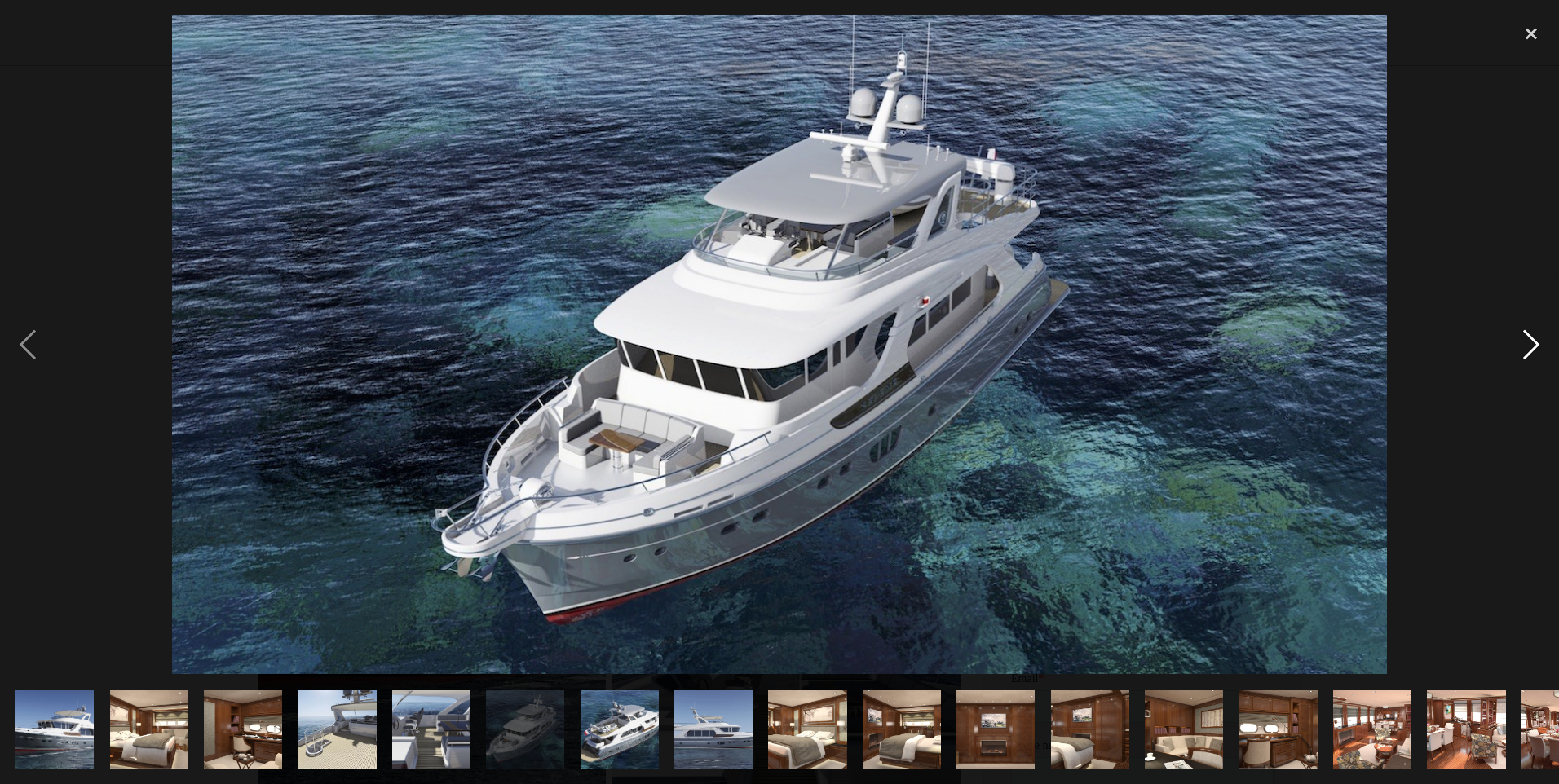
click at [1524, 345] on div "next image" at bounding box center [1531, 344] width 55 height 658
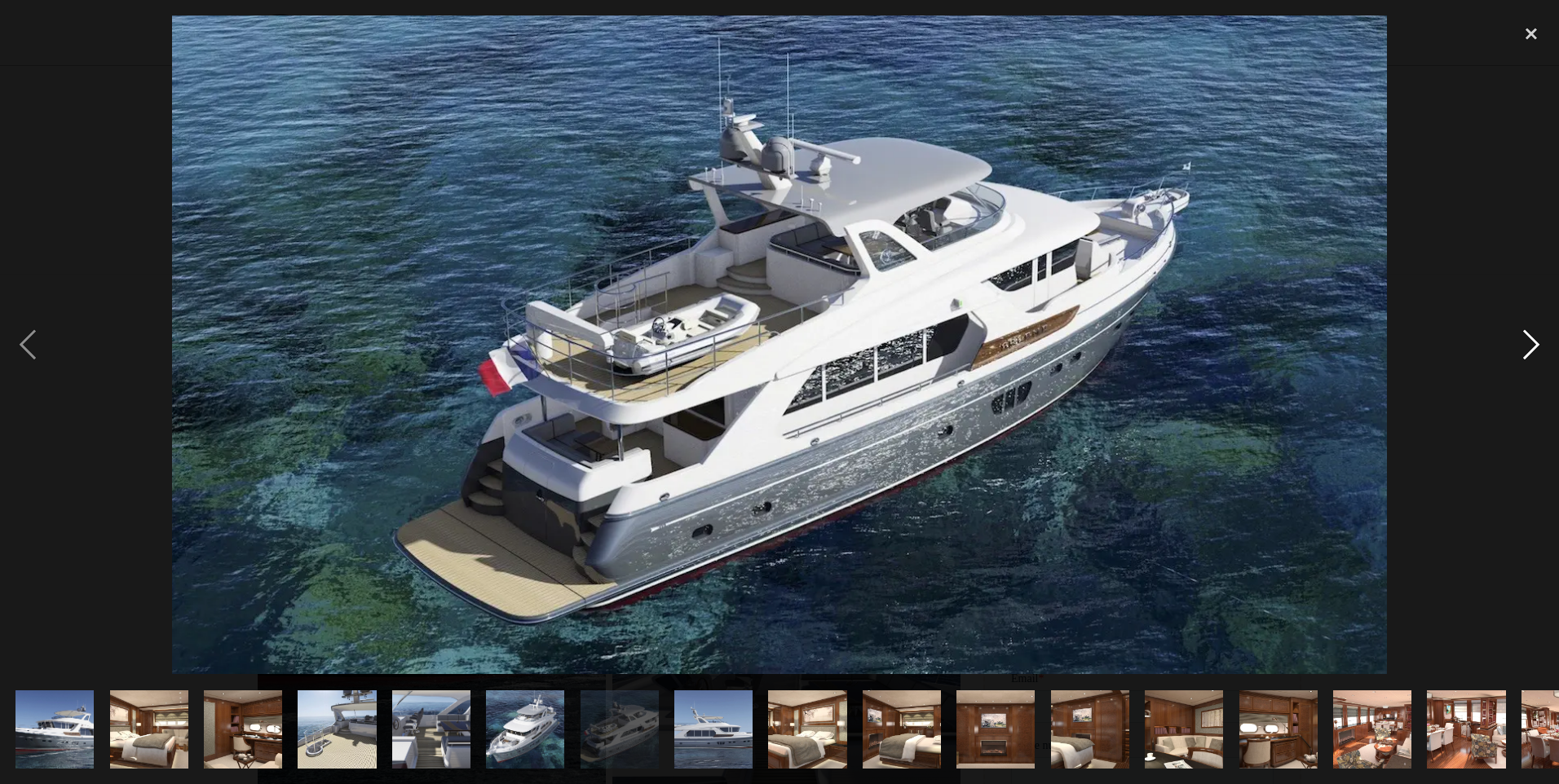
click at [1524, 345] on div "next image" at bounding box center [1531, 344] width 55 height 658
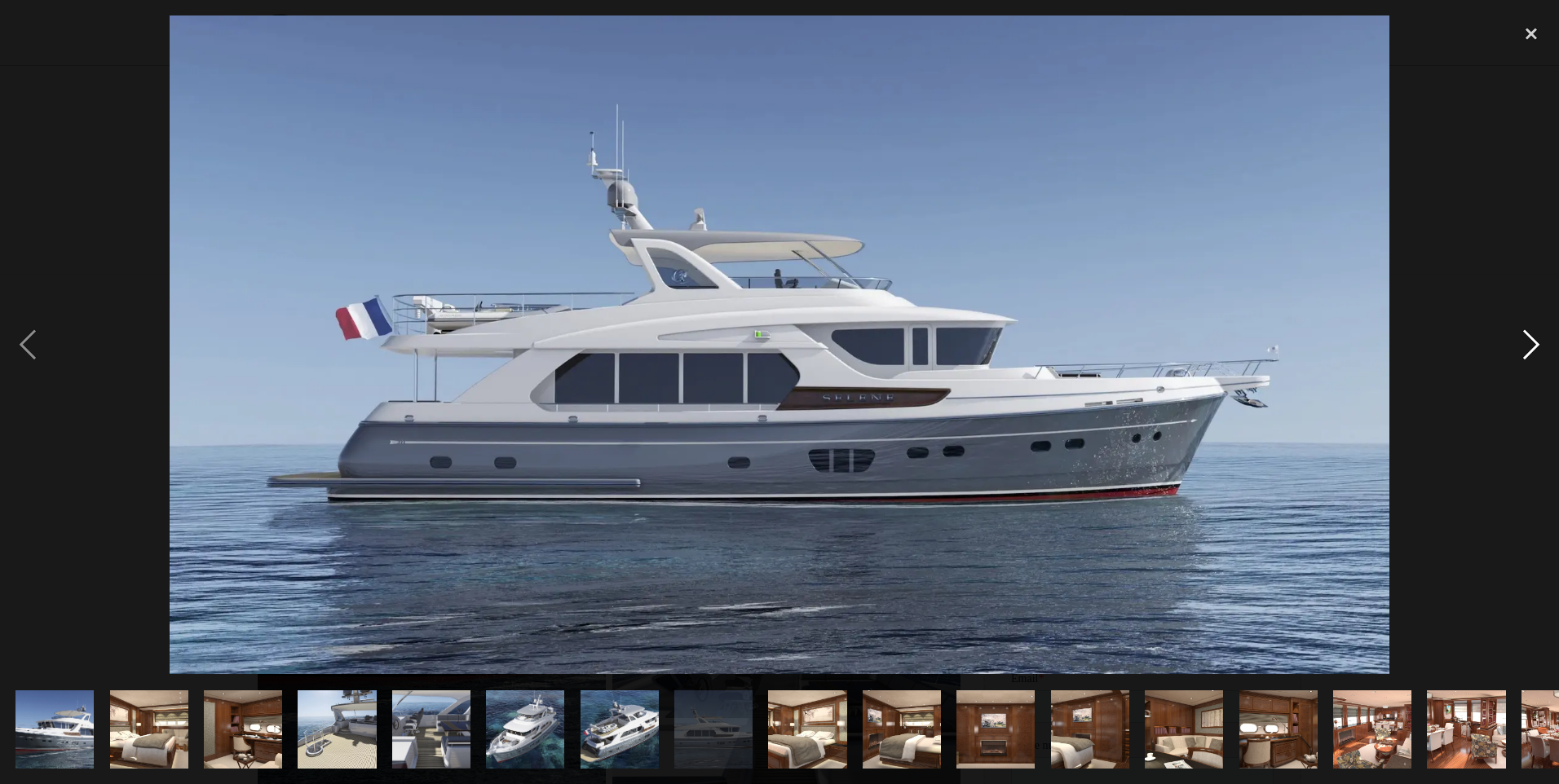
click at [1524, 345] on div "next image" at bounding box center [1531, 344] width 55 height 658
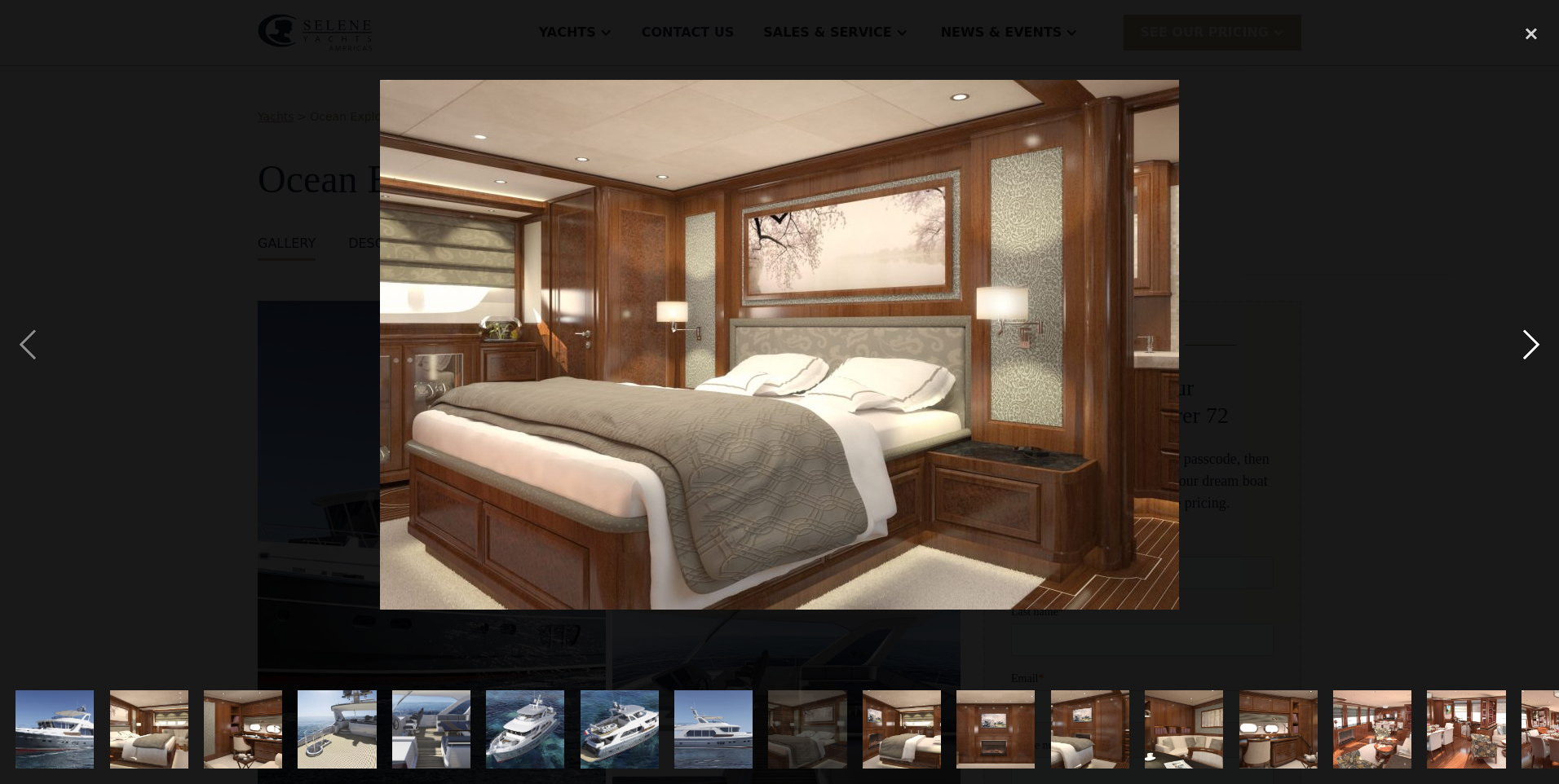
click at [1524, 345] on div "next image" at bounding box center [1531, 344] width 55 height 658
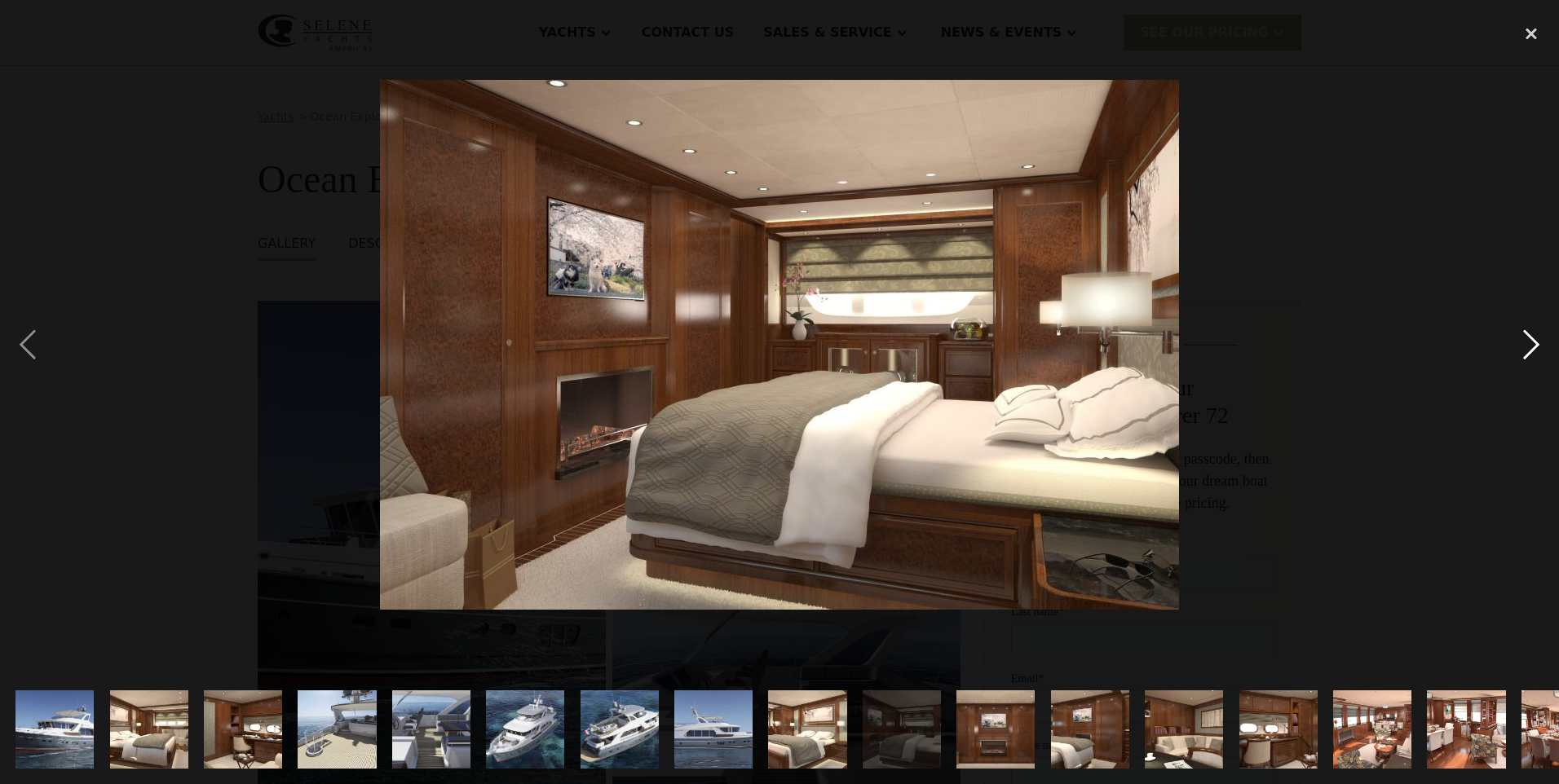
click at [1524, 345] on div "next image" at bounding box center [1531, 344] width 55 height 658
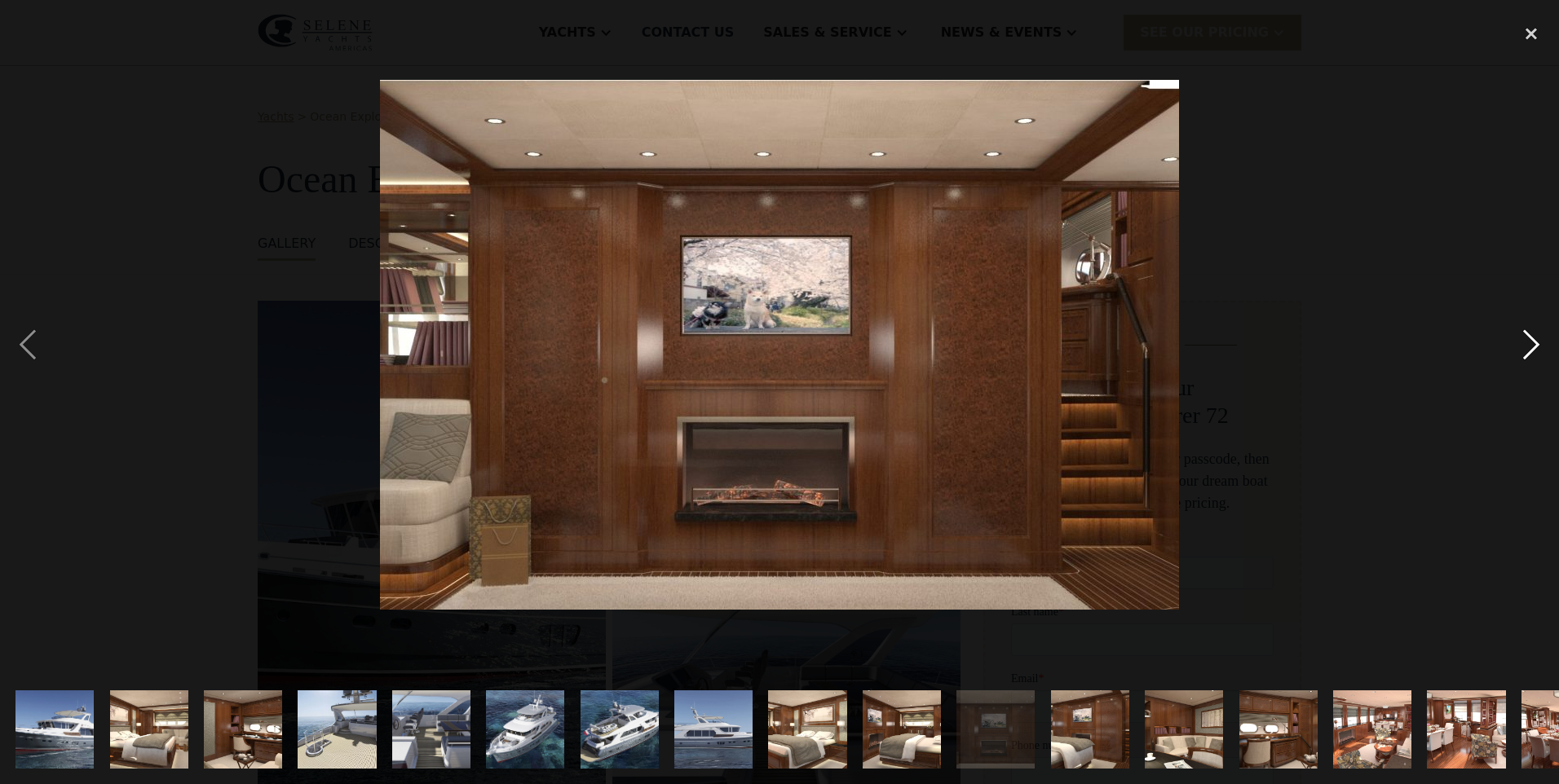
click at [1524, 345] on div "next image" at bounding box center [1531, 344] width 55 height 658
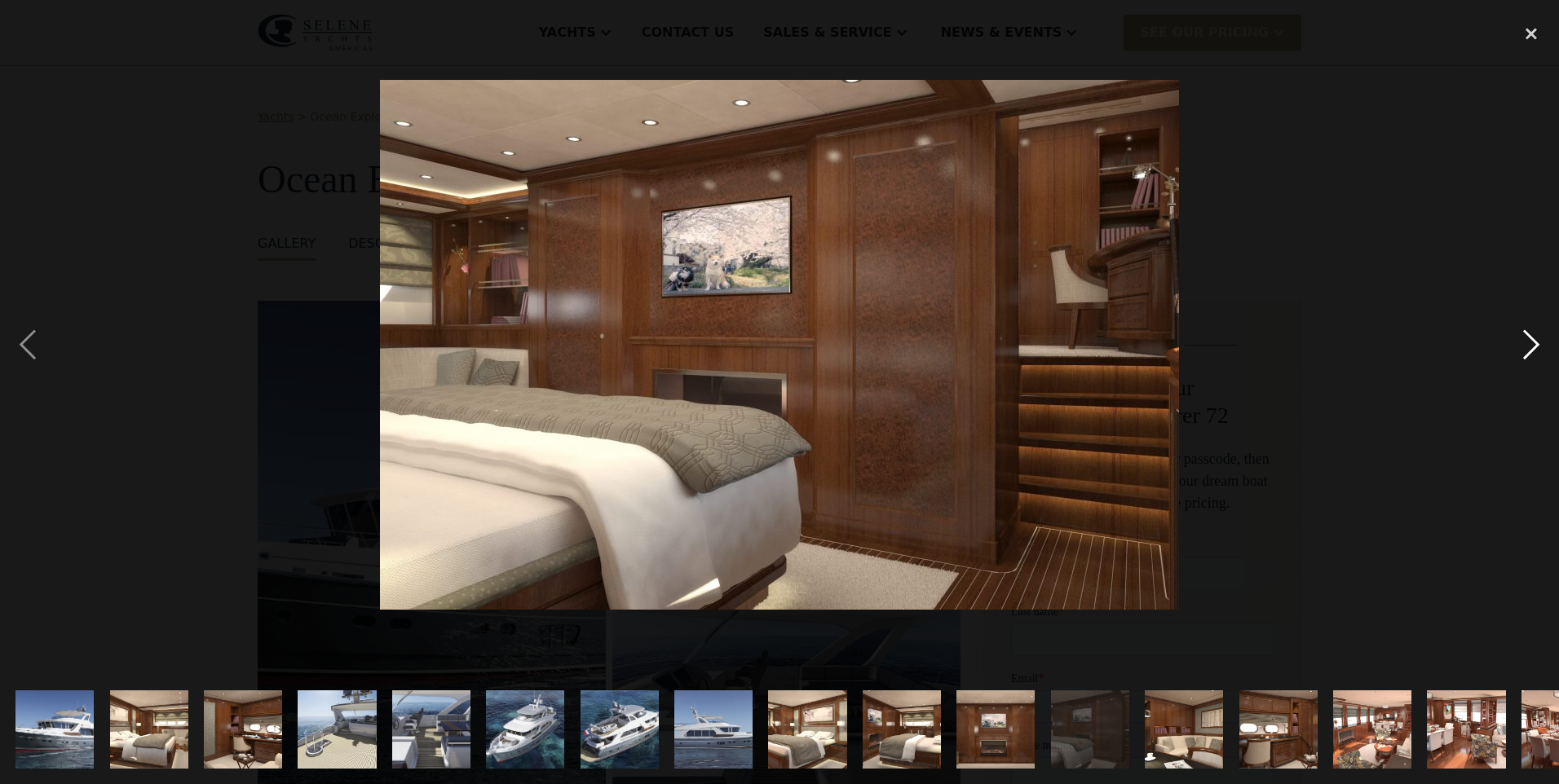
click at [1524, 345] on div "next image" at bounding box center [1531, 344] width 55 height 658
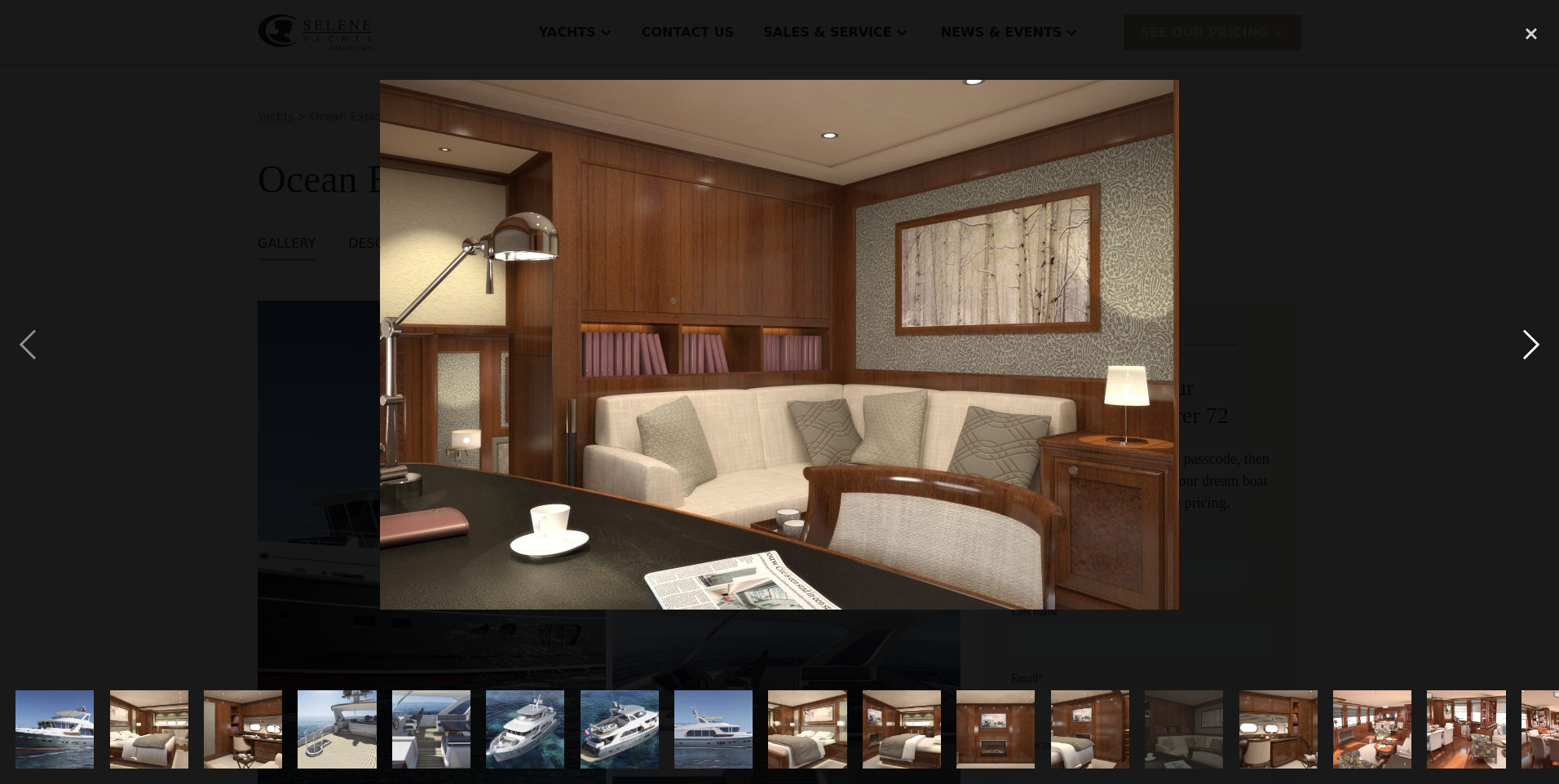
click at [1524, 345] on div "next image" at bounding box center [1531, 344] width 55 height 658
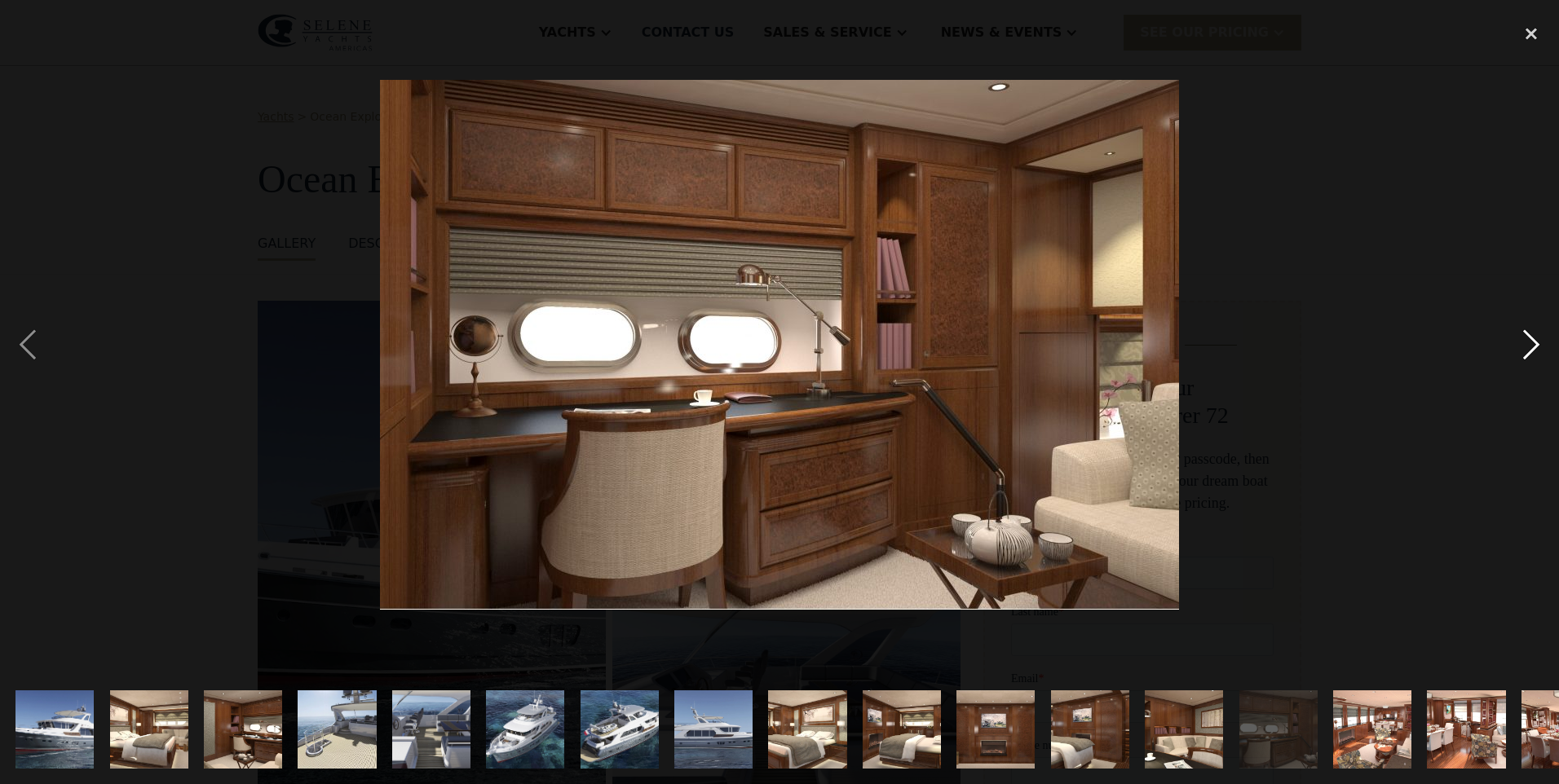
click at [1524, 345] on div "next image" at bounding box center [1531, 344] width 55 height 658
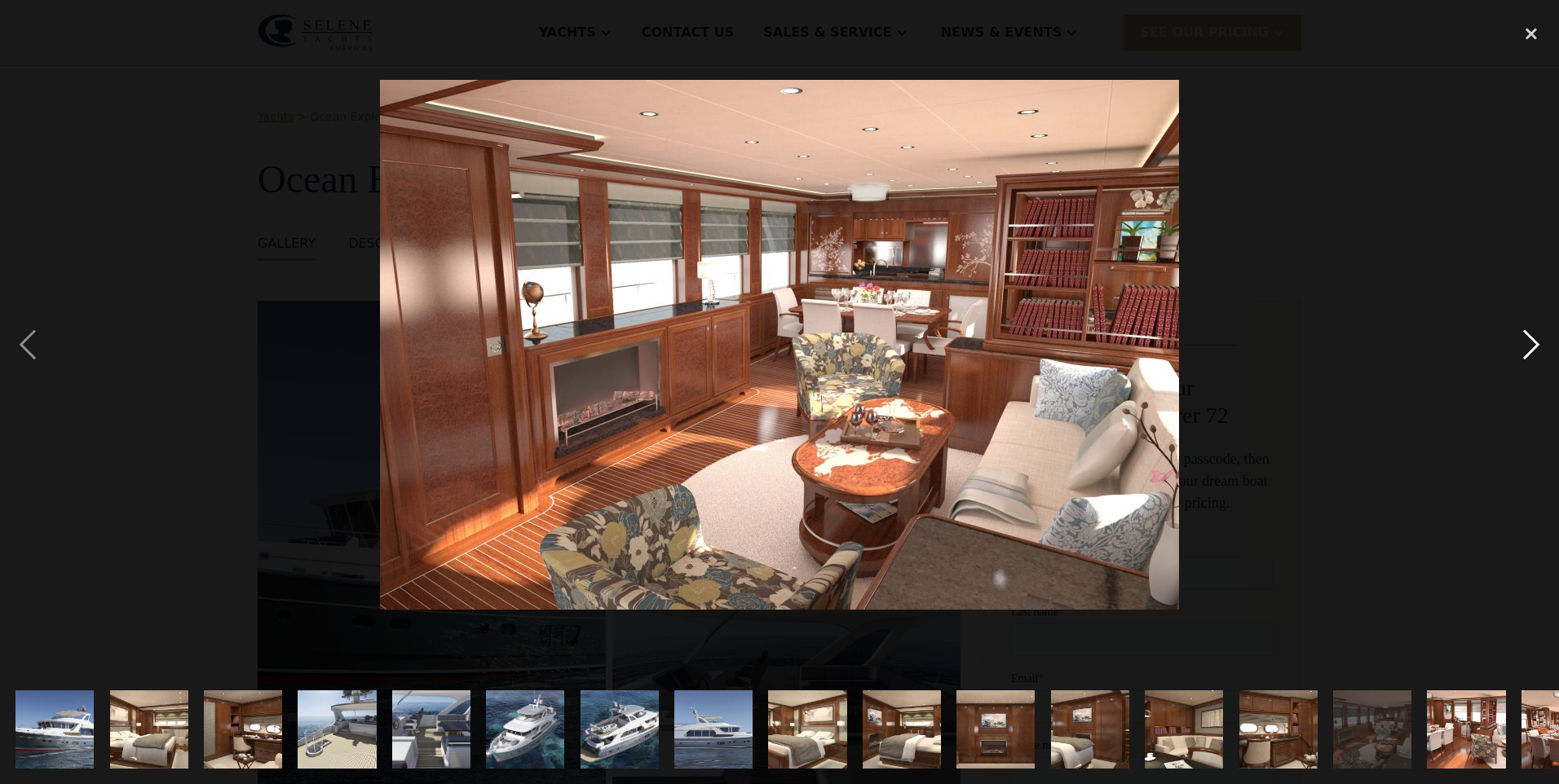
click at [1524, 345] on div "next image" at bounding box center [1531, 344] width 55 height 658
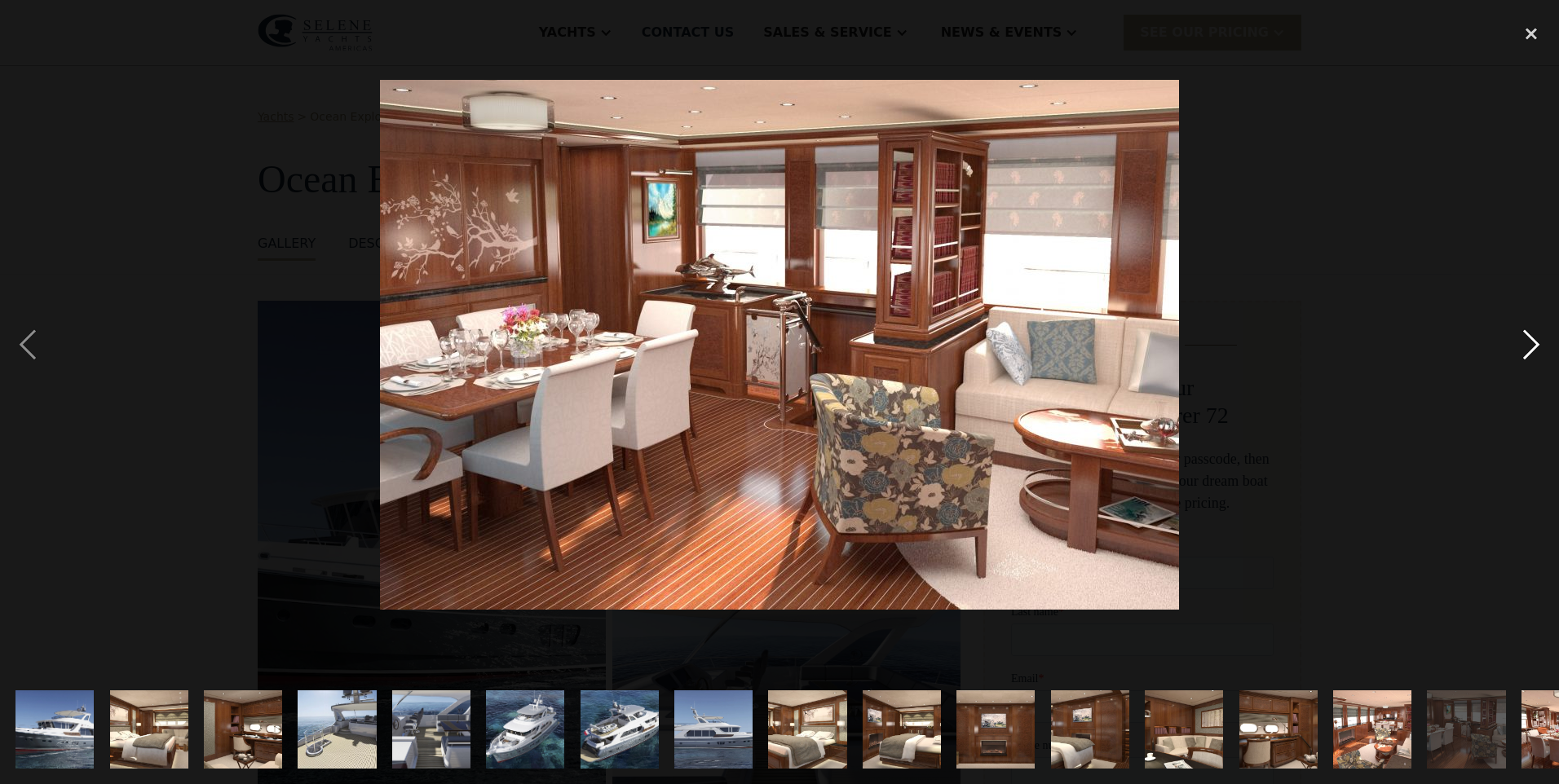
click at [1524, 345] on div "next image" at bounding box center [1531, 344] width 55 height 658
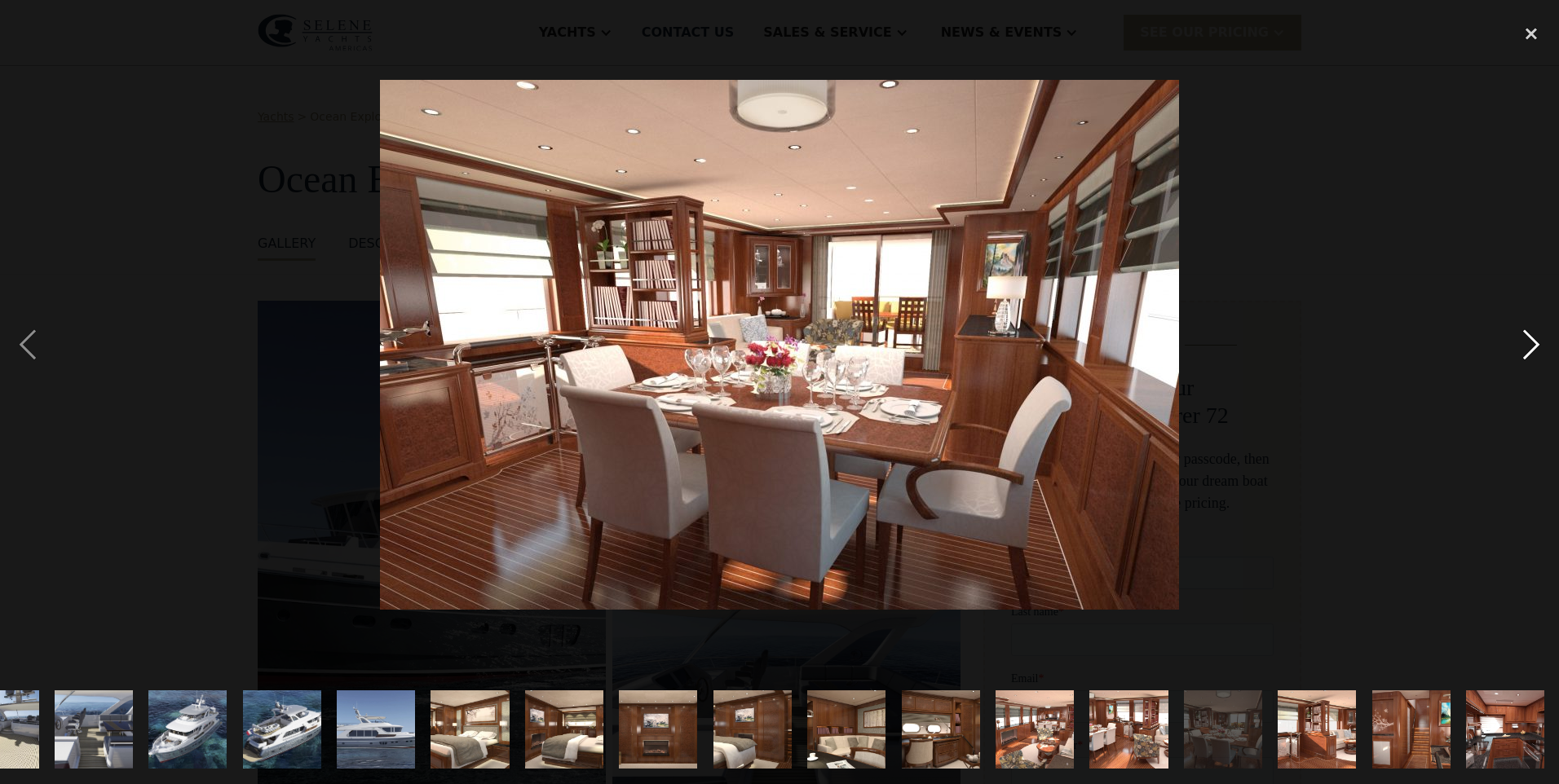
scroll to position [0, 433]
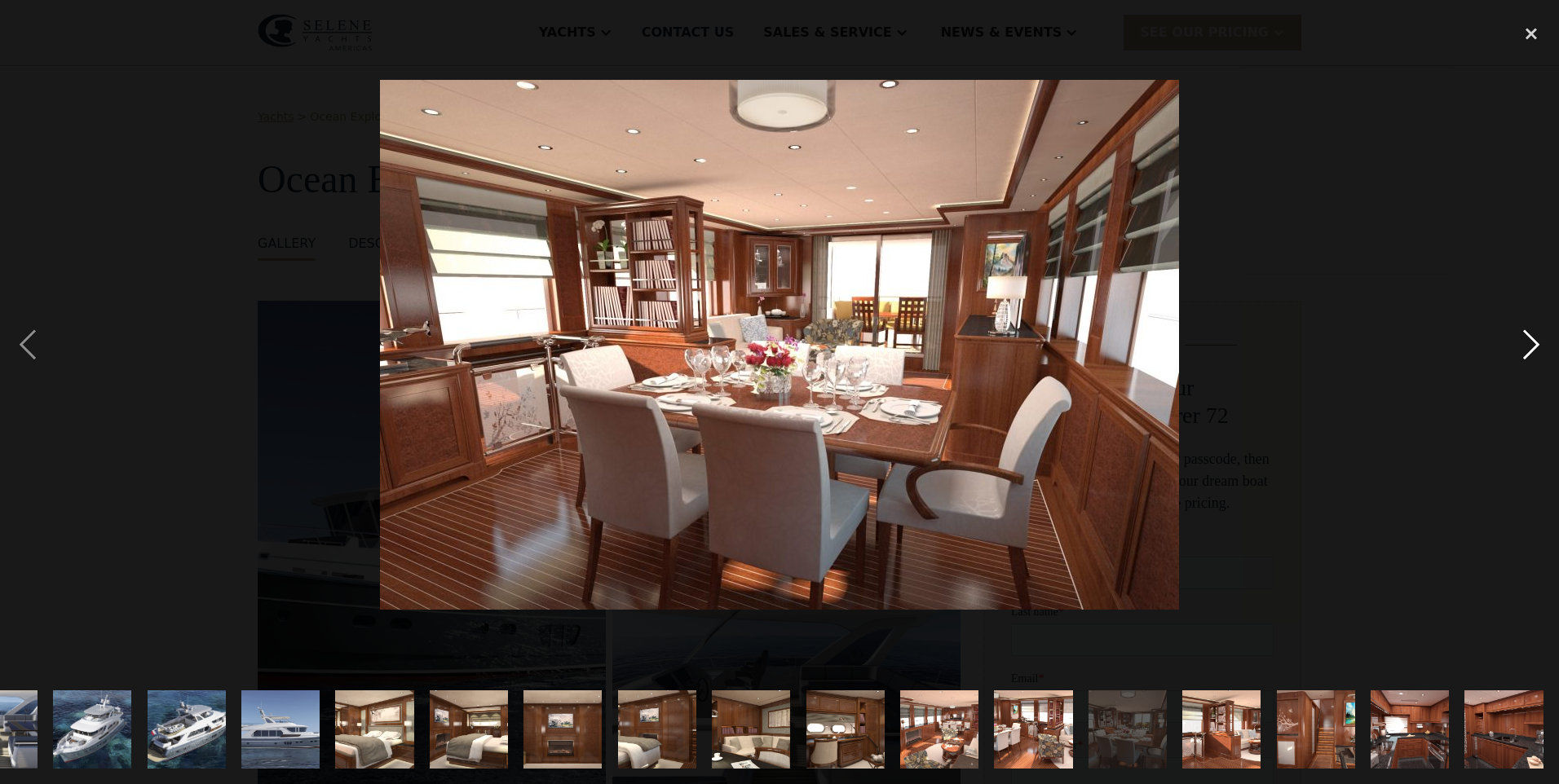
click at [1524, 345] on div "next image" at bounding box center [1531, 344] width 55 height 658
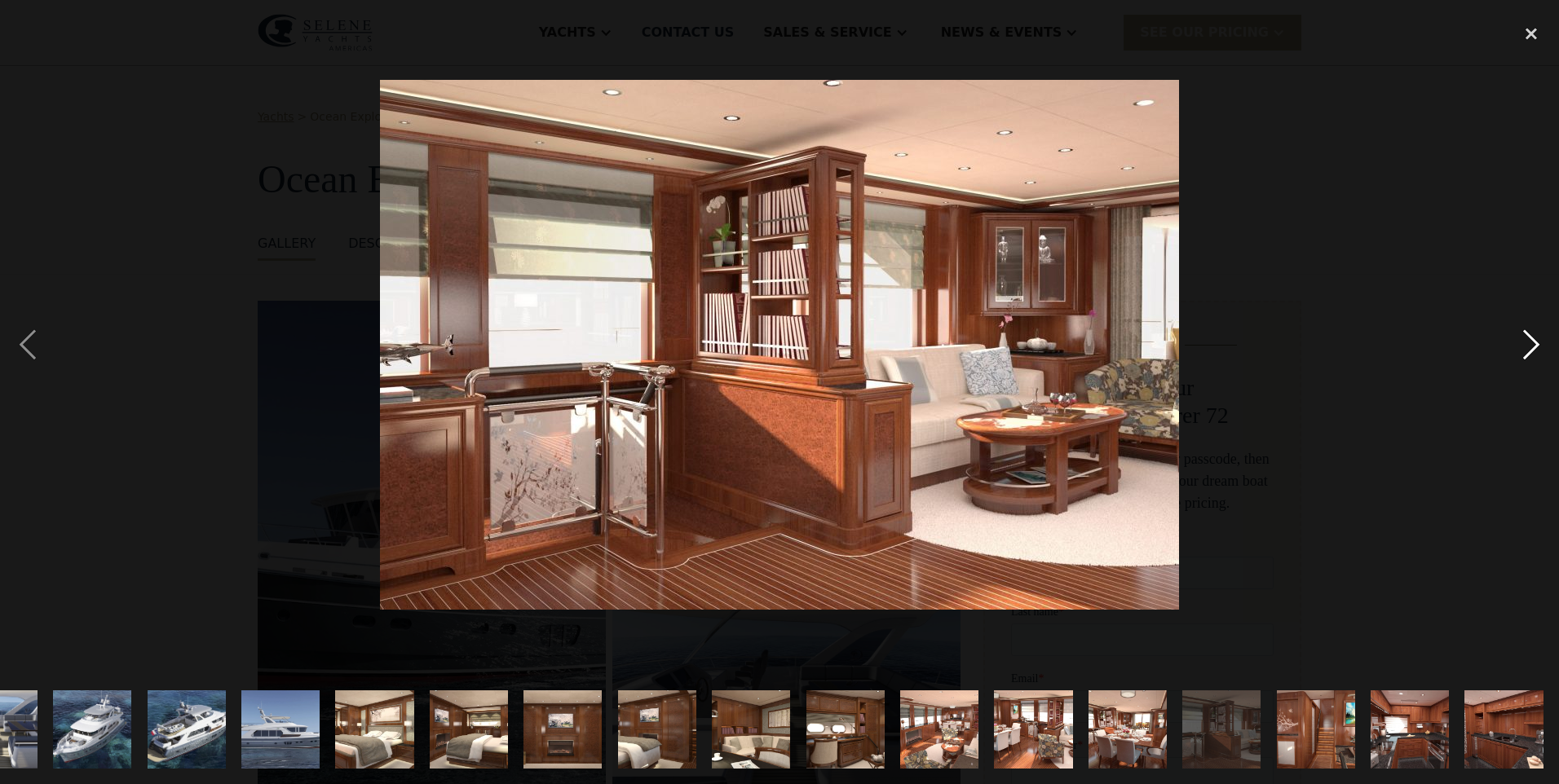
click at [1524, 345] on div "next image" at bounding box center [1531, 344] width 55 height 658
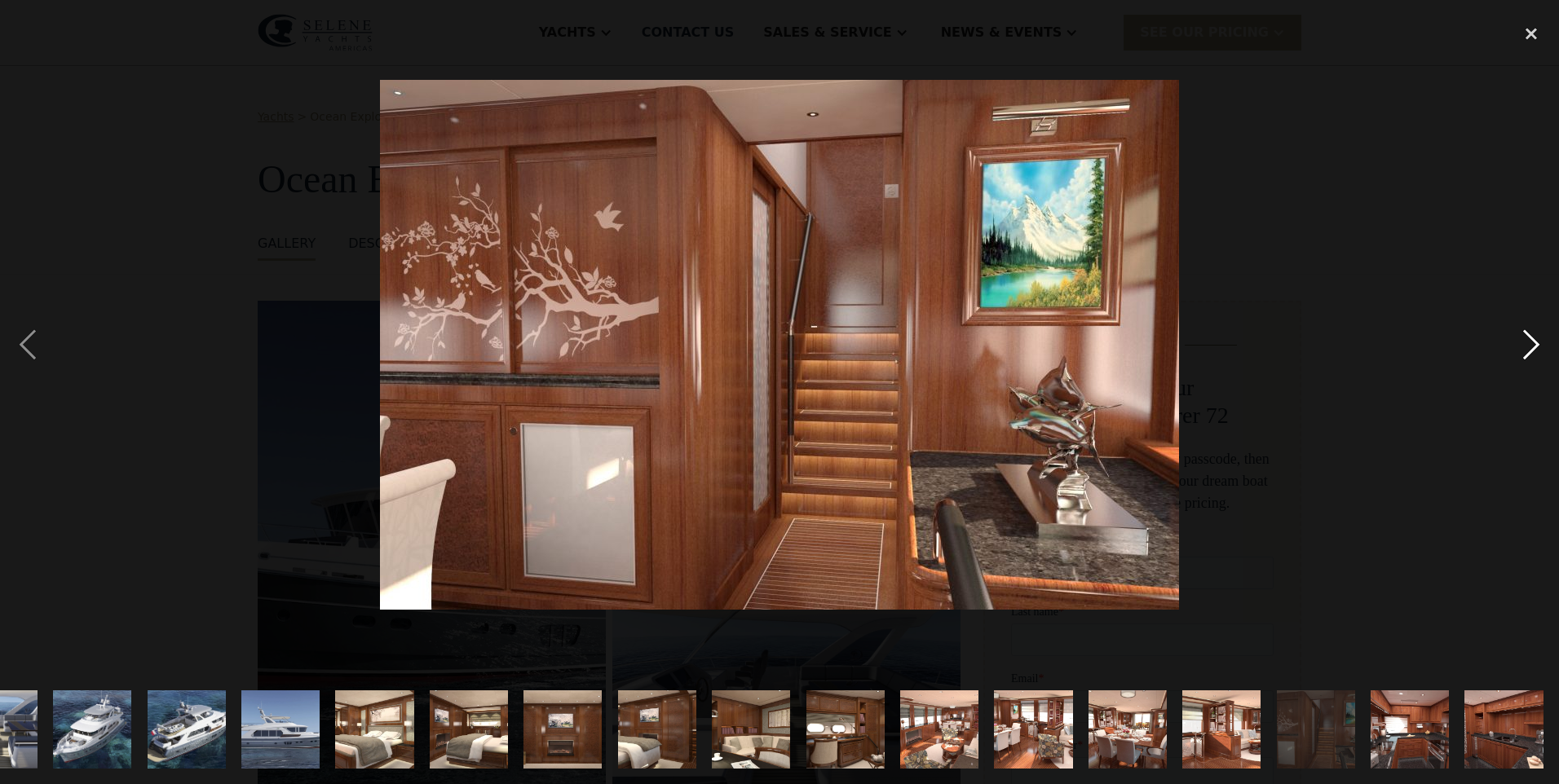
click at [1524, 345] on div "next image" at bounding box center [1531, 344] width 55 height 658
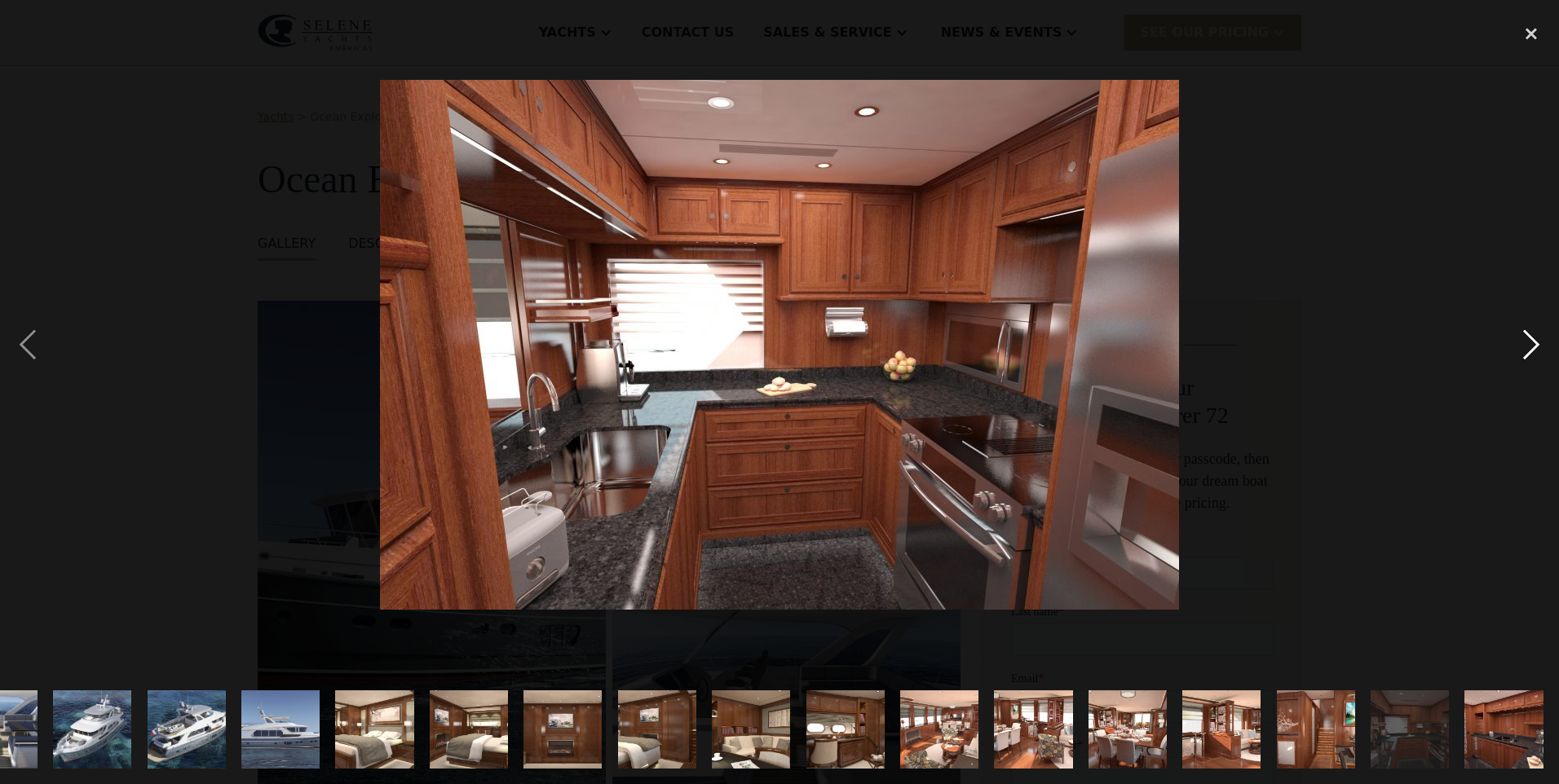
click at [1524, 345] on div "next image" at bounding box center [1531, 344] width 55 height 658
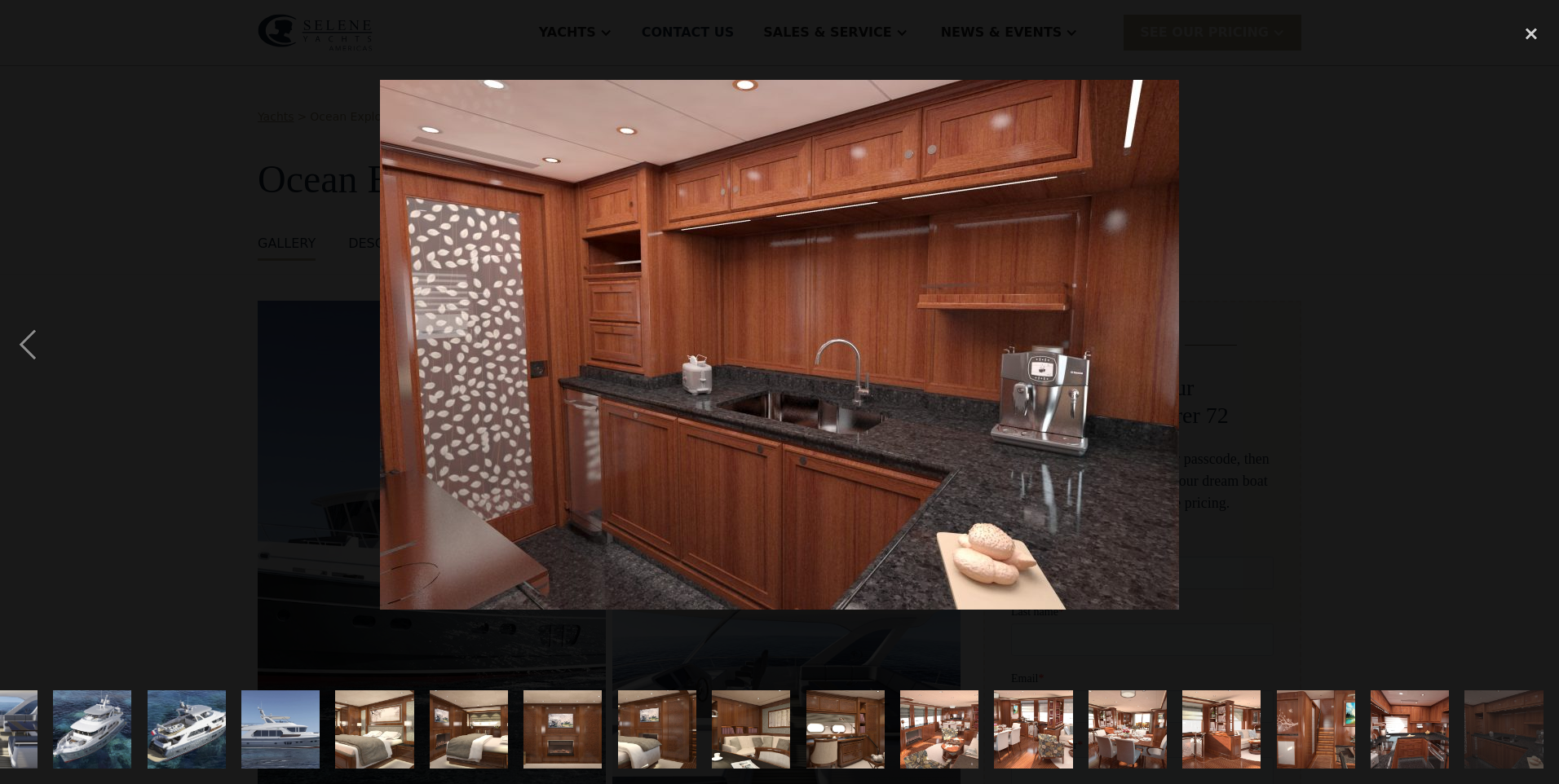
click at [1524, 345] on div "next image" at bounding box center [1531, 344] width 55 height 658
click at [1525, 24] on div "close lightbox" at bounding box center [1531, 33] width 55 height 36
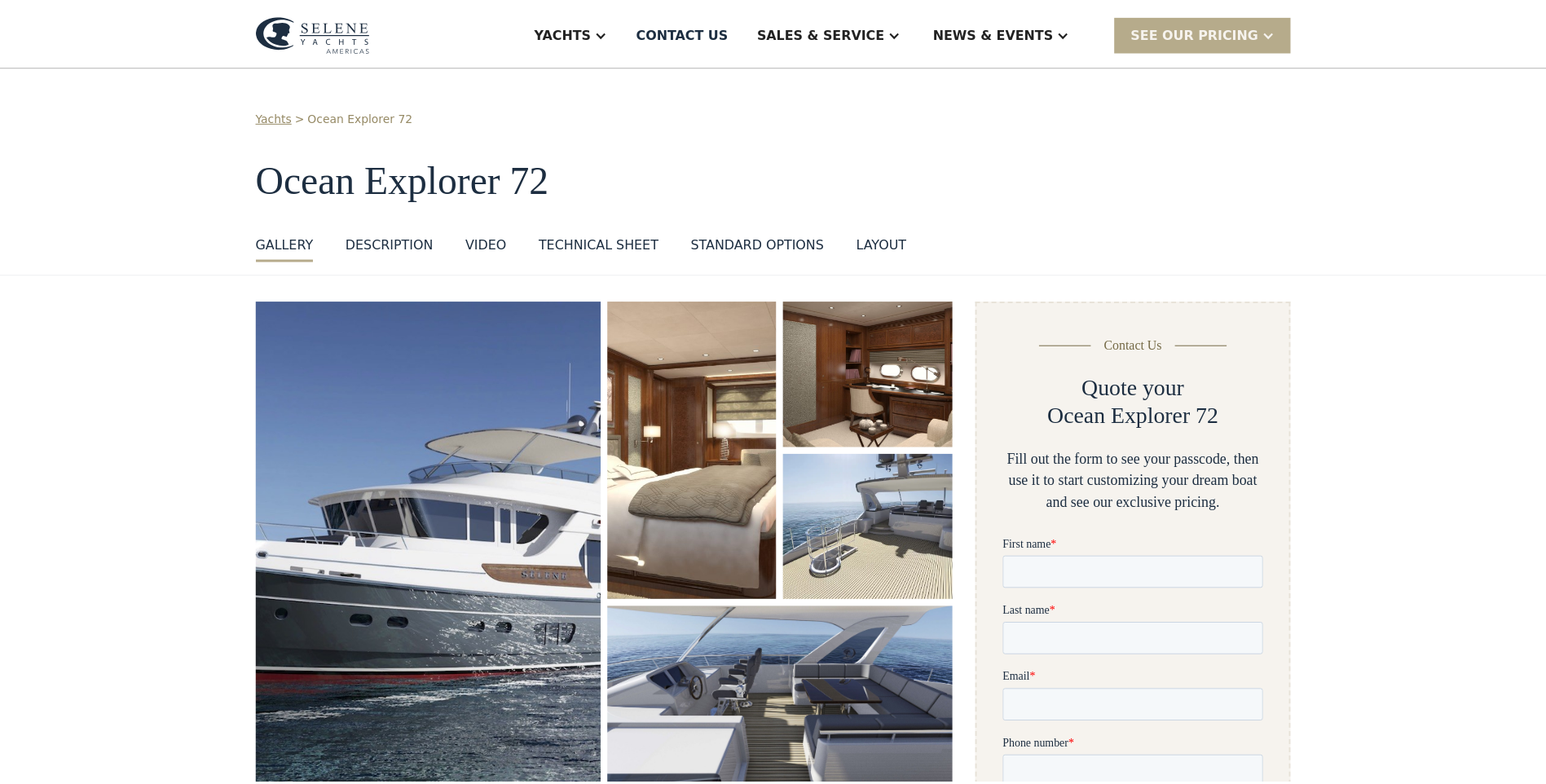
scroll to position [0, 0]
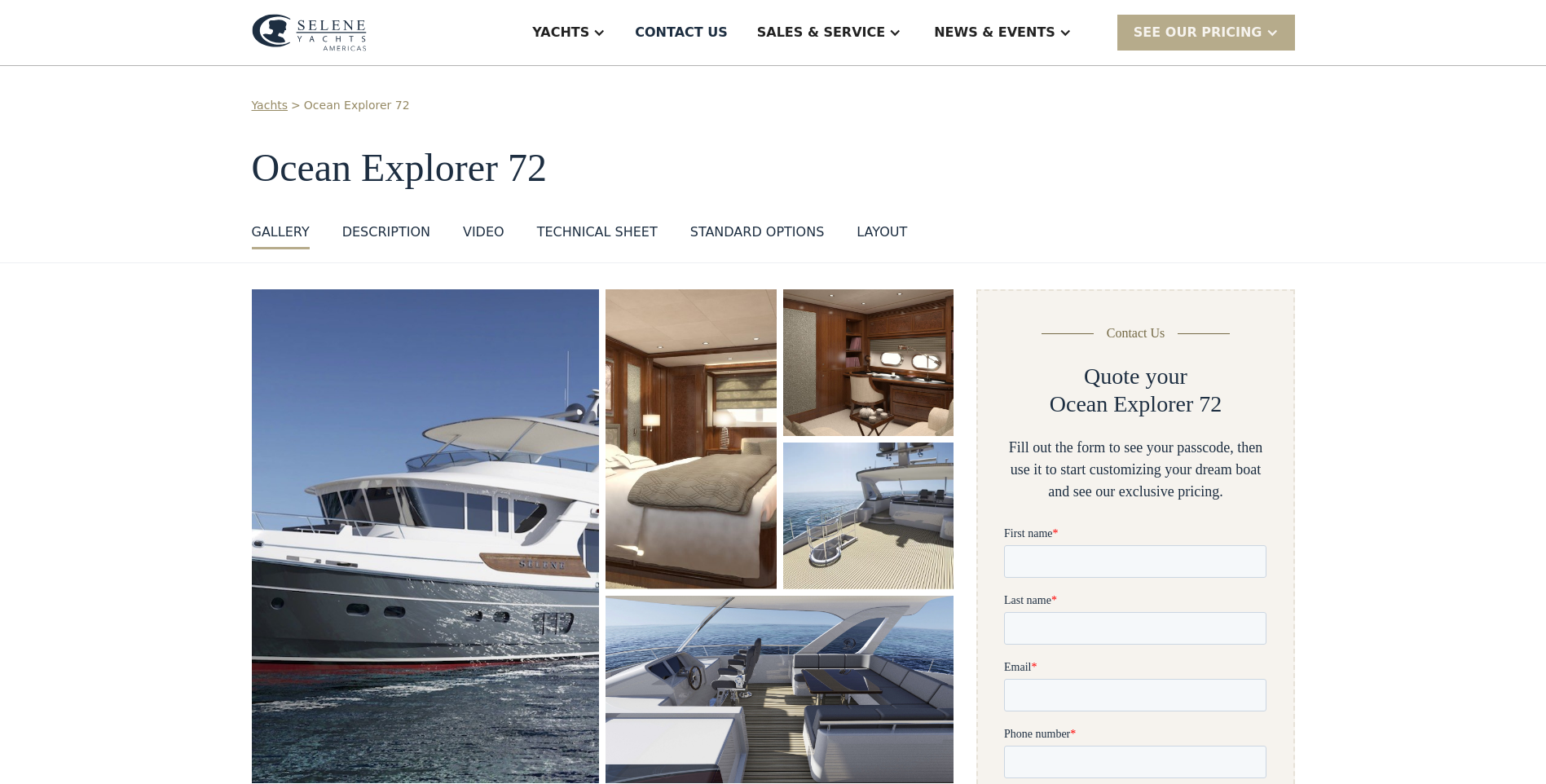
click at [545, 578] on img "open lightbox" at bounding box center [426, 536] width 348 height 494
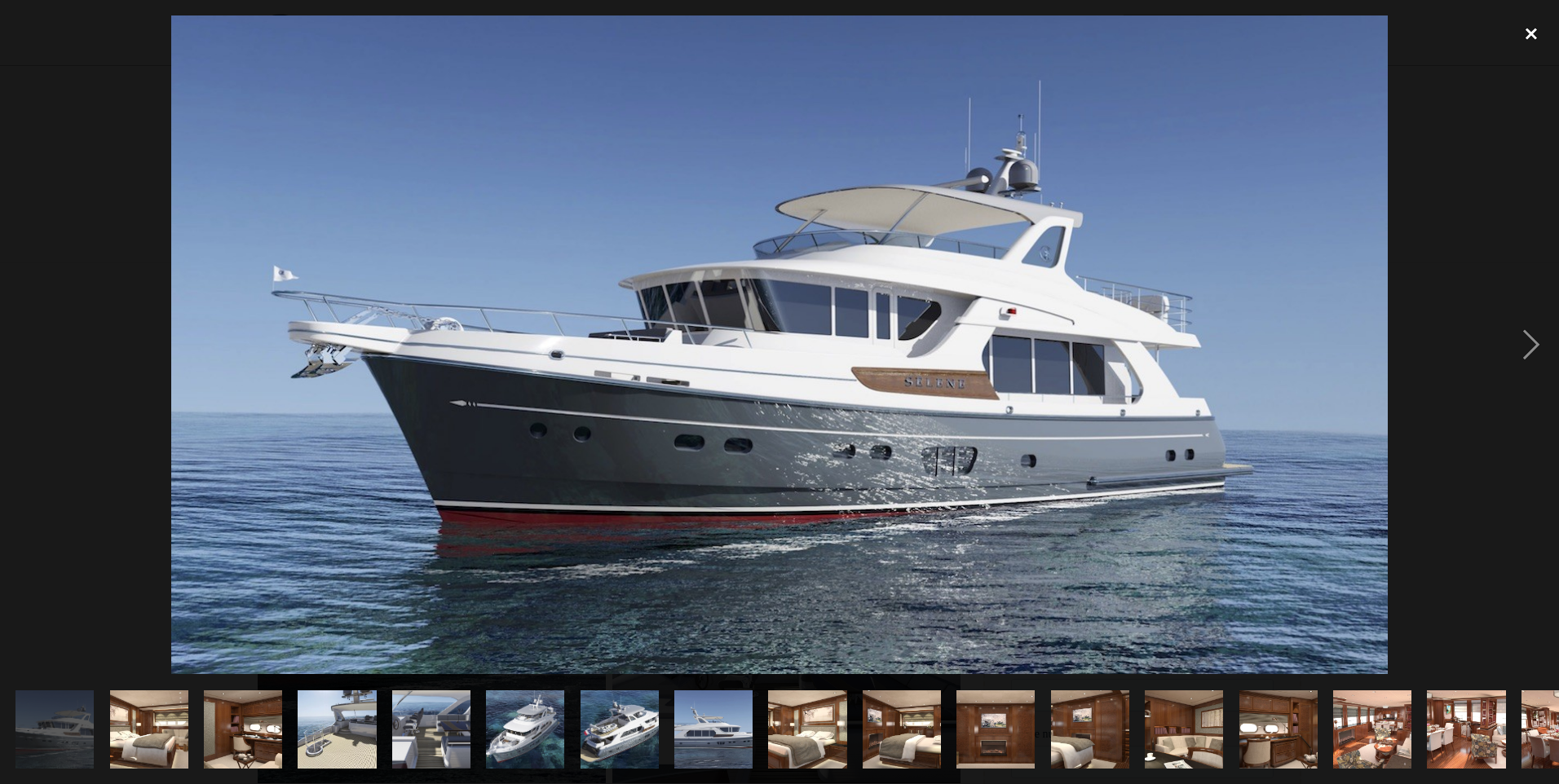
click at [1526, 30] on div "close lightbox" at bounding box center [1531, 33] width 55 height 36
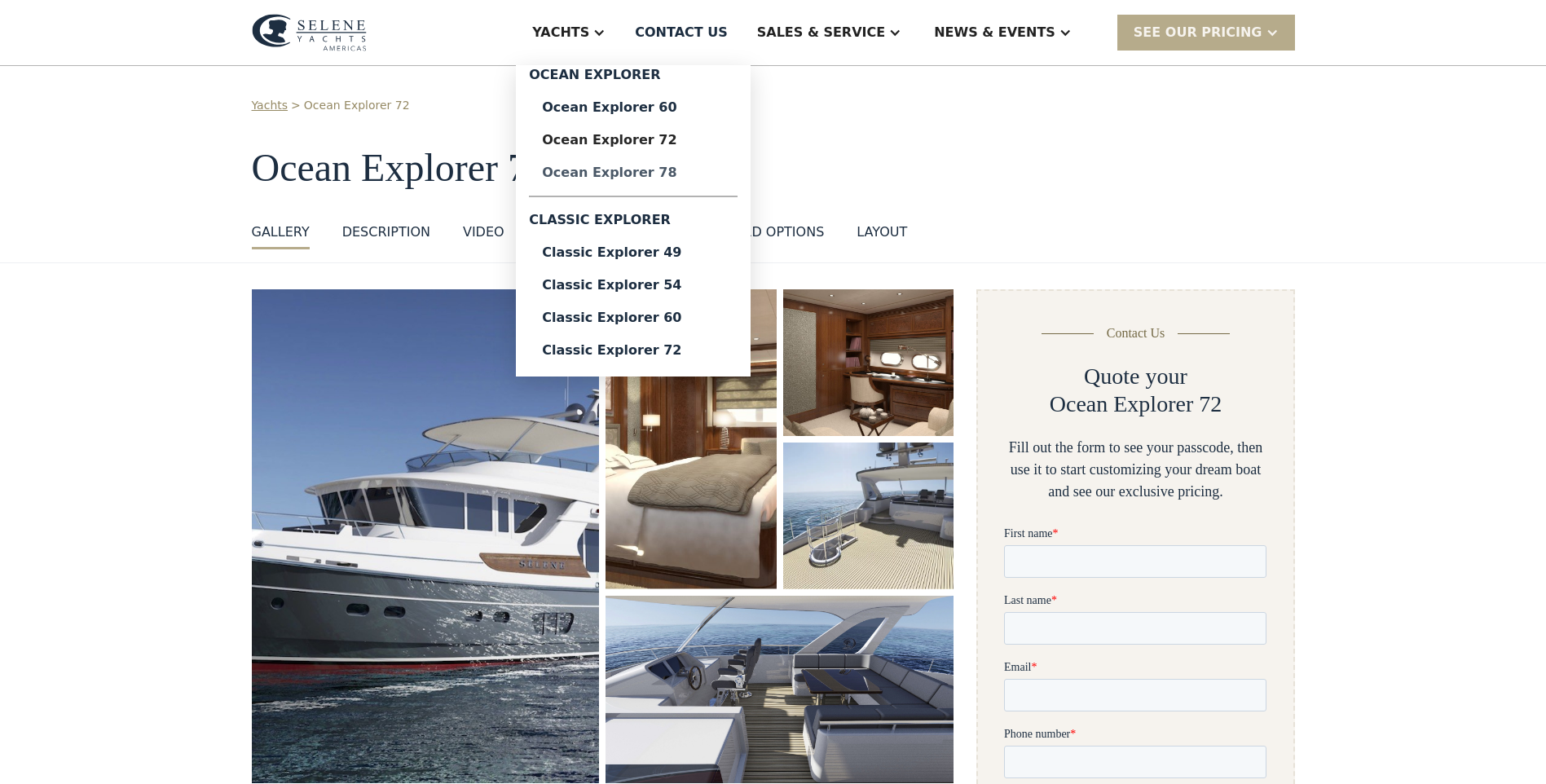
click at [681, 169] on div "Ocean Explorer 78" at bounding box center [633, 172] width 183 height 13
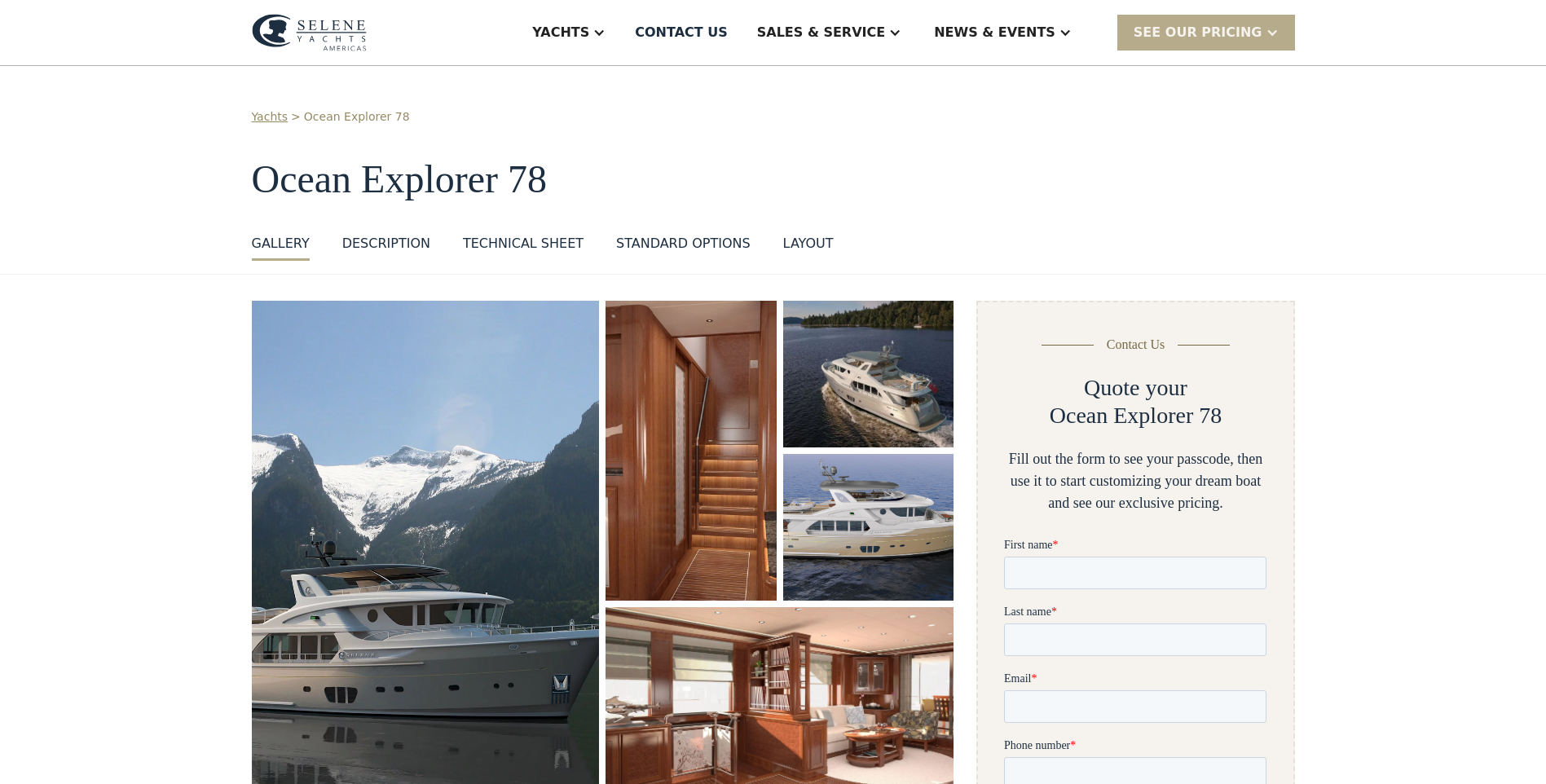
click at [366, 653] on img "open lightbox" at bounding box center [426, 551] width 348 height 501
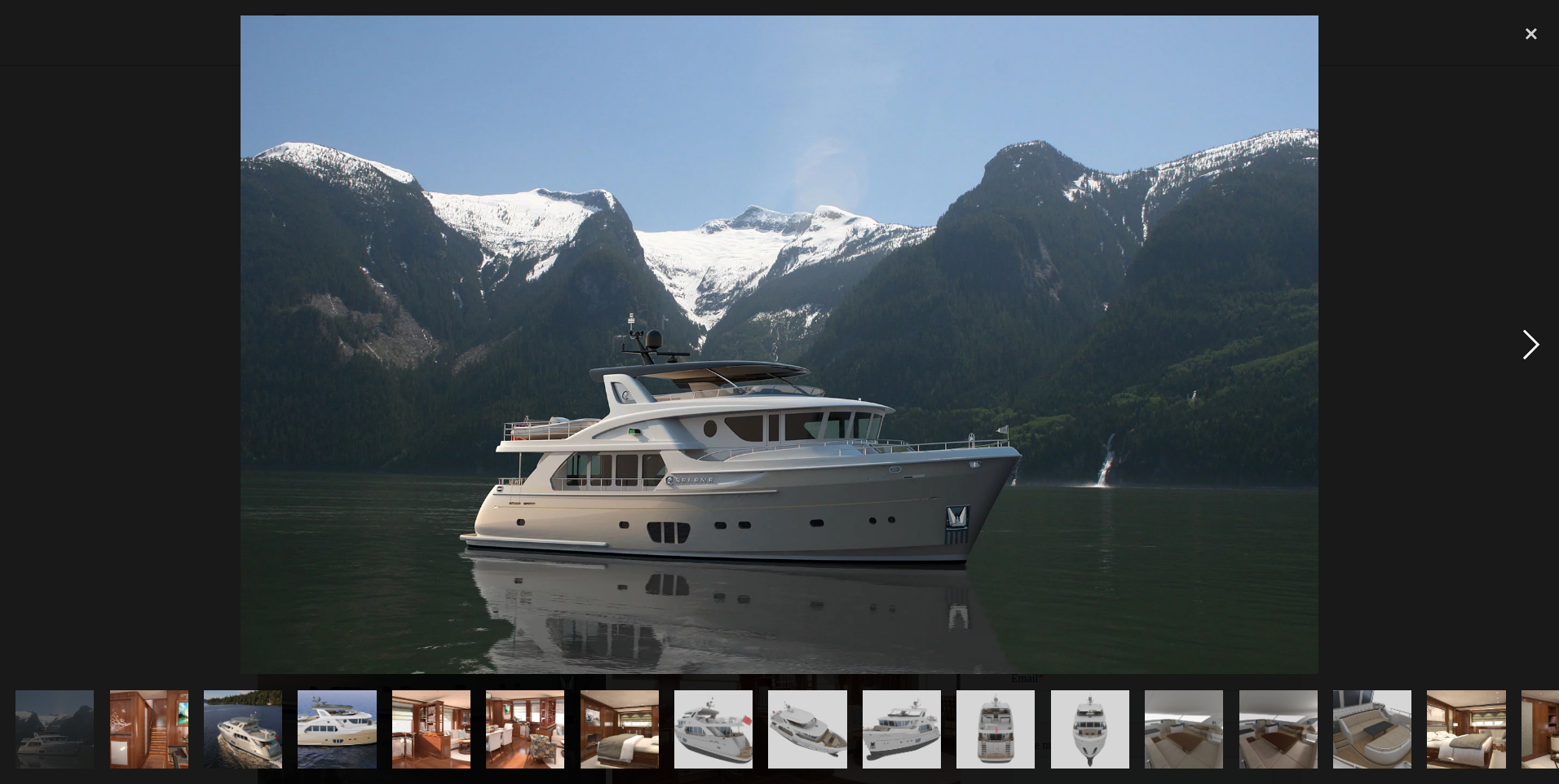
click at [1530, 340] on div "next image" at bounding box center [1531, 344] width 55 height 658
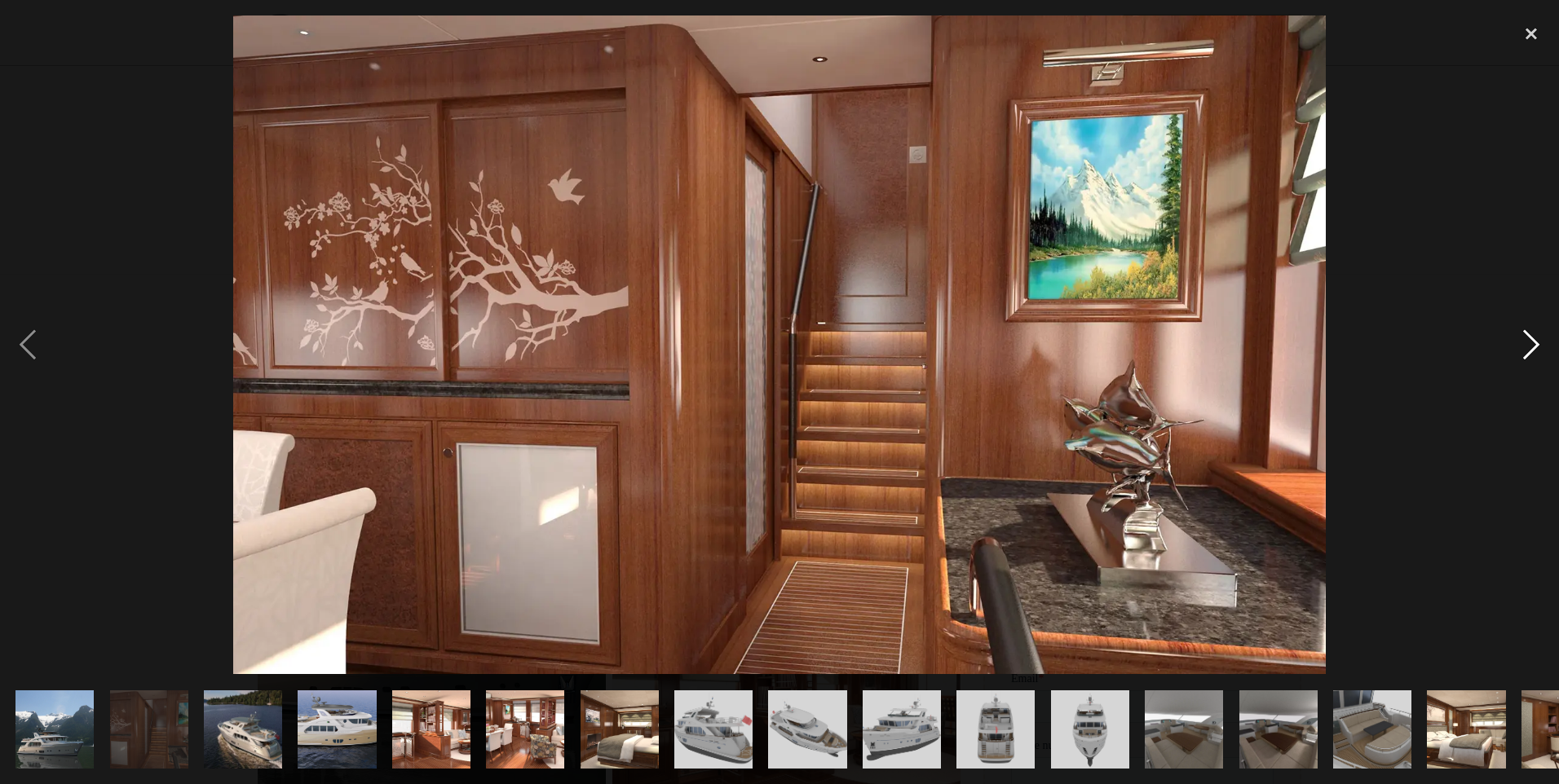
click at [1530, 341] on div "next image" at bounding box center [1531, 344] width 55 height 658
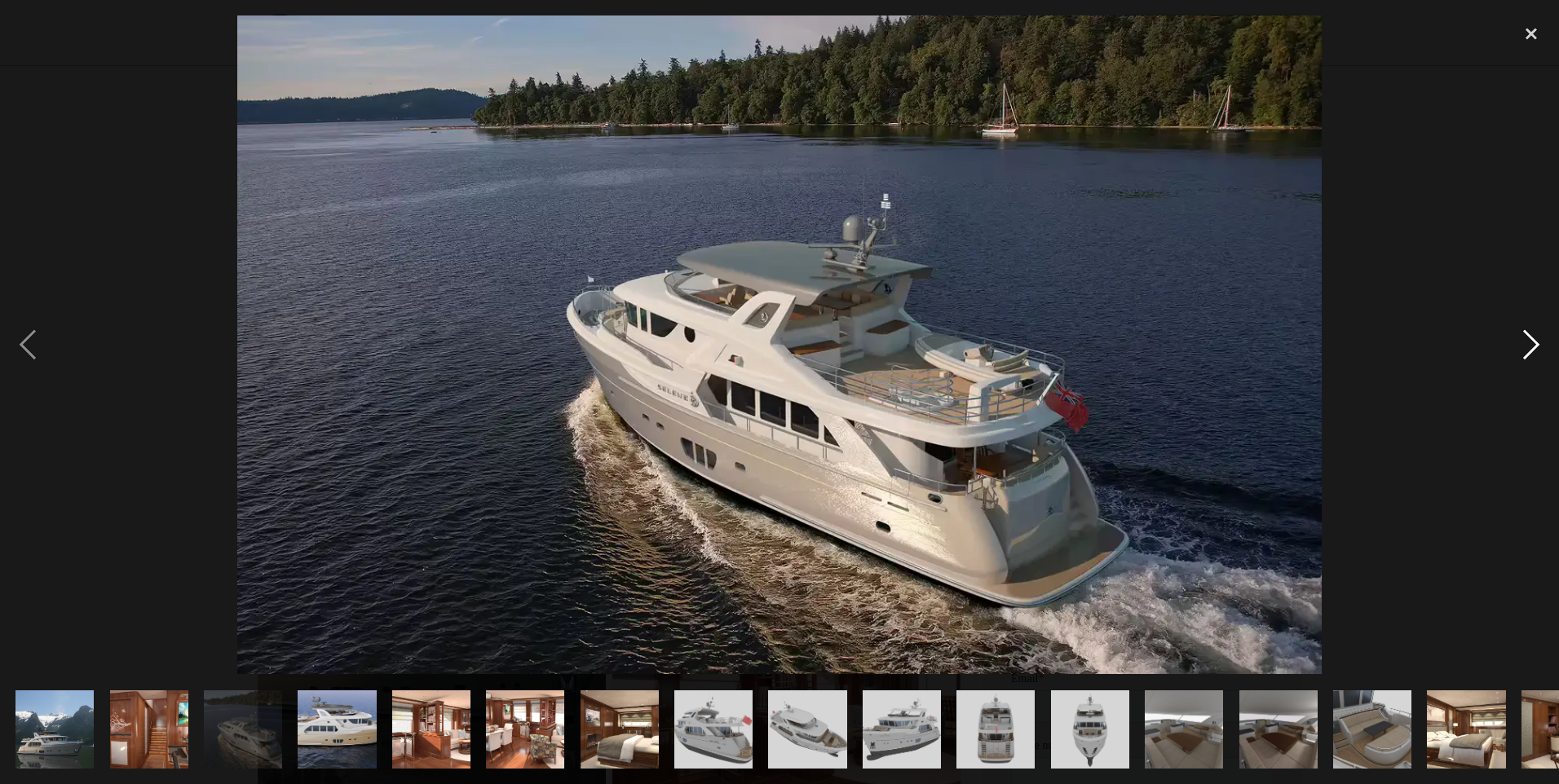
click at [1530, 342] on div "next image" at bounding box center [1531, 344] width 55 height 658
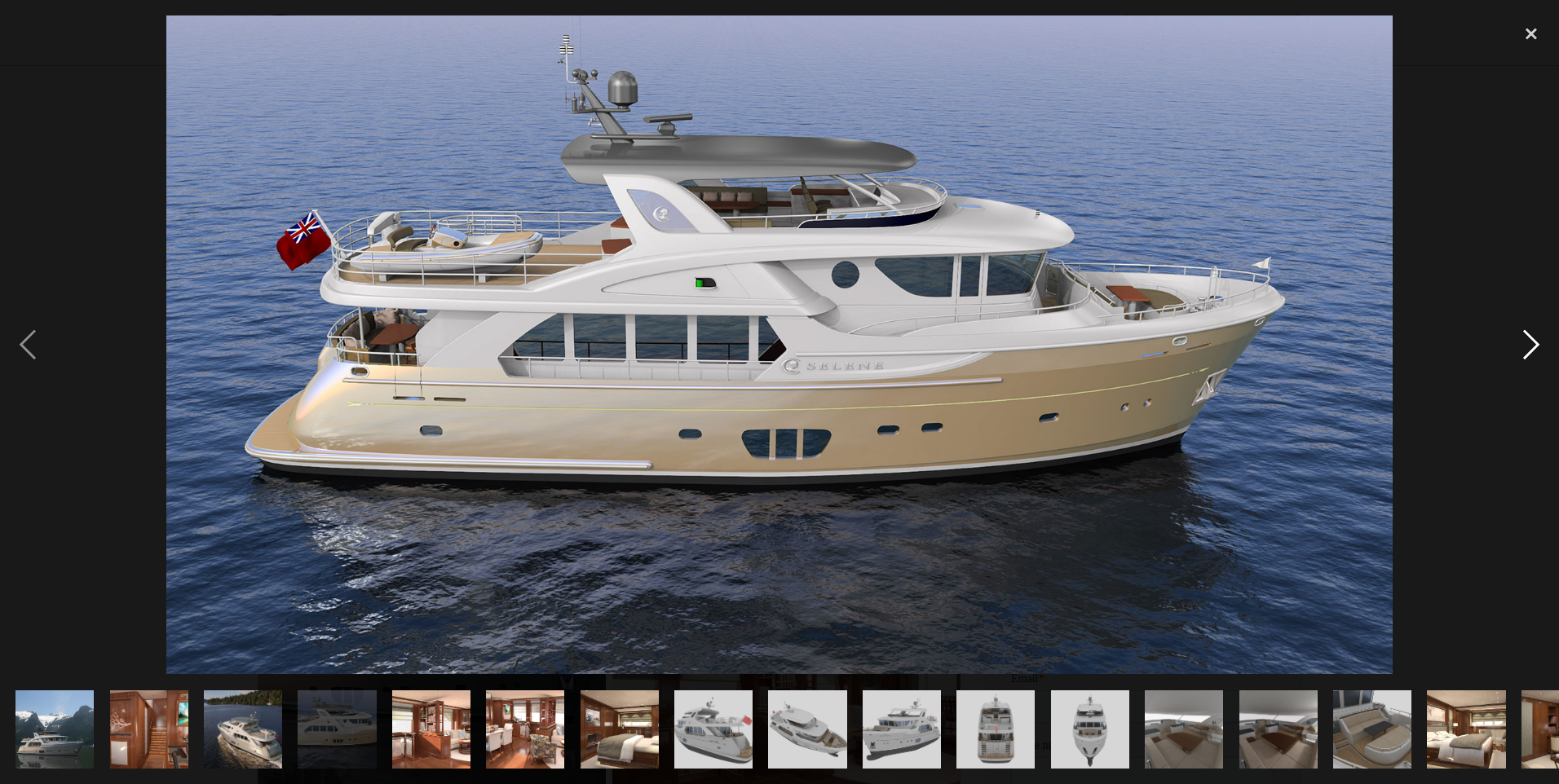
click at [1509, 335] on div "next image" at bounding box center [1531, 344] width 55 height 658
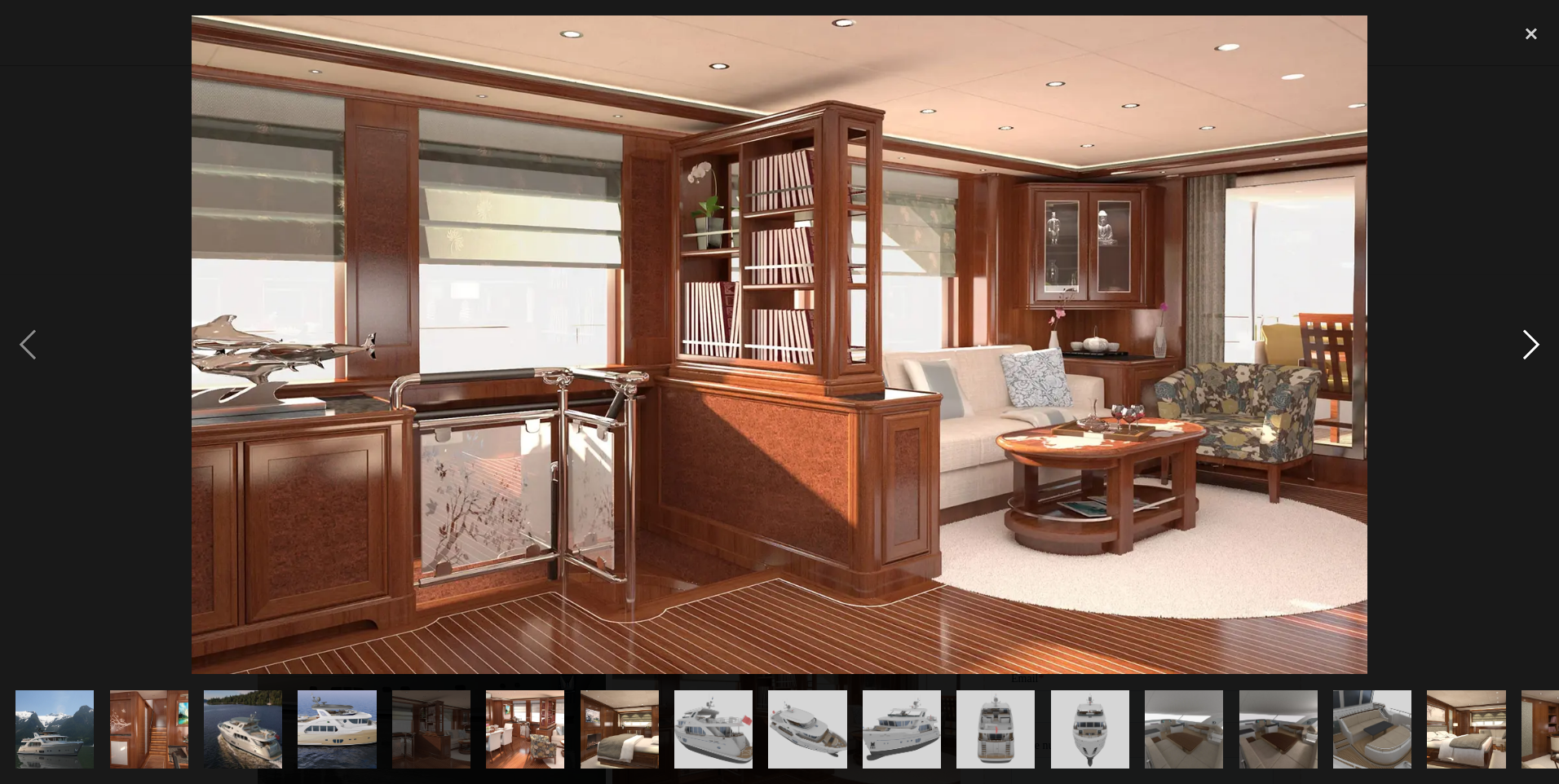
click at [1509, 335] on div "next image" at bounding box center [1531, 344] width 55 height 658
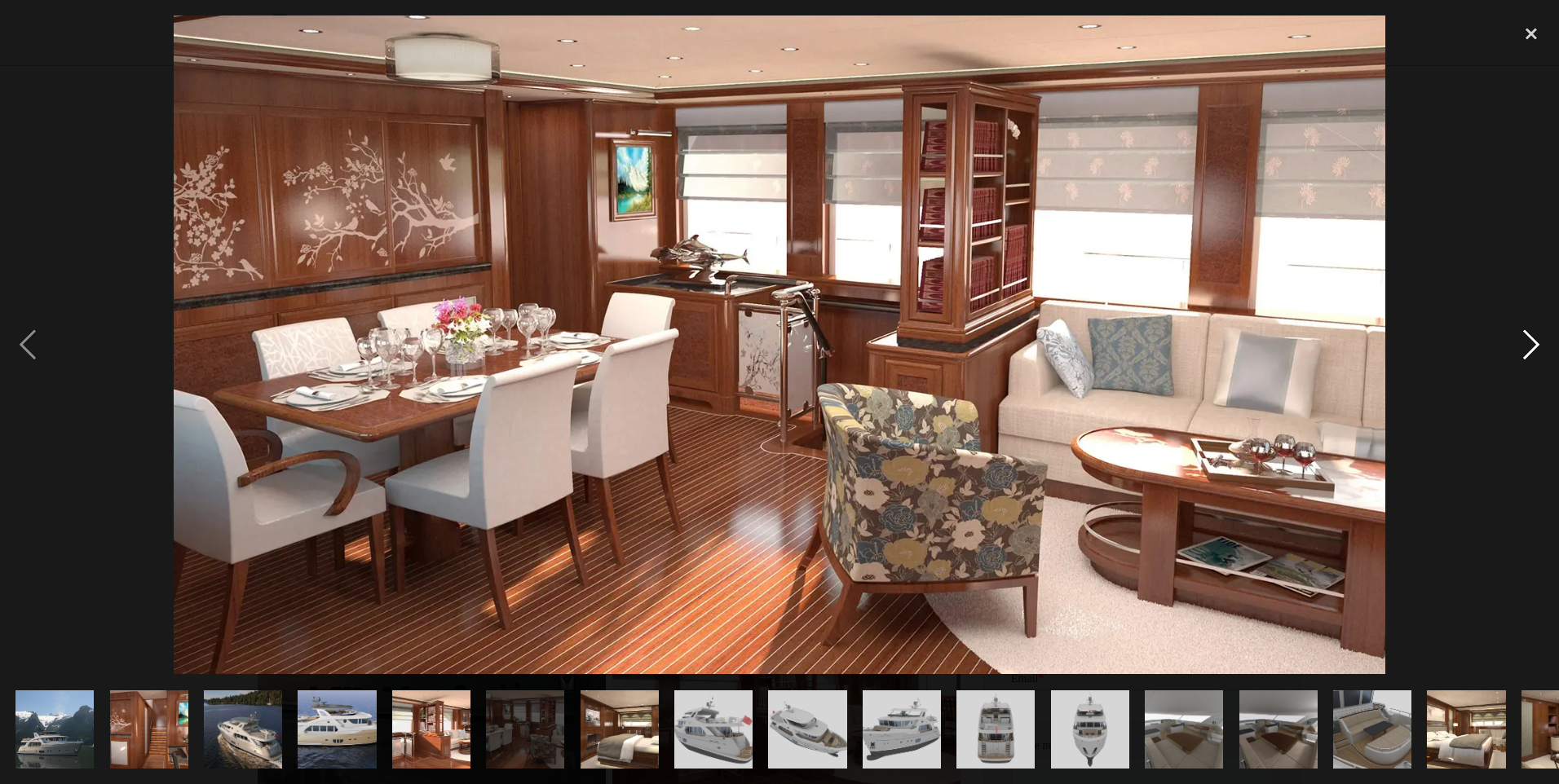
click at [1509, 335] on div "next image" at bounding box center [1531, 344] width 55 height 658
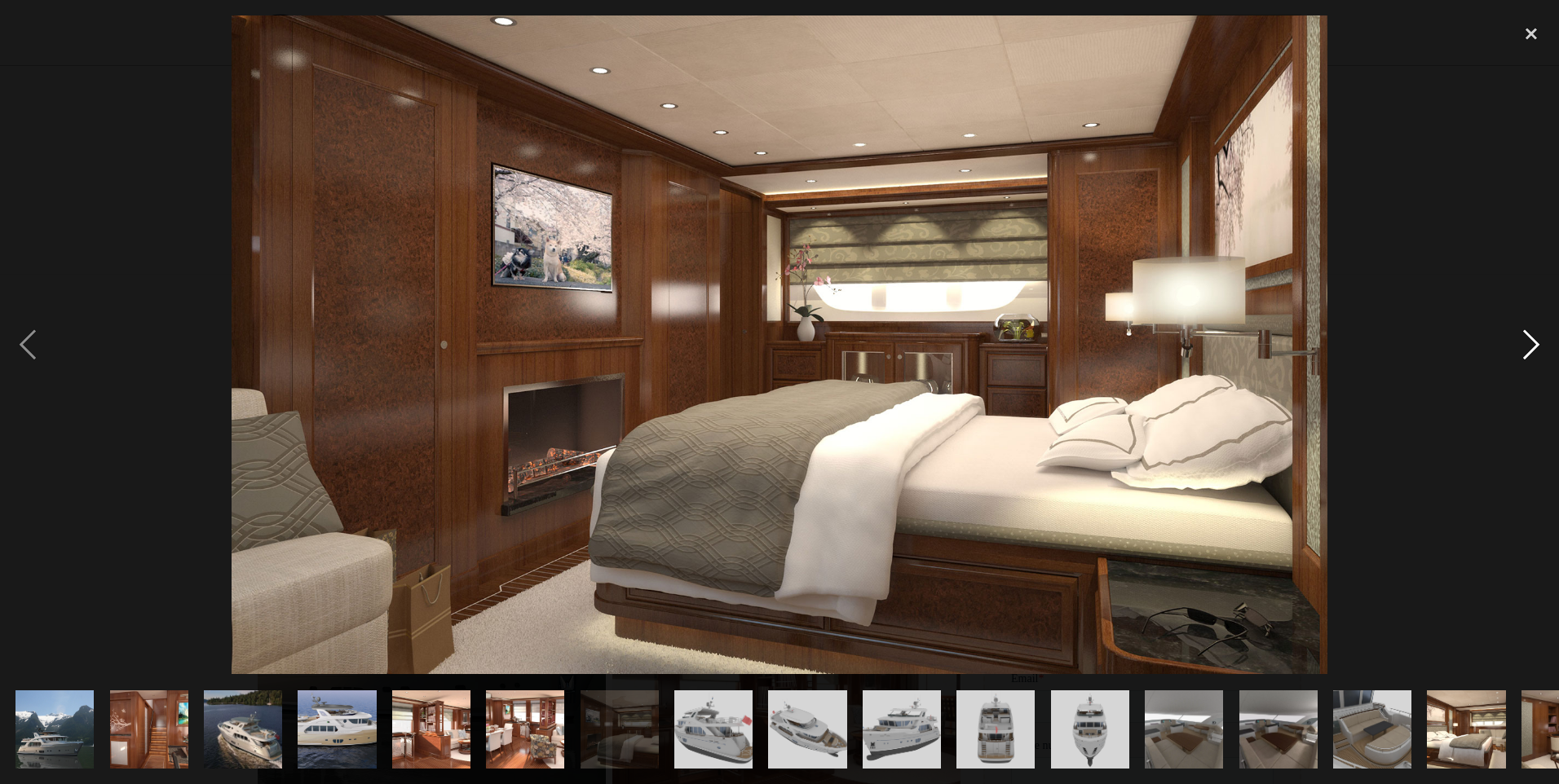
click at [1509, 335] on div "next image" at bounding box center [1531, 344] width 55 height 658
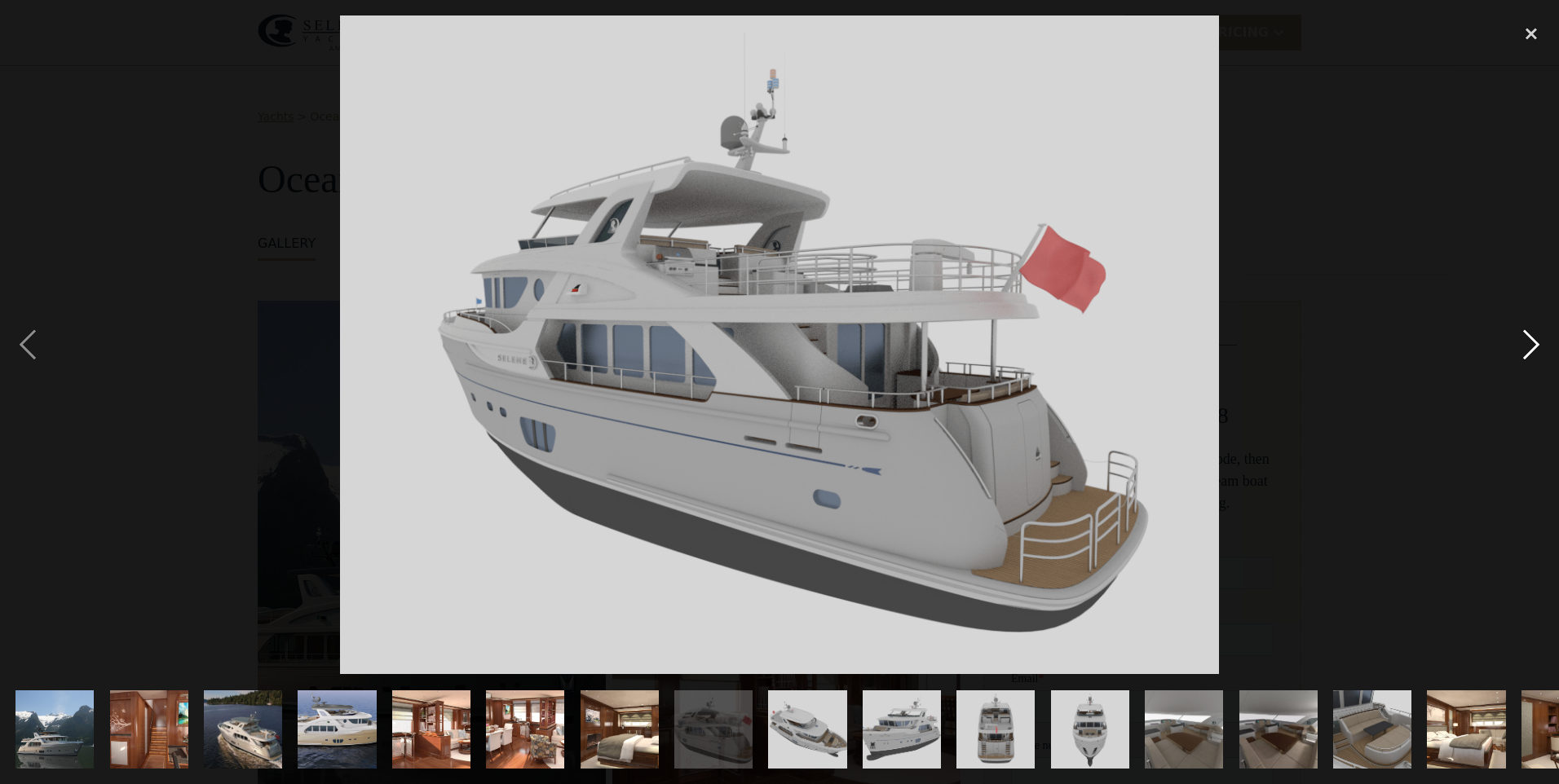
click at [1509, 335] on div "next image" at bounding box center [1531, 344] width 55 height 658
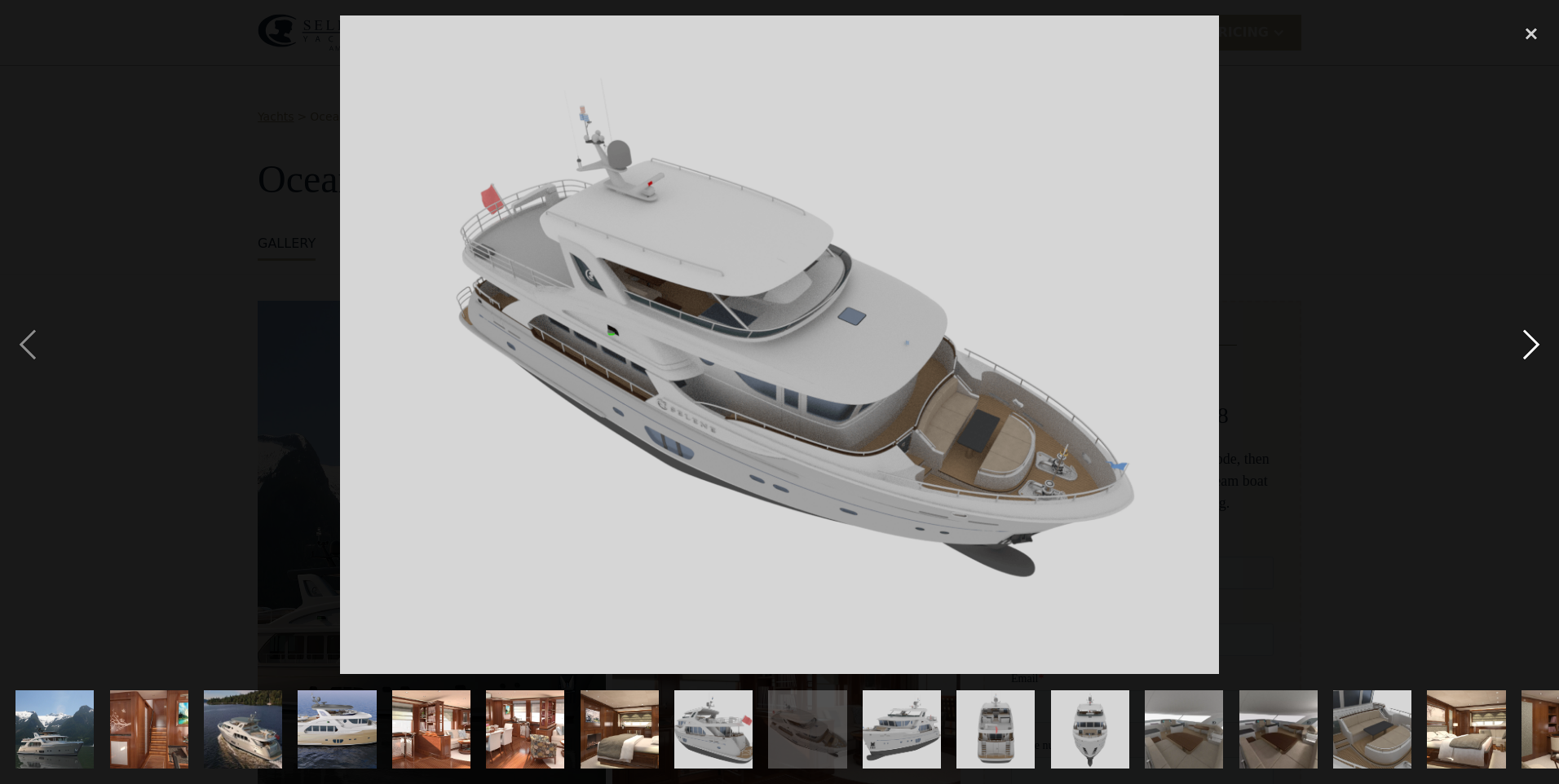
click at [1509, 335] on div "next image" at bounding box center [1531, 344] width 55 height 658
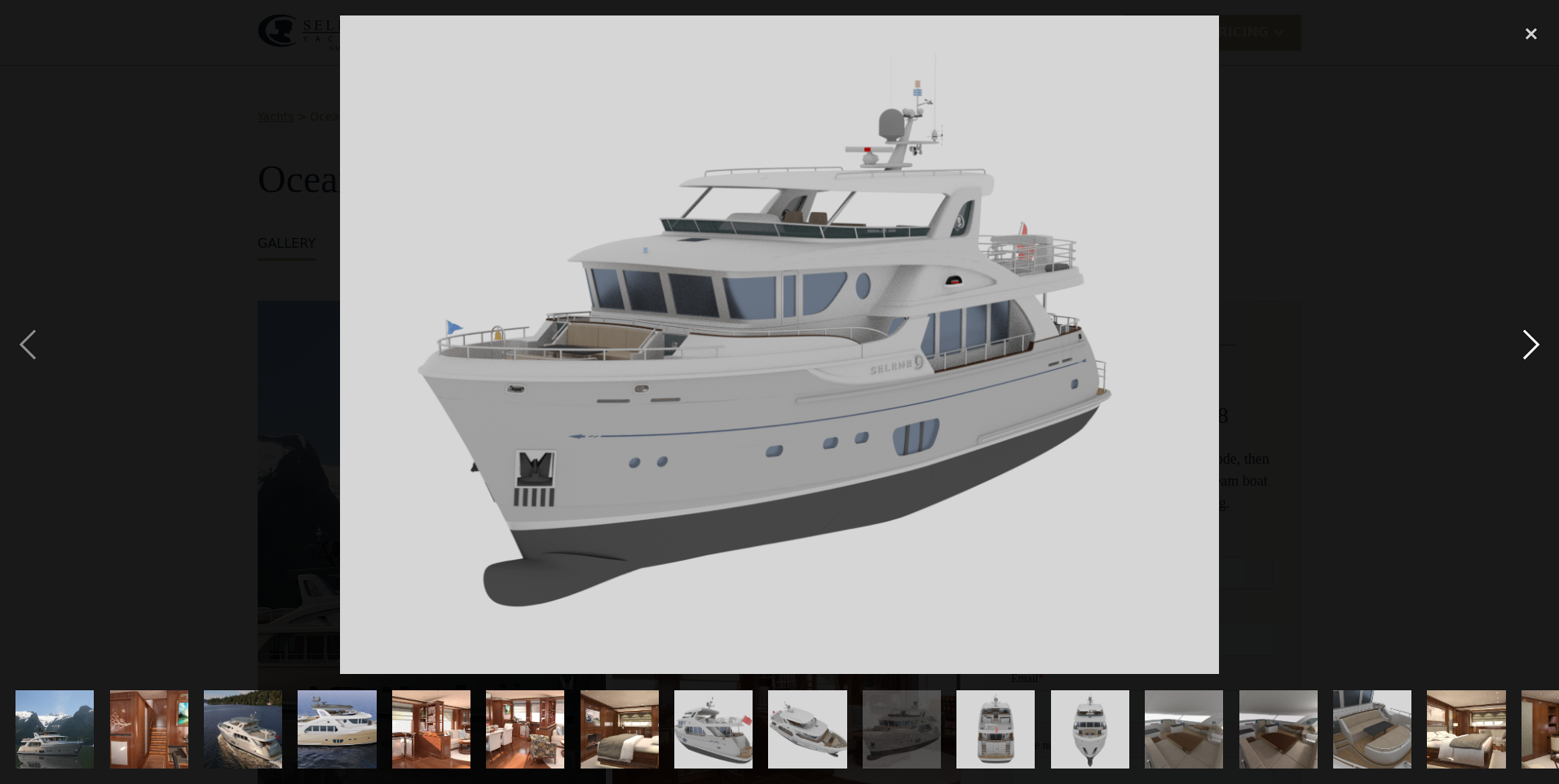
click at [1509, 335] on div "next image" at bounding box center [1531, 344] width 55 height 658
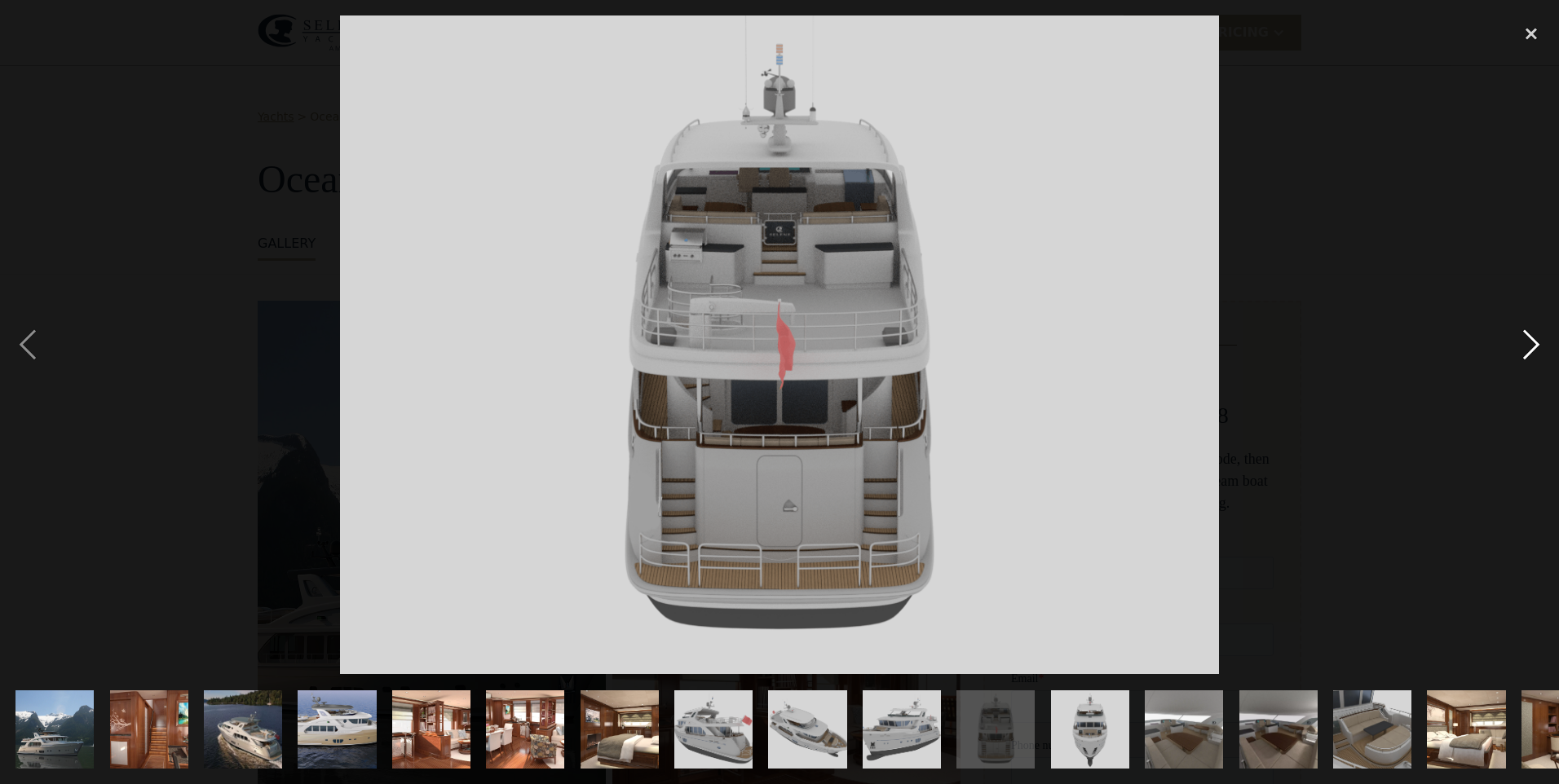
click at [1509, 335] on div "next image" at bounding box center [1531, 344] width 55 height 658
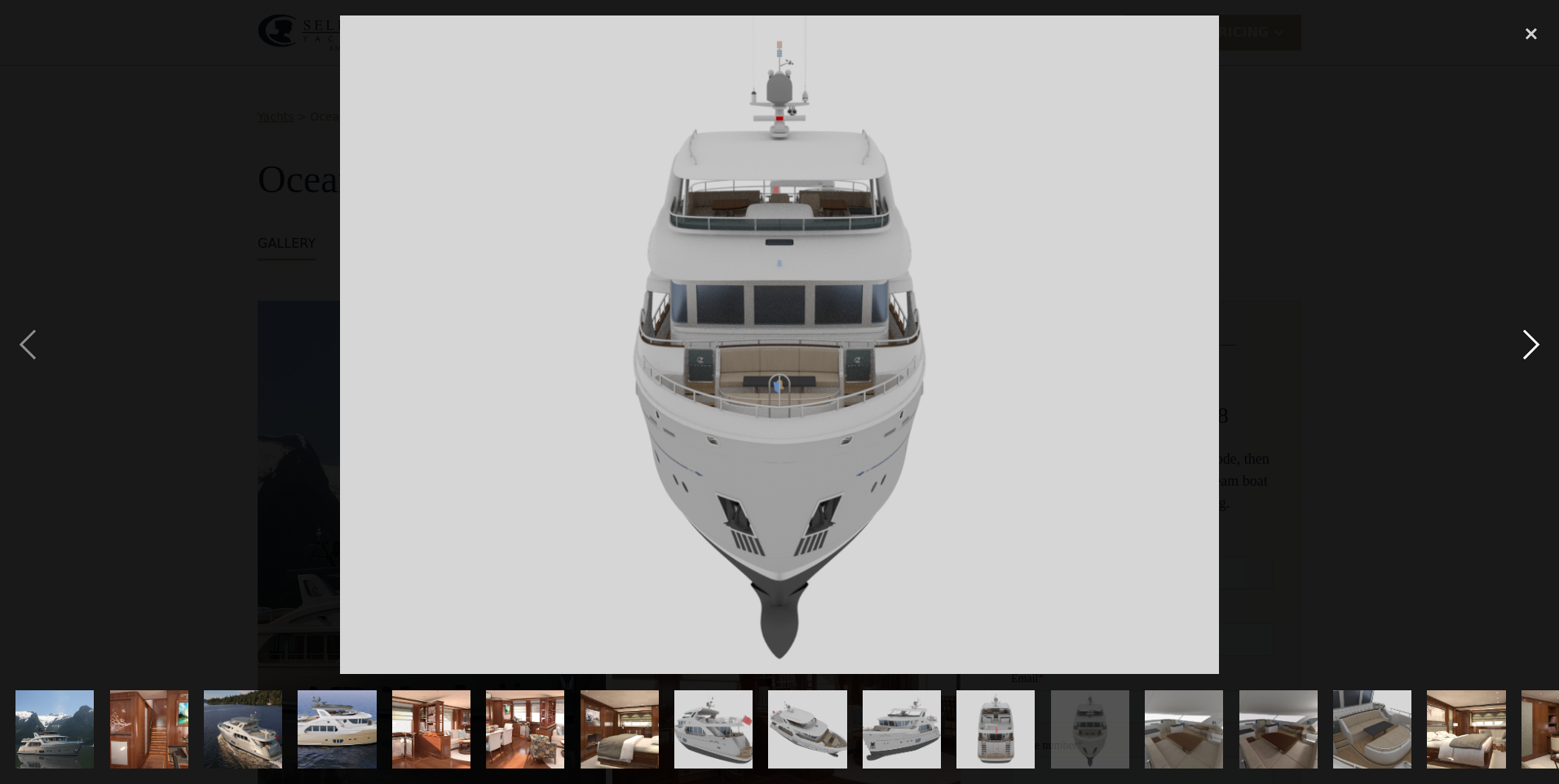
click at [1509, 335] on div "next image" at bounding box center [1531, 344] width 55 height 658
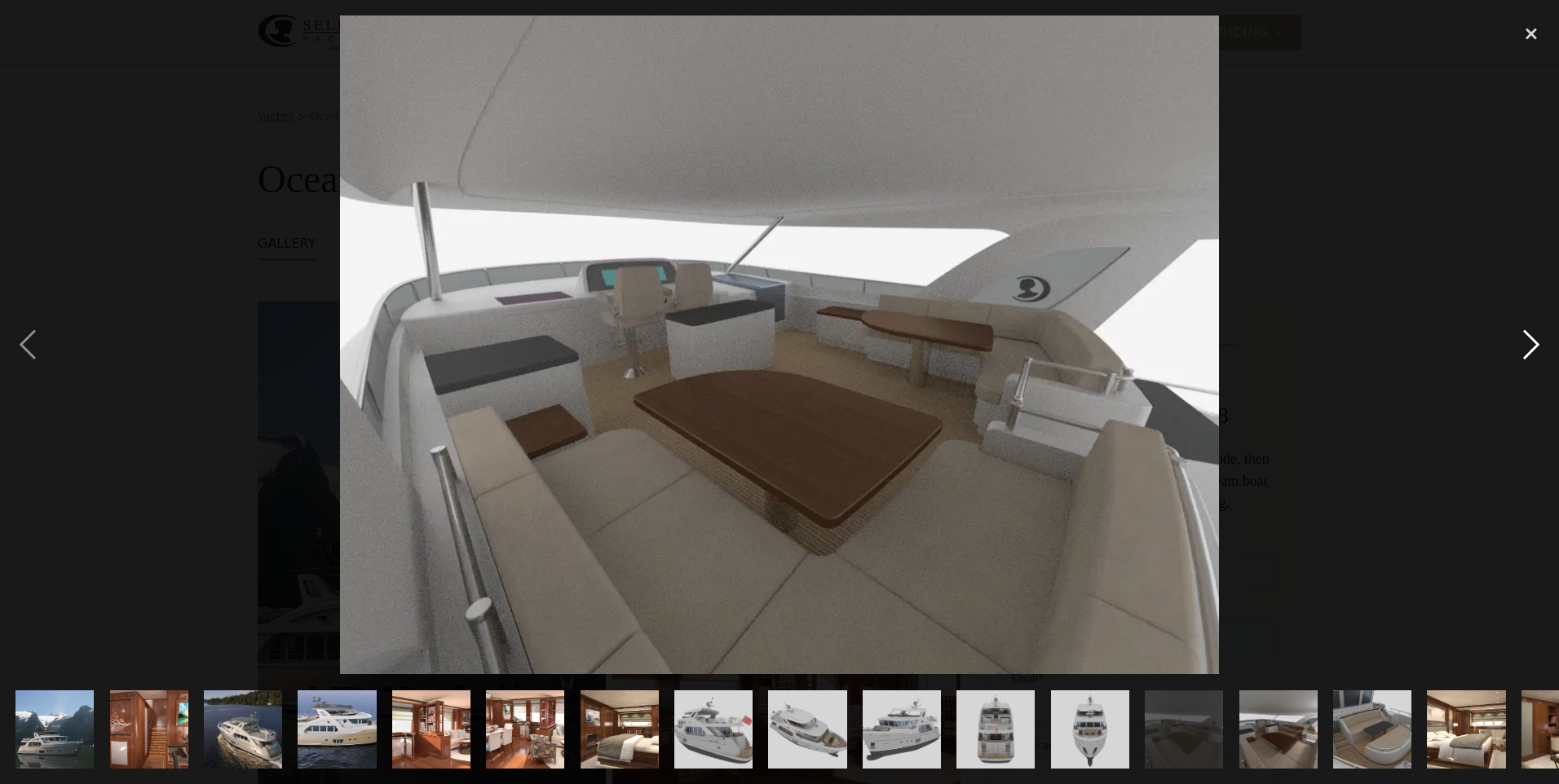
click at [1509, 335] on div "next image" at bounding box center [1531, 344] width 55 height 658
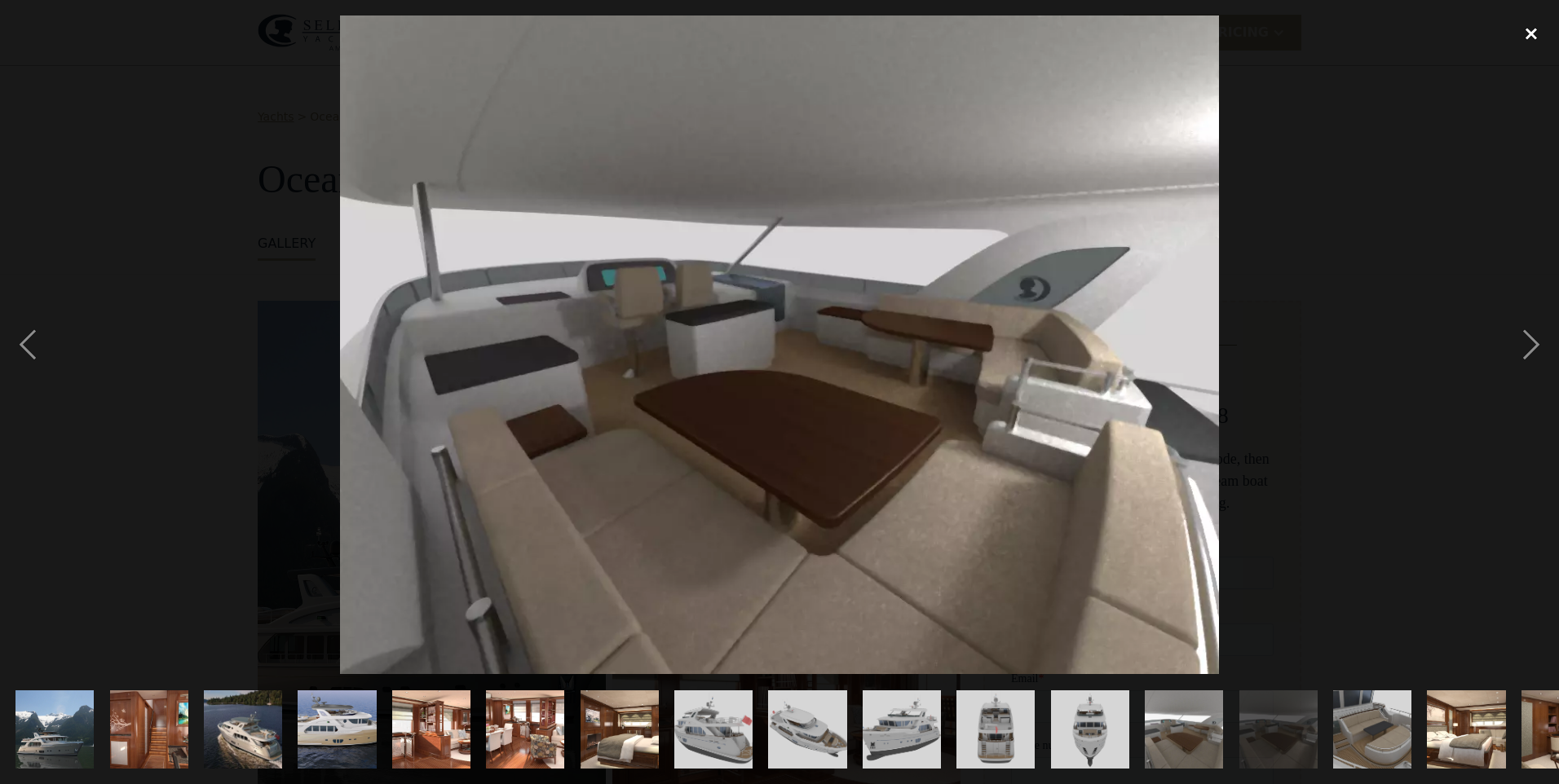
click at [1536, 37] on div "close lightbox" at bounding box center [1531, 33] width 55 height 36
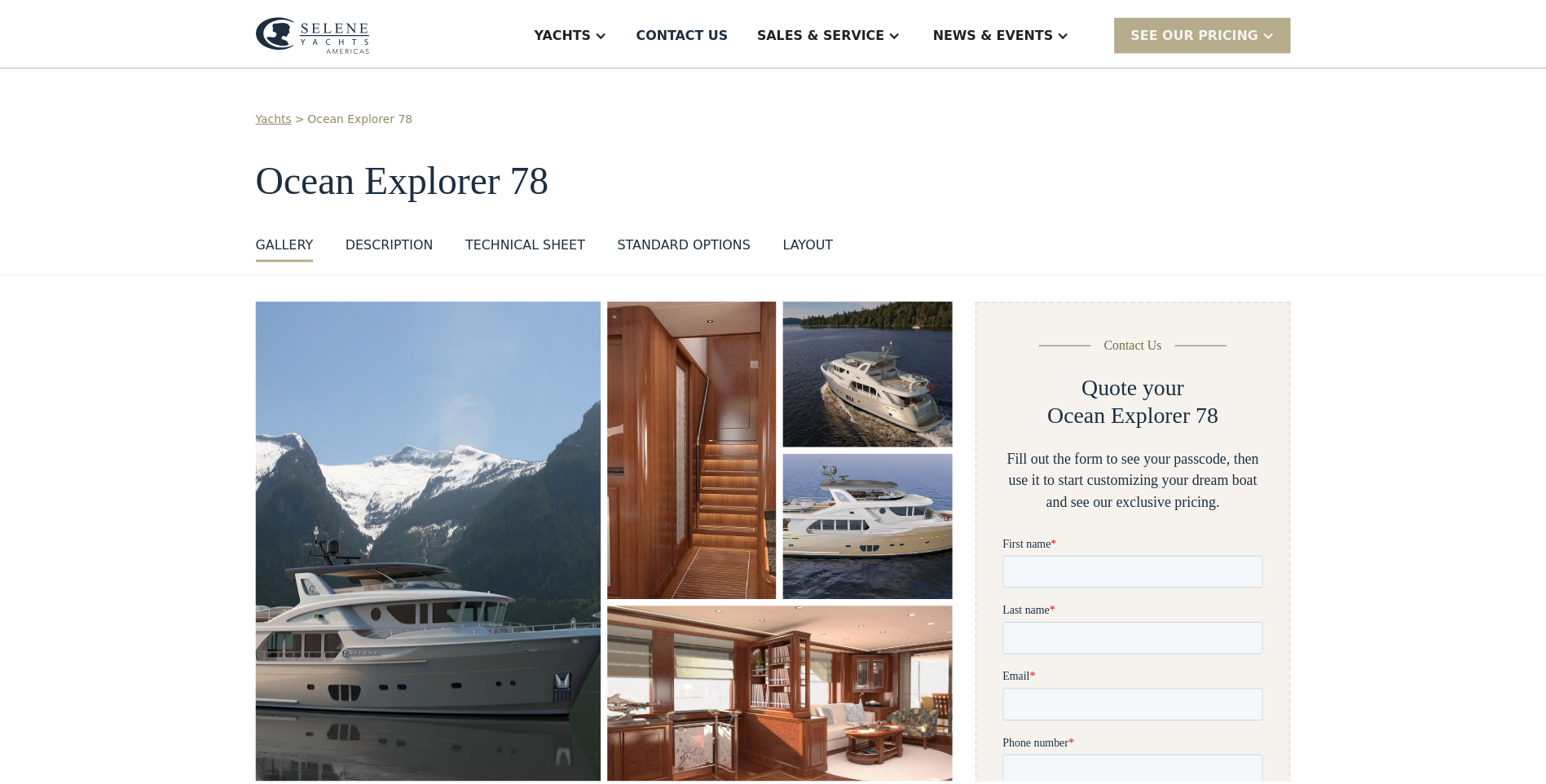
scroll to position [18, 0]
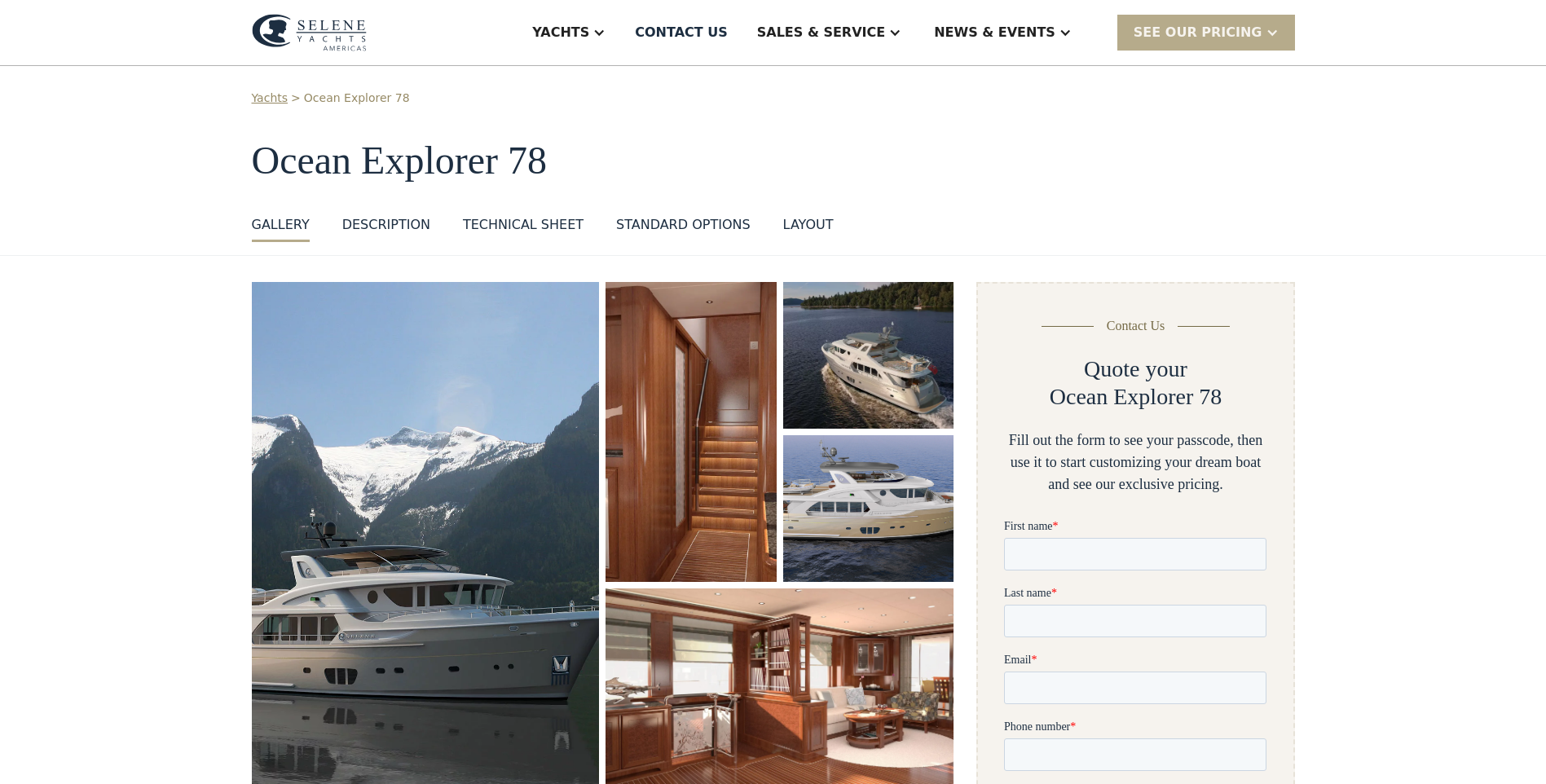
click at [373, 217] on div "DESCRIPTION" at bounding box center [386, 225] width 88 height 19
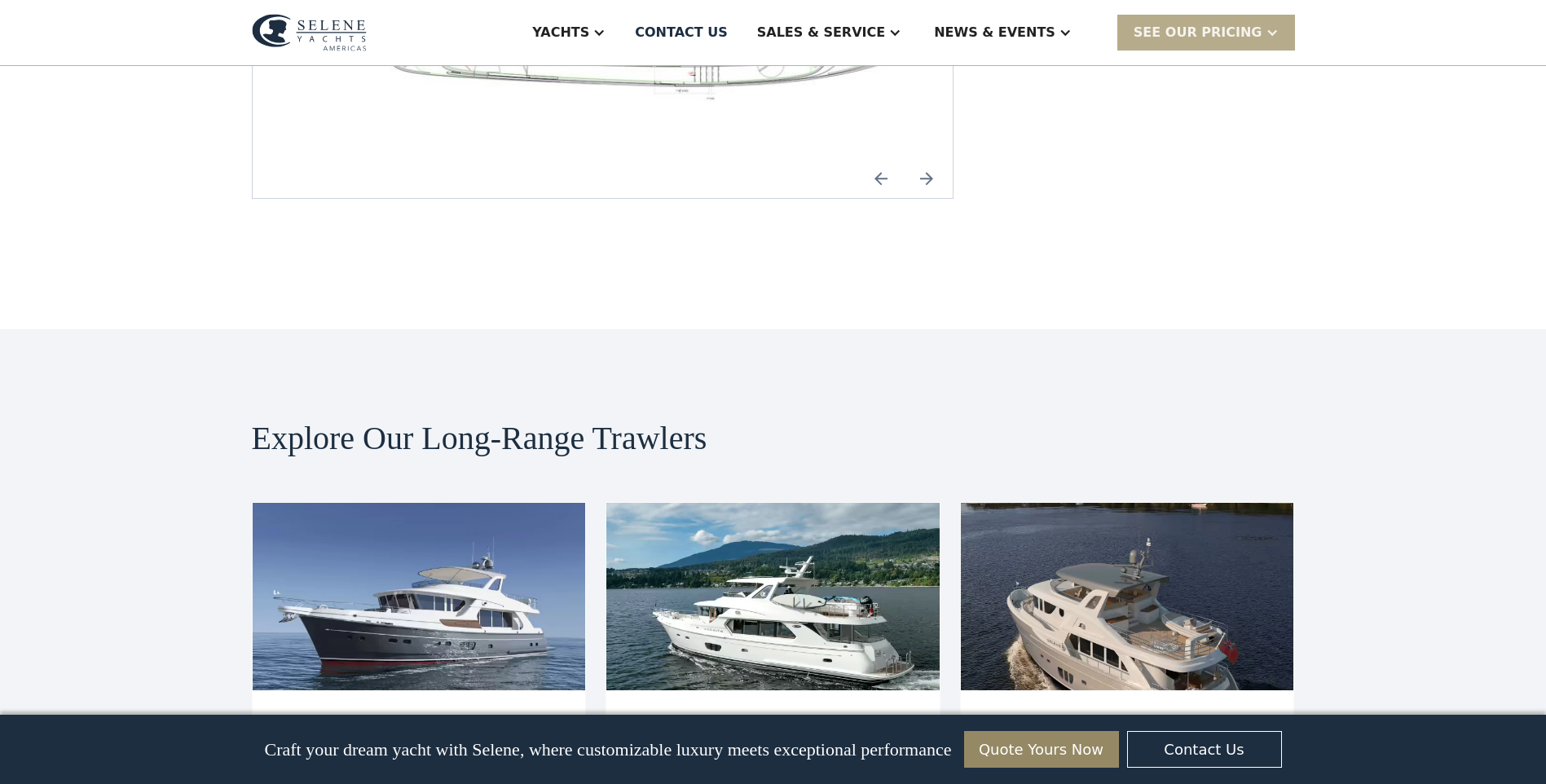
scroll to position [2921, 0]
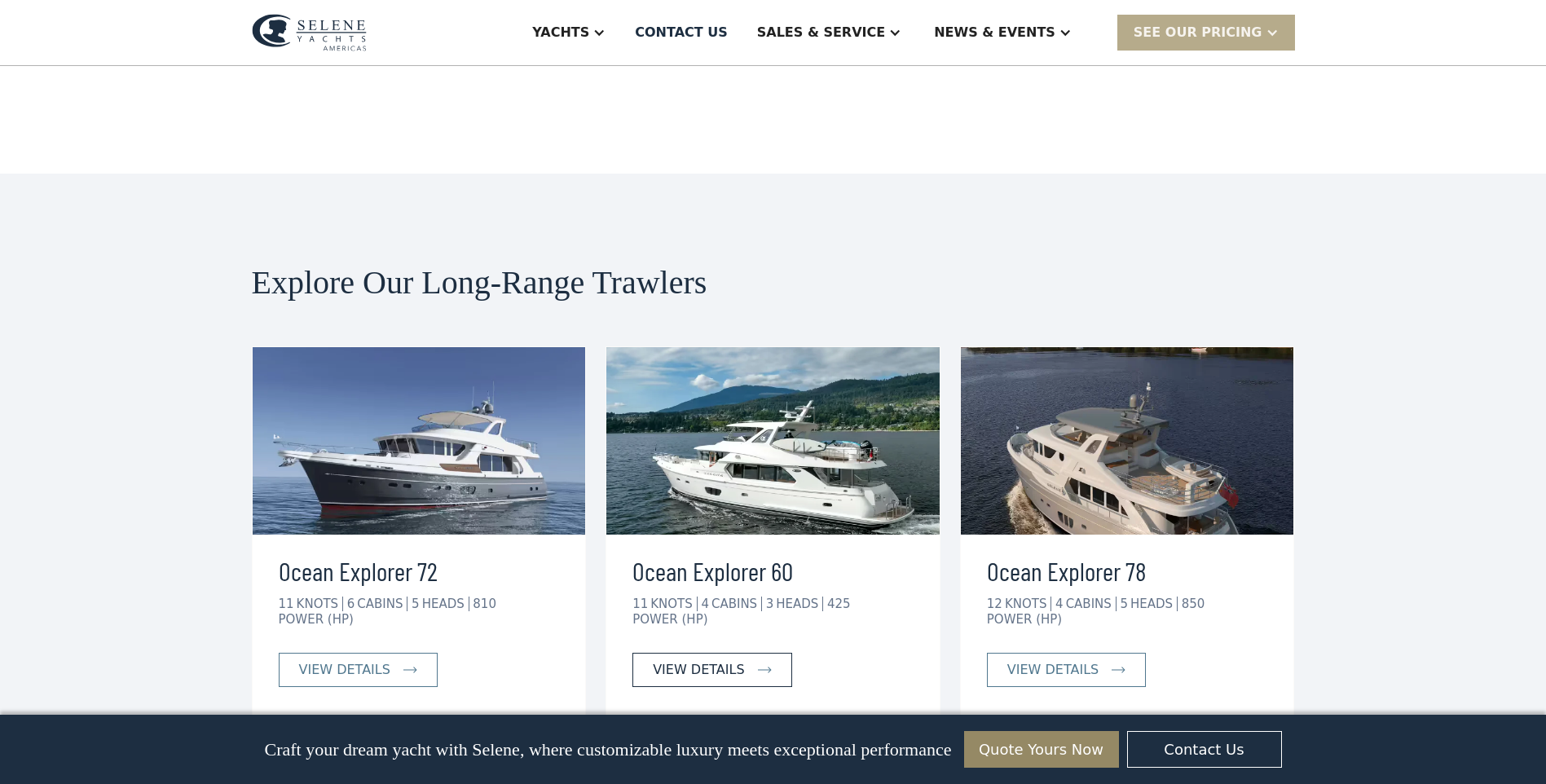
click at [673, 653] on link "view details" at bounding box center [712, 669] width 159 height 34
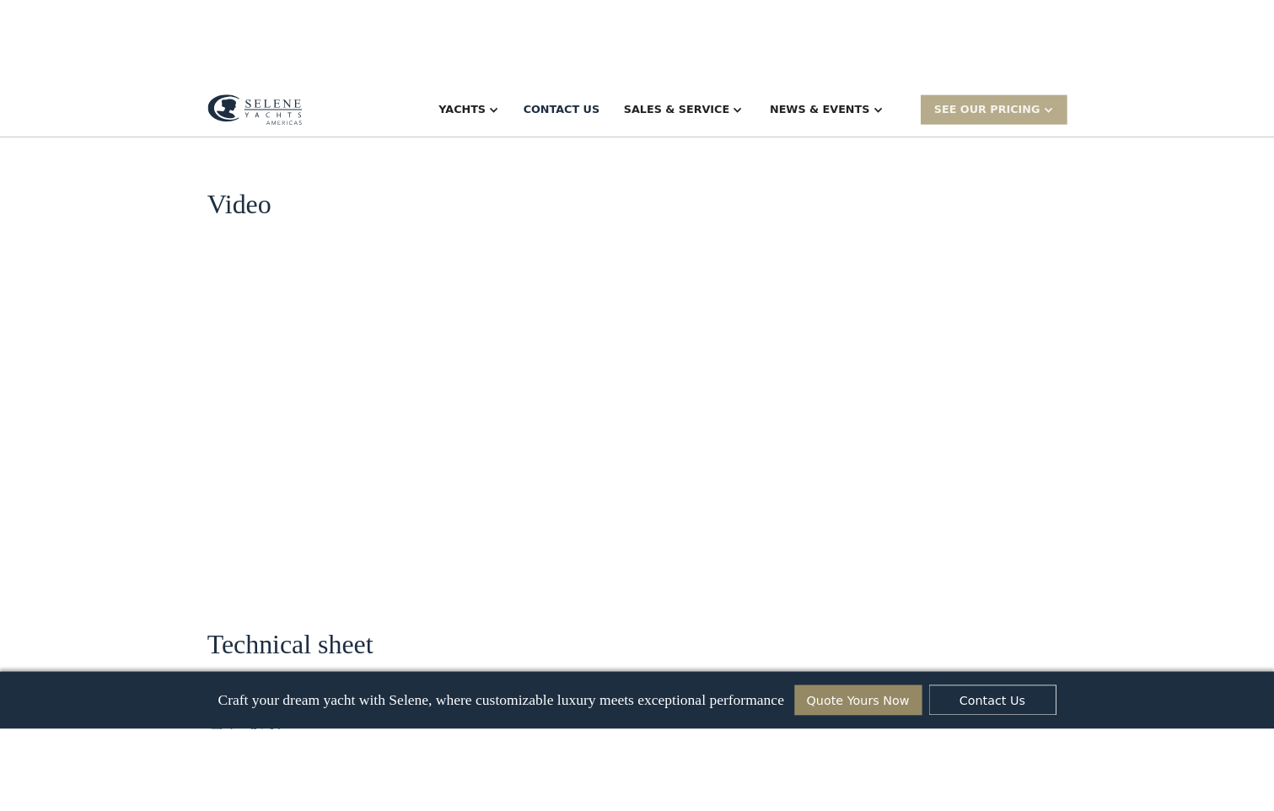
scroll to position [1939, 0]
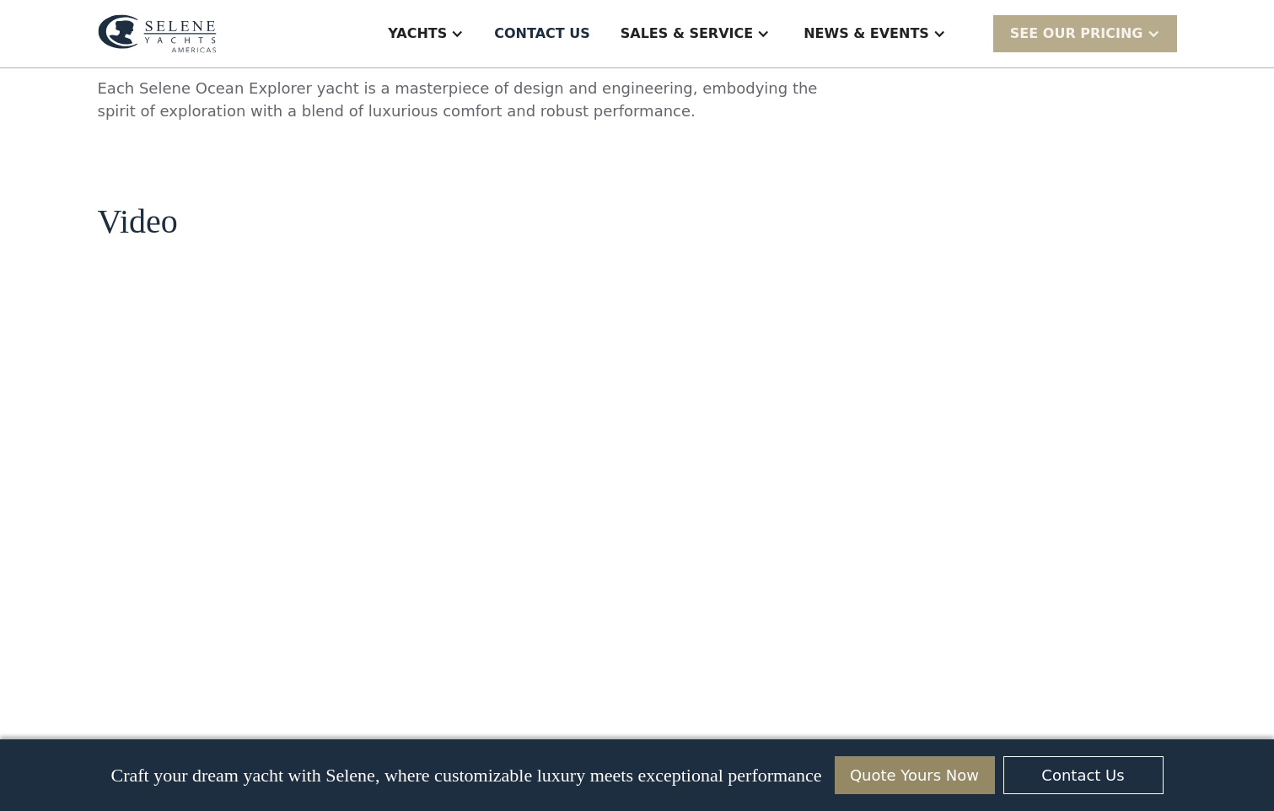
click at [155, 27] on img at bounding box center [157, 33] width 119 height 39
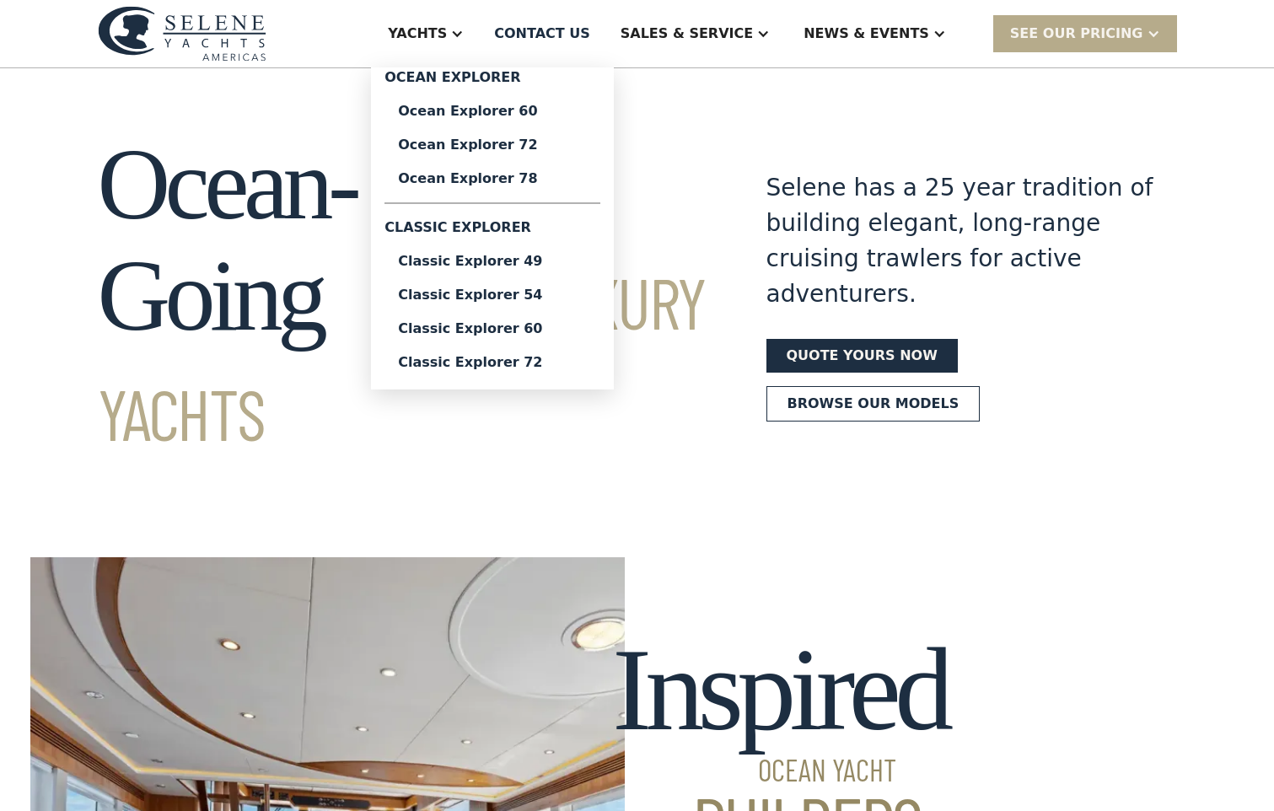
click at [447, 43] on div "Yachts" at bounding box center [417, 34] width 59 height 20
click at [542, 110] on div "Ocean Explorer 60" at bounding box center [492, 111] width 189 height 13
